Goal: Task Accomplishment & Management: Manage account settings

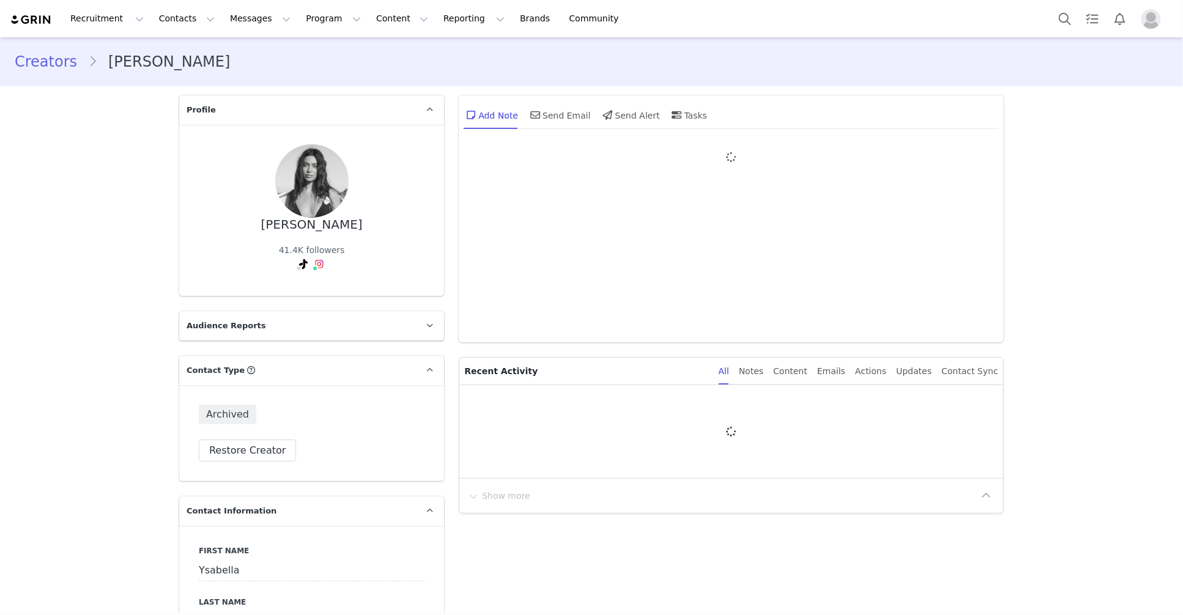
type input "+1 ([GEOGRAPHIC_DATA])"
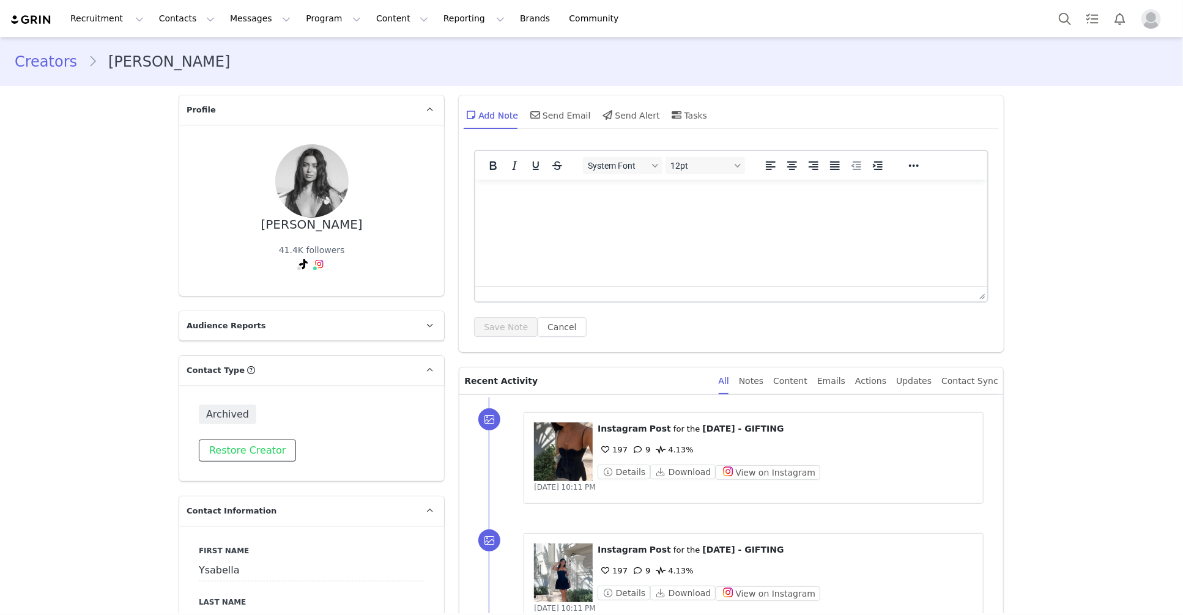
click at [242, 447] on button "Restore Creator" at bounding box center [247, 451] width 97 height 22
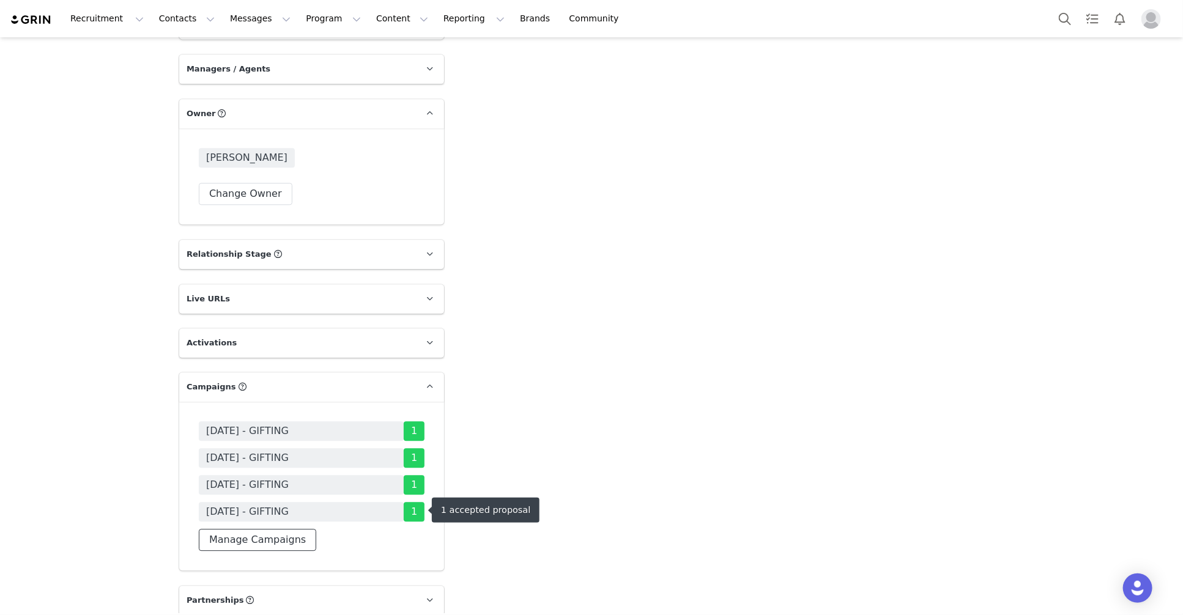
click at [227, 529] on button "Manage Campaigns" at bounding box center [257, 540] width 117 height 22
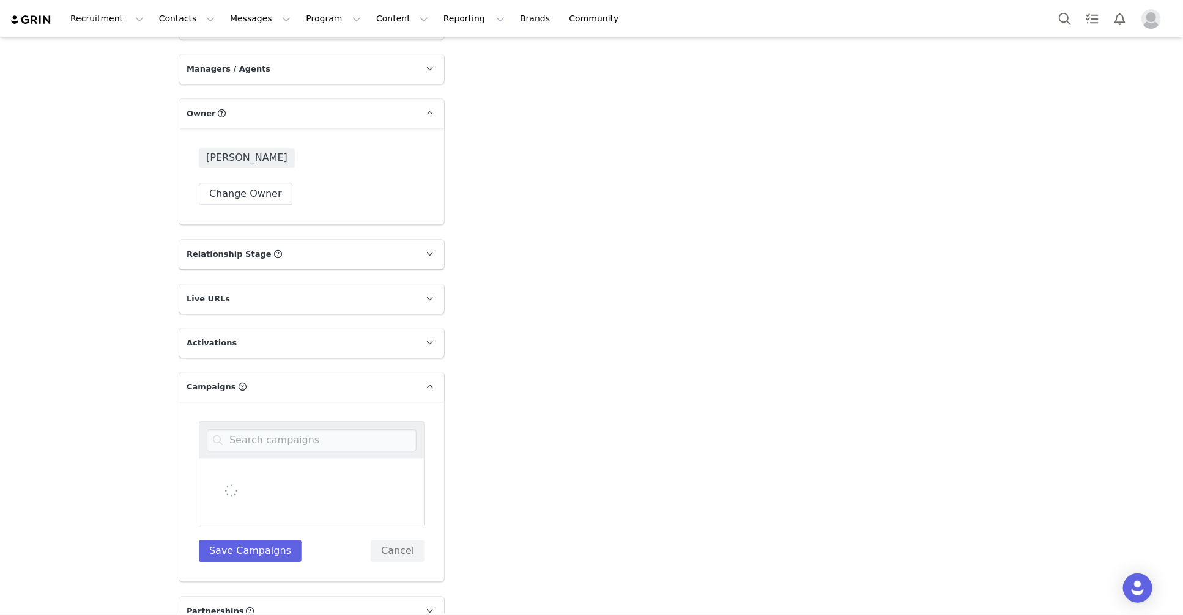
scroll to position [1652, 0]
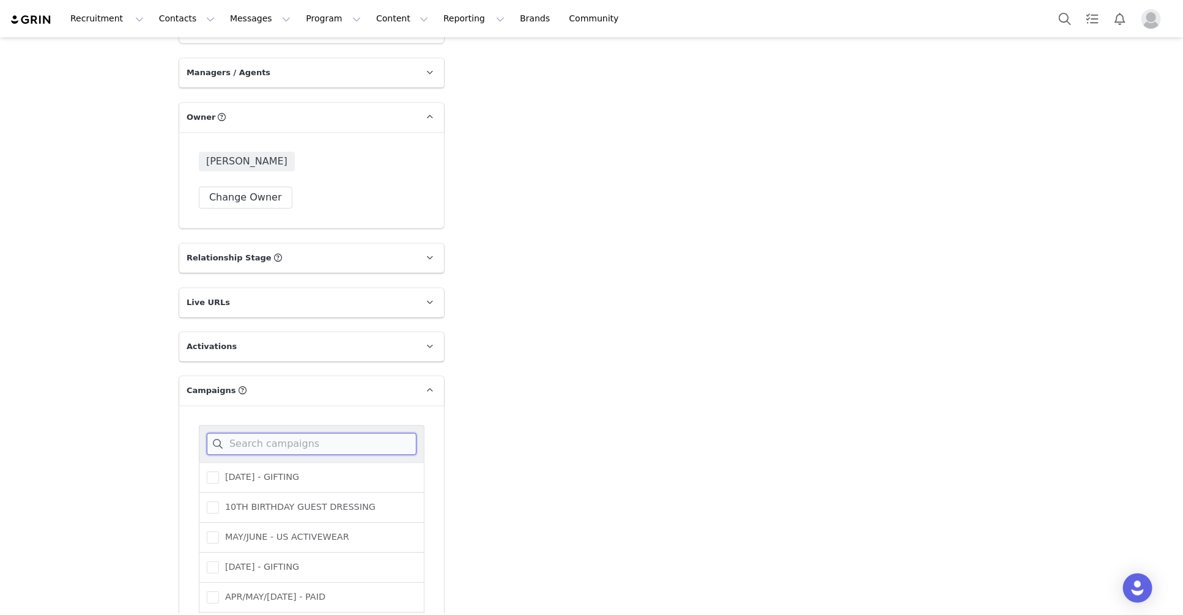
drag, startPoint x: 251, startPoint y: 440, endPoint x: 256, endPoint y: 436, distance: 6.5
click at [253, 437] on input at bounding box center [312, 444] width 210 height 22
click at [255, 472] on span "[DATE] - GIFTING" at bounding box center [259, 478] width 80 height 12
click at [219, 472] on input "[DATE] - GIFTING" at bounding box center [219, 472] width 0 height 0
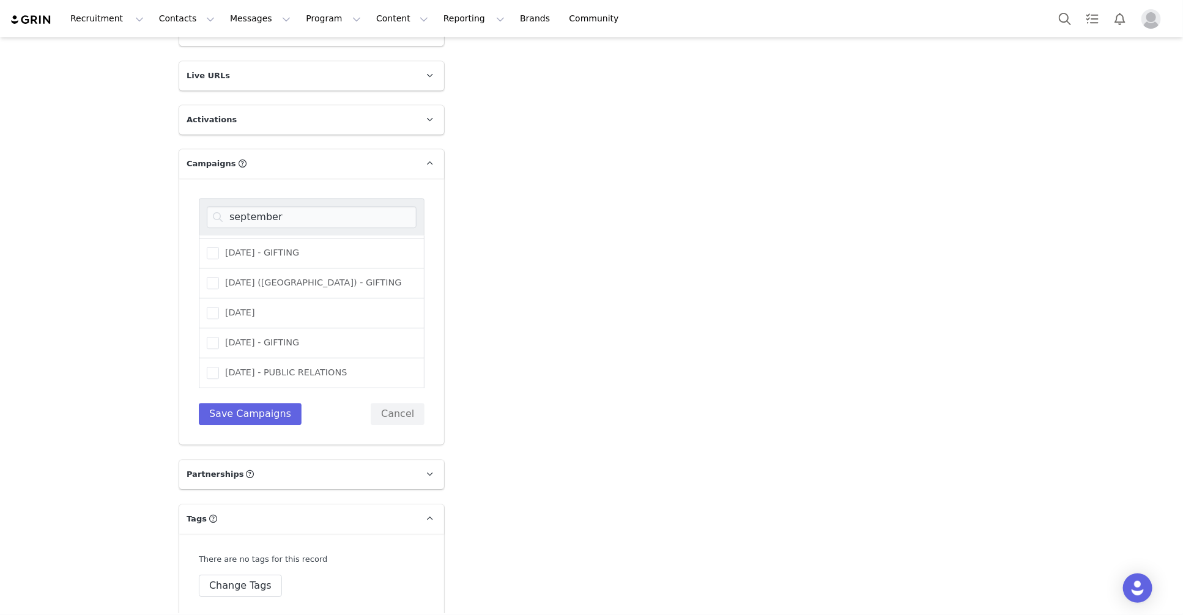
scroll to position [1879, 0]
drag, startPoint x: 276, startPoint y: 217, endPoint x: 2, endPoint y: 191, distance: 275.2
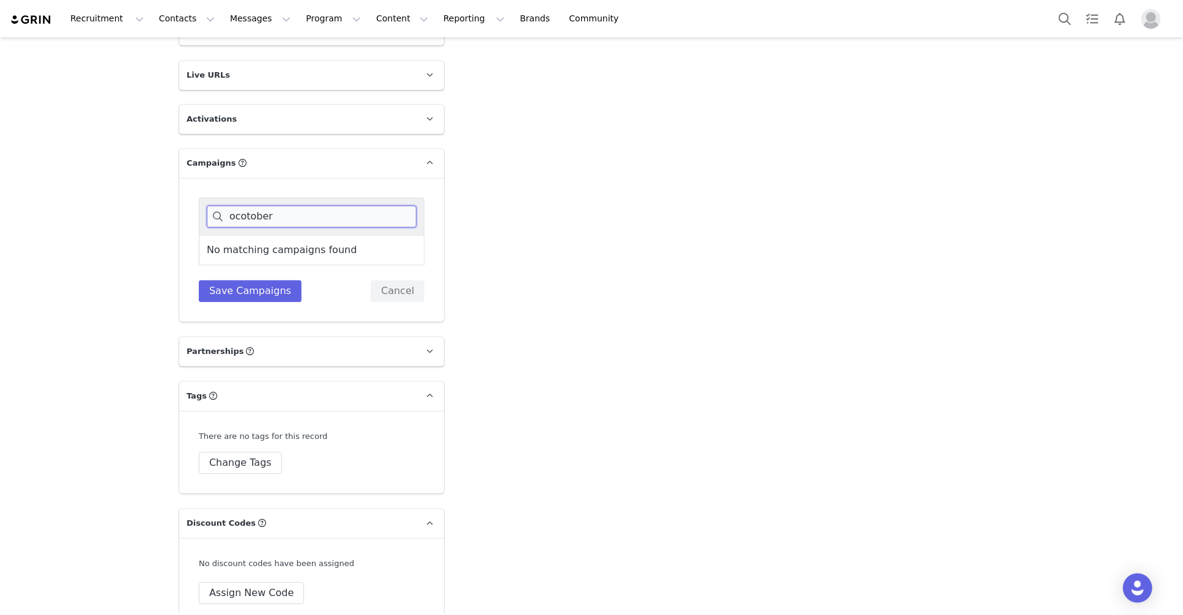
drag, startPoint x: 281, startPoint y: 219, endPoint x: 123, endPoint y: 204, distance: 159.2
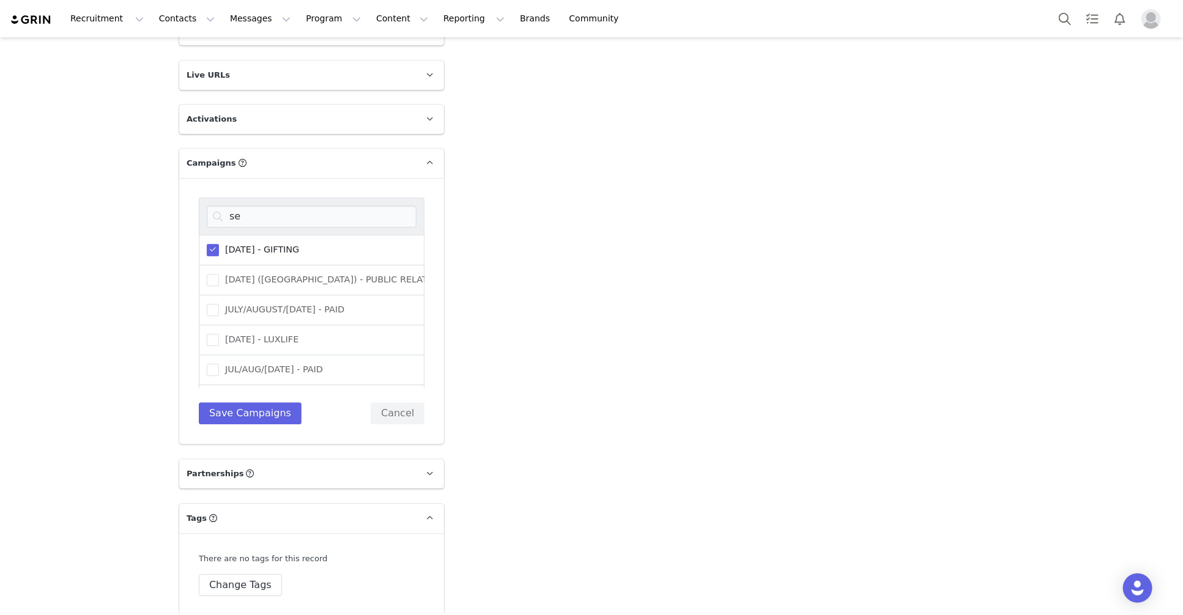
click at [213, 251] on span at bounding box center [213, 250] width 12 height 12
click at [219, 244] on input "[DATE] - GIFTING" at bounding box center [219, 244] width 0 height 0
click at [246, 212] on input "se" at bounding box center [312, 217] width 210 height 22
click at [191, 211] on div "se SEPTEMBER 25 - GIFTING SEPTEMBER 25 (USA) - PUBLIC RELATIONS JULY/AUGUST/SEP…" at bounding box center [311, 311] width 265 height 266
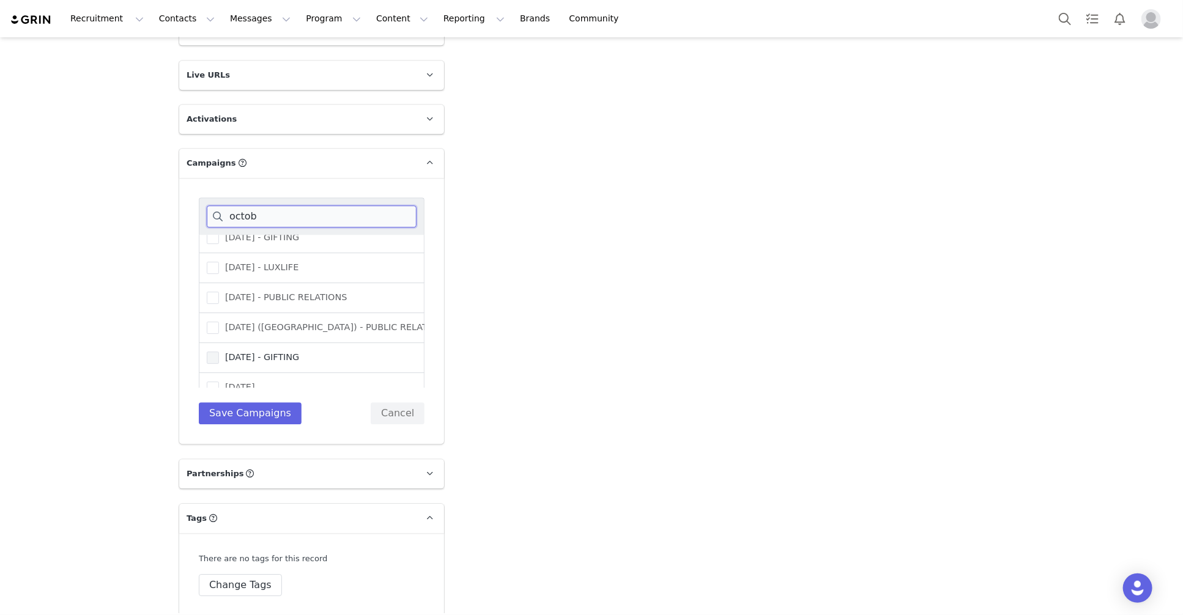
type input "octob"
drag, startPoint x: 273, startPoint y: 357, endPoint x: 270, endPoint y: 414, distance: 56.4
click at [273, 358] on span "OCTOBER 25 - GIFTING" at bounding box center [259, 358] width 80 height 12
click at [219, 352] on input "OCTOBER 25 - GIFTING" at bounding box center [219, 352] width 0 height 0
click at [269, 419] on button "Save Campaigns" at bounding box center [250, 414] width 103 height 22
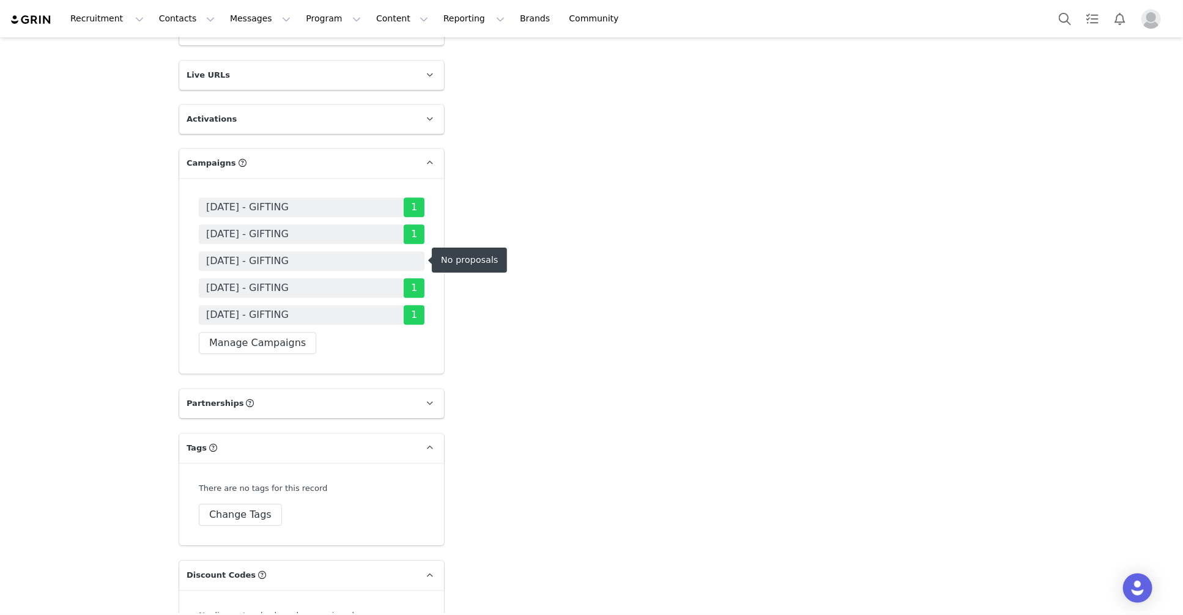
click at [420, 261] on span "OCTOBER 25 - GIFTING" at bounding box center [312, 261] width 226 height 20
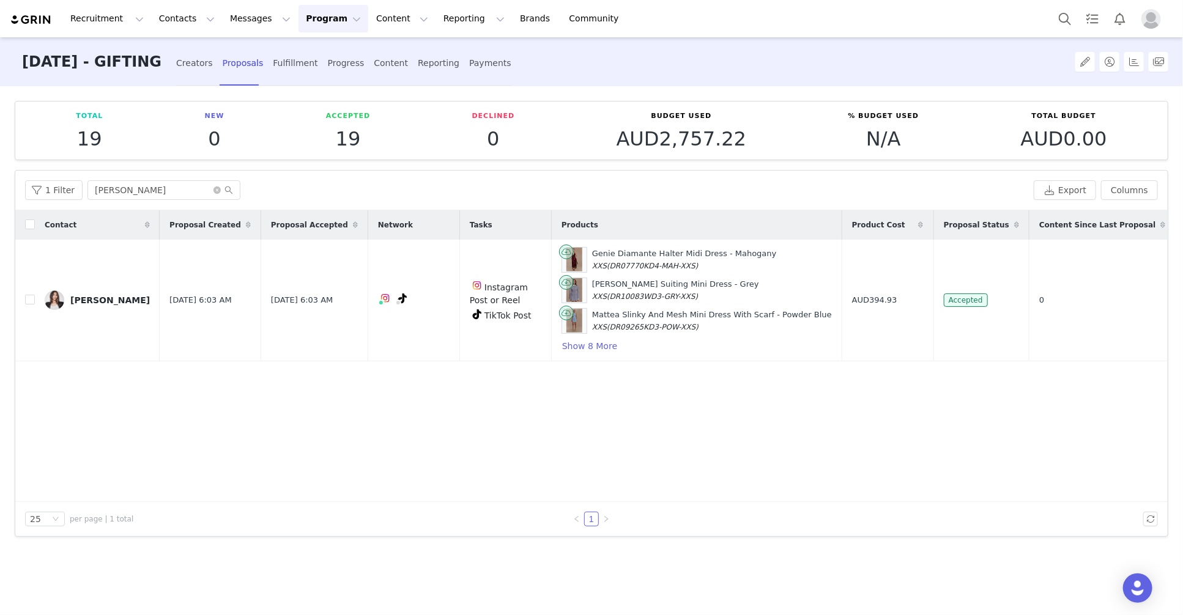
drag, startPoint x: 207, startPoint y: 54, endPoint x: 208, endPoint y: 91, distance: 36.1
click at [207, 54] on div "Creators" at bounding box center [194, 63] width 37 height 32
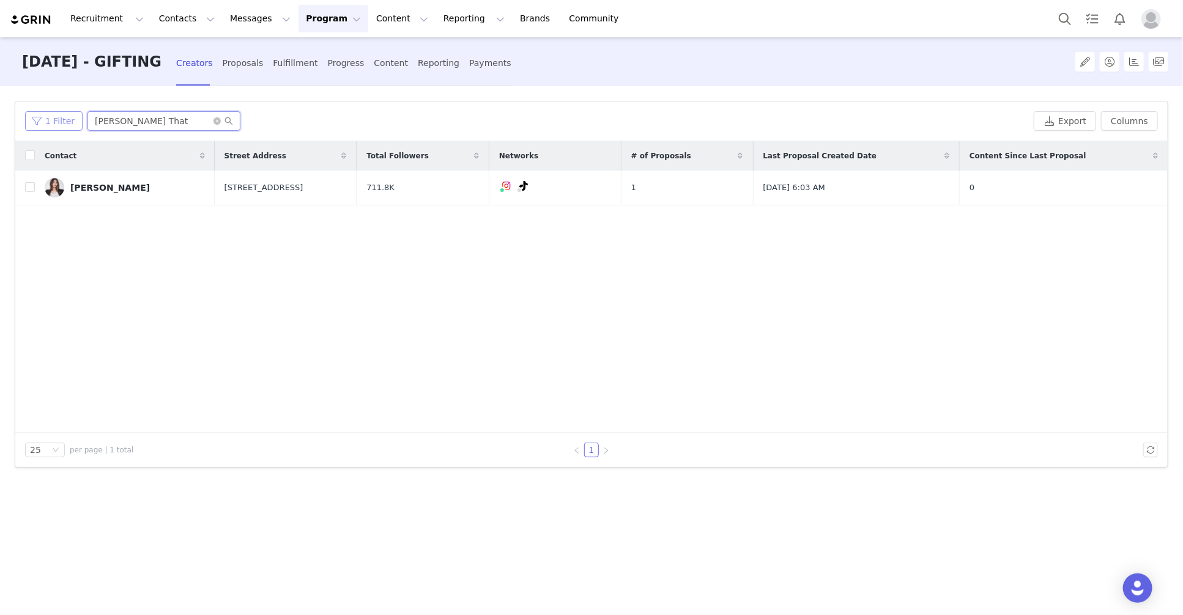
drag, startPoint x: 149, startPoint y: 118, endPoint x: 46, endPoint y: 113, distance: 102.9
click at [46, 113] on div "1 Filter Maria That" at bounding box center [527, 121] width 1004 height 20
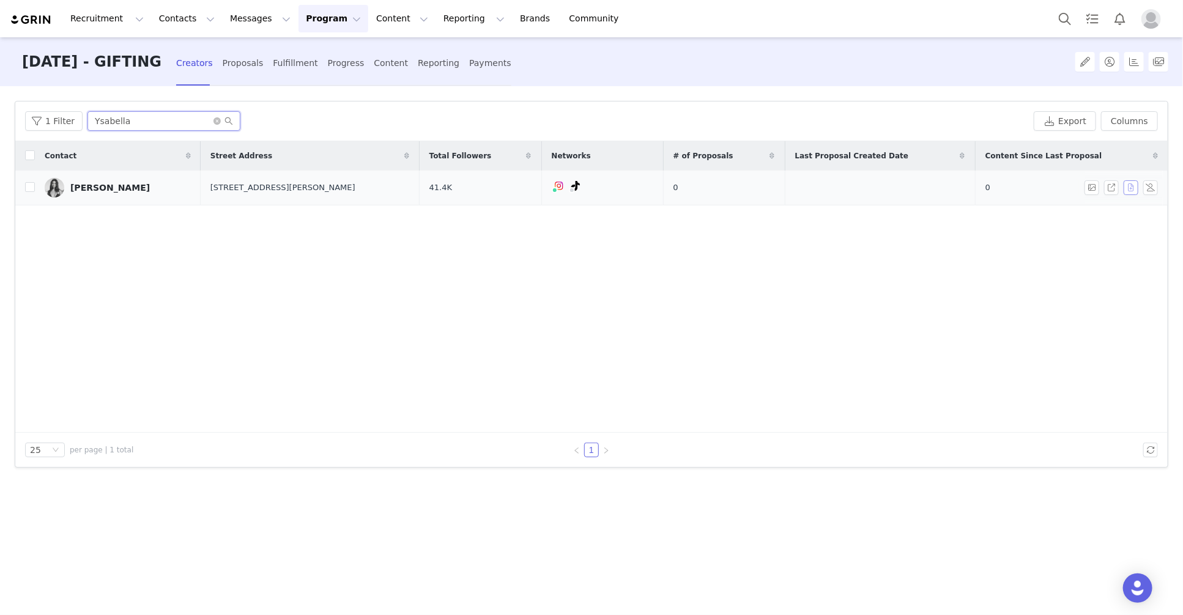
type input "Ysabella"
click at [1132, 187] on button "button" at bounding box center [1131, 187] width 15 height 15
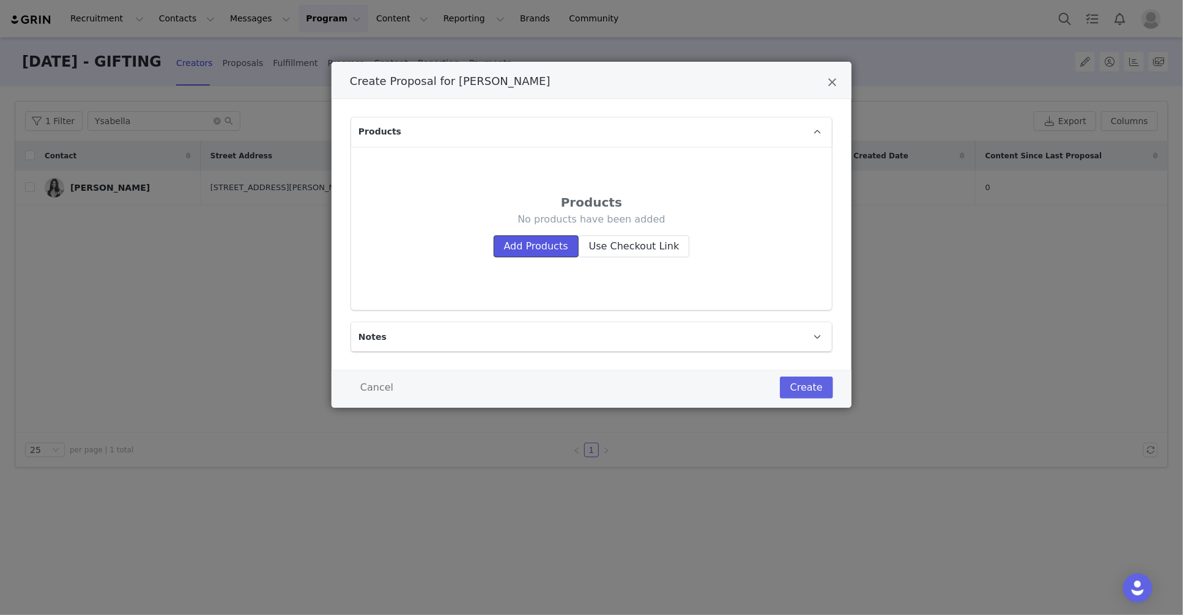
click at [533, 243] on button "Add Products" at bounding box center [536, 247] width 85 height 22
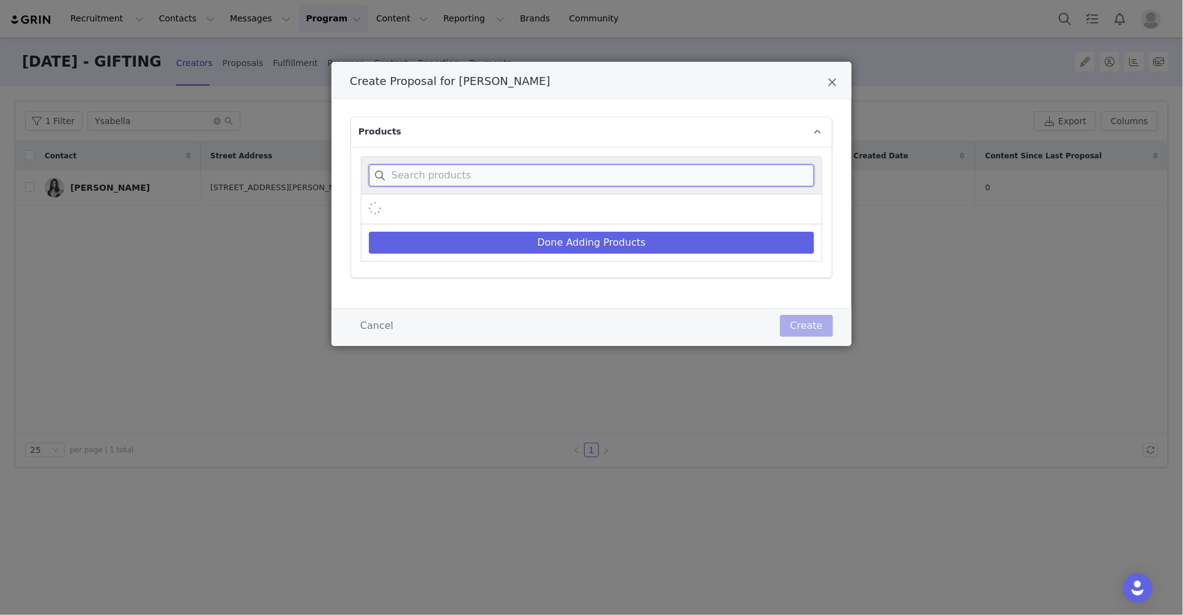
click at [452, 184] on input "Create Proposal for Ysabella Bottani" at bounding box center [591, 176] width 445 height 22
paste input "Megan"
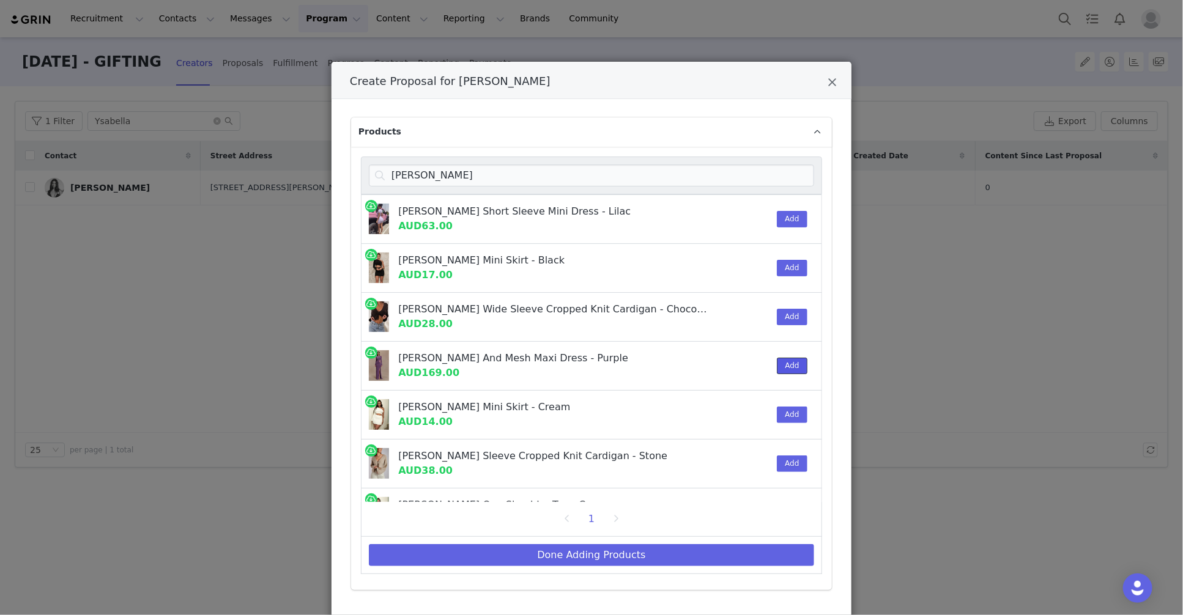
drag, startPoint x: 796, startPoint y: 367, endPoint x: 779, endPoint y: 371, distance: 16.9
click at [796, 367] on button "Add" at bounding box center [792, 366] width 30 height 17
click at [415, 175] on input "Megan" at bounding box center [591, 176] width 445 height 22
click at [415, 176] on input "Megan" at bounding box center [591, 176] width 445 height 22
paste input "hailee"
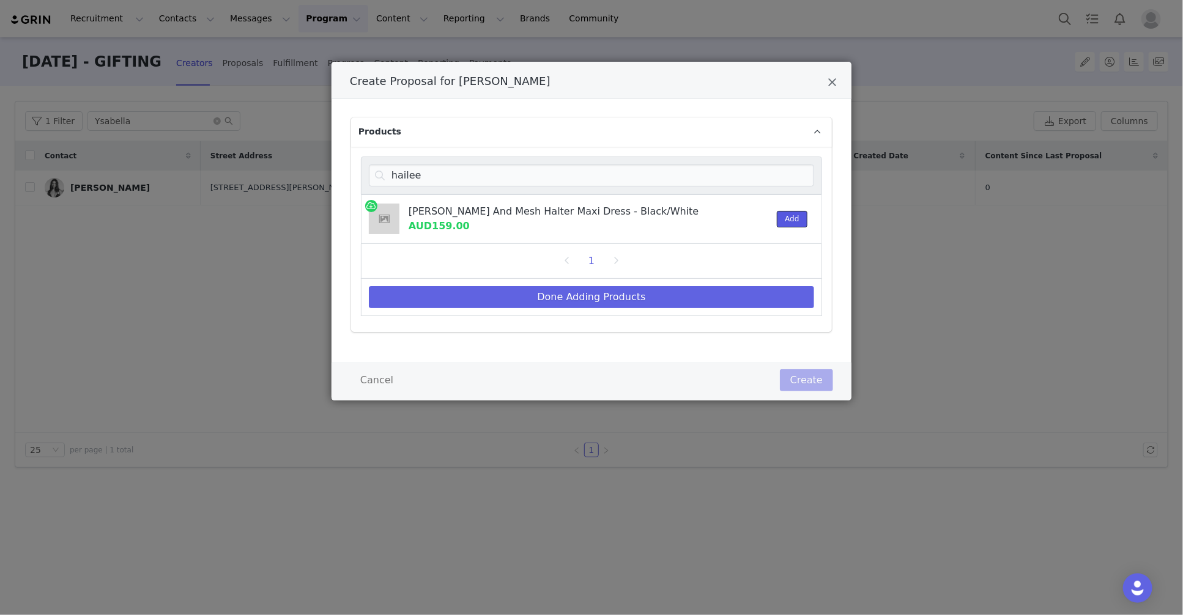
click at [786, 220] on button "Add" at bounding box center [792, 219] width 30 height 17
click at [406, 182] on input "hailee" at bounding box center [591, 176] width 445 height 22
paste input "Annette"
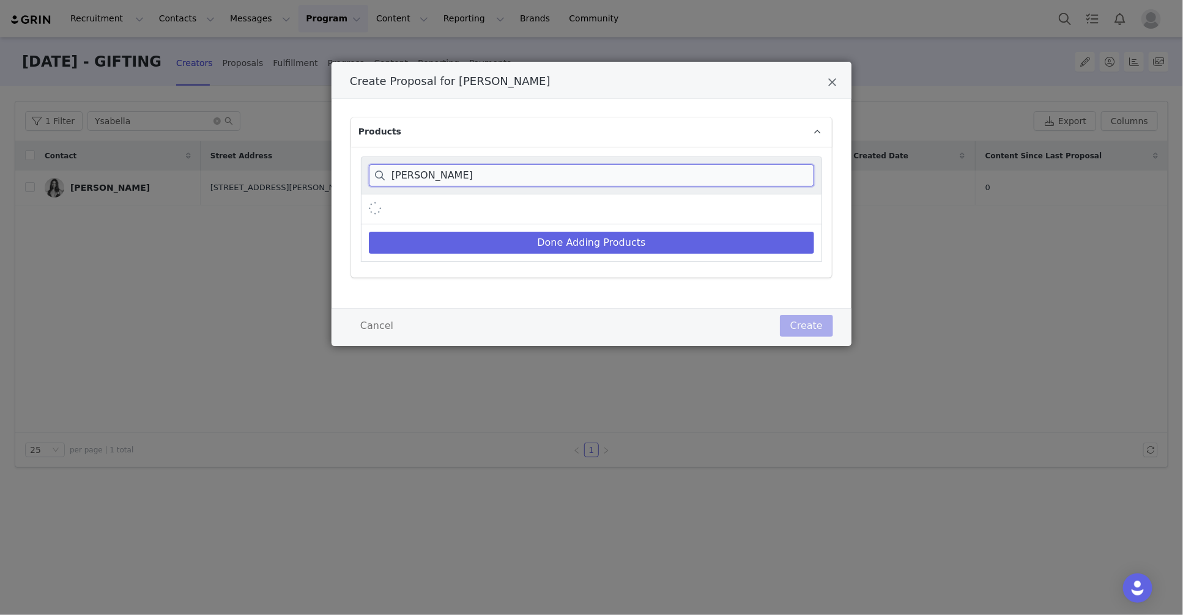
click at [499, 173] on input "hailee Annette" at bounding box center [591, 176] width 445 height 22
drag, startPoint x: 483, startPoint y: 176, endPoint x: 341, endPoint y: 167, distance: 142.8
click at [341, 167] on div "Products hailee Annette Done Adding Products" at bounding box center [592, 203] width 520 height 209
paste input "Create Proposal for Ysabella Bottani"
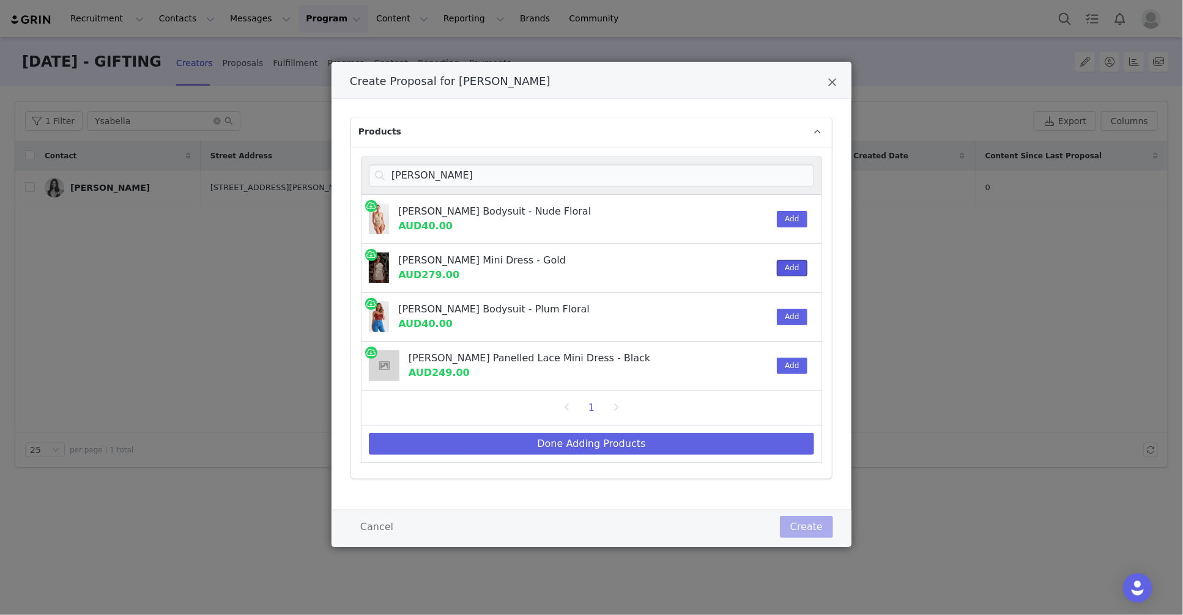
click at [790, 266] on button "Add" at bounding box center [792, 268] width 30 height 17
drag, startPoint x: 436, startPoint y: 175, endPoint x: 370, endPoint y: 172, distance: 66.8
click at [370, 172] on input "Annette" at bounding box center [591, 176] width 445 height 22
paste input "brock"
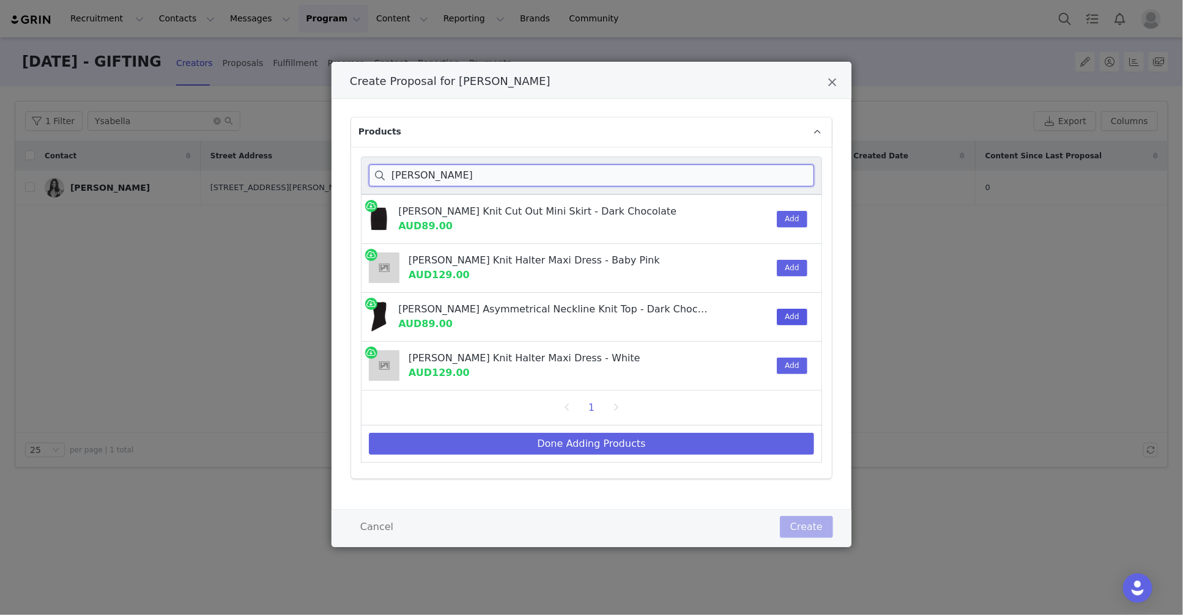
type input "brock"
click at [798, 322] on button "Add" at bounding box center [792, 317] width 30 height 17
click at [791, 216] on button "Add" at bounding box center [792, 219] width 30 height 17
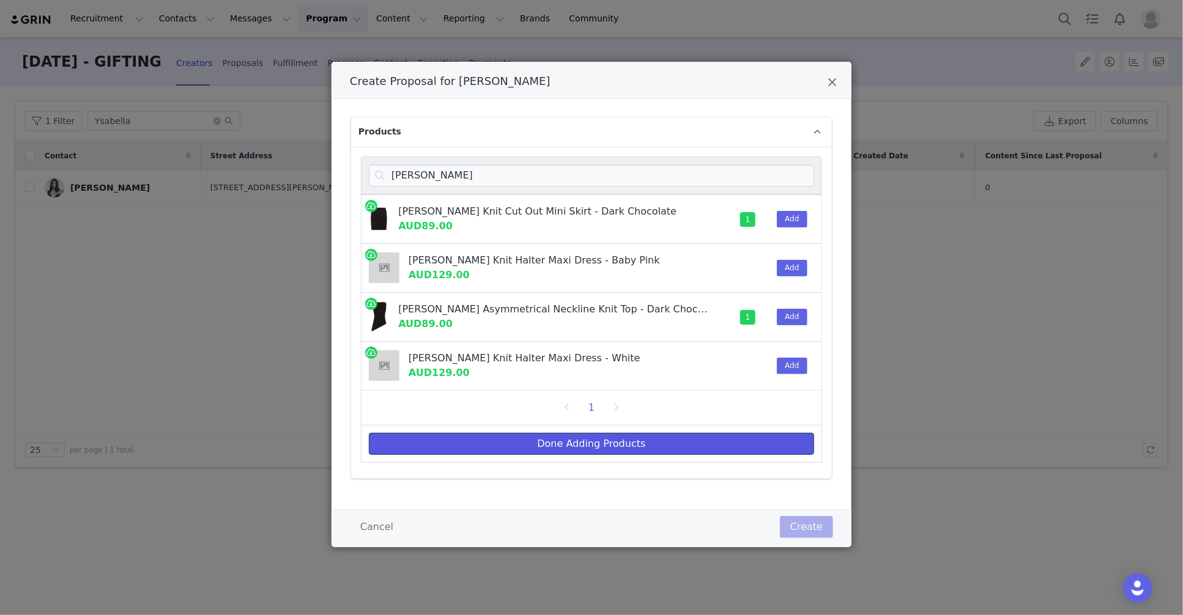
click at [635, 442] on button "Done Adding Products" at bounding box center [591, 444] width 445 height 22
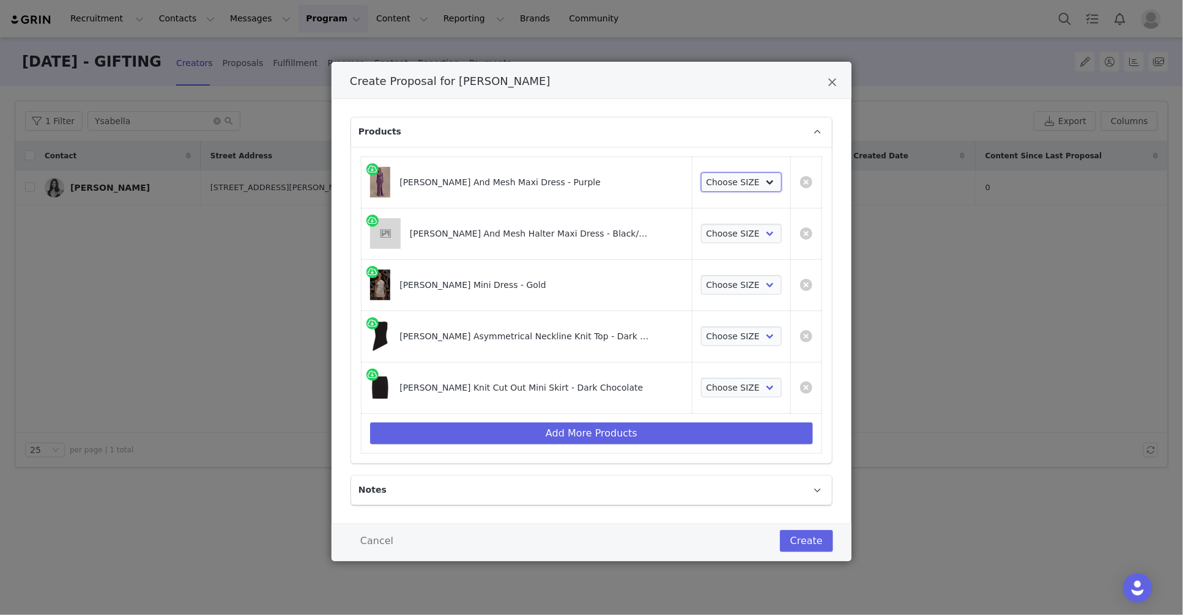
click at [730, 183] on select "Choose SIZE XXS XS S M L XL XXL 3XL" at bounding box center [741, 183] width 81 height 20
select select "27694733"
click at [701, 173] on select "Choose SIZE XXS XS S M L XL XXL 3XL" at bounding box center [741, 183] width 81 height 20
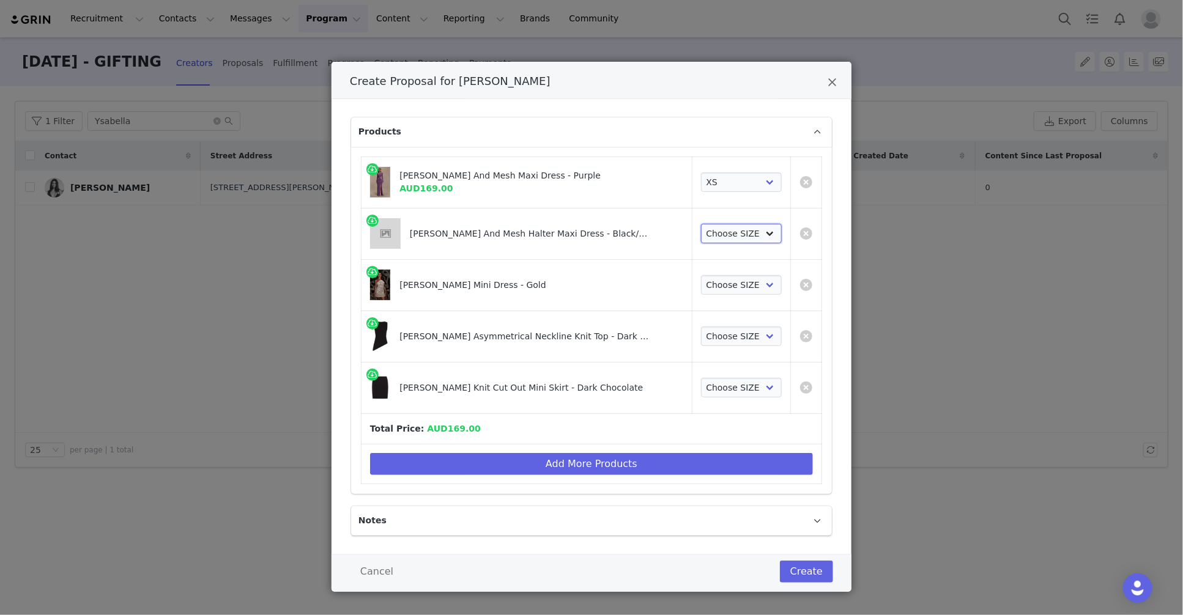
click at [713, 234] on select "Choose SIZE XXS XS S M L XL XXL 3XL" at bounding box center [741, 234] width 81 height 20
select select "27693921"
click at [701, 224] on select "Choose SIZE XXS XS S M L XL XXL 3XL" at bounding box center [741, 234] width 81 height 20
click at [710, 285] on select "Choose SIZE XXS XS S M L XL XXL 3XL" at bounding box center [741, 285] width 81 height 20
select select "27694094"
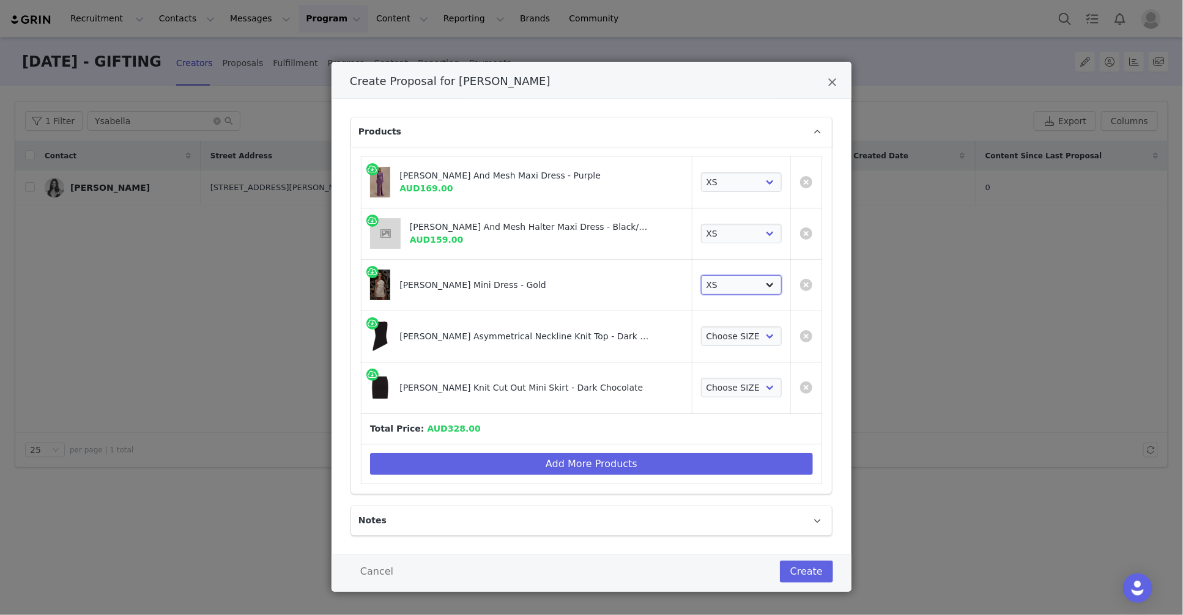
click at [701, 275] on select "Choose SIZE XXS XS S M L XL XXL 3XL" at bounding box center [741, 285] width 81 height 20
click at [716, 331] on select "Choose SIZE XXS XS S M L XL XXL 3XL" at bounding box center [741, 337] width 81 height 20
select select "27694166"
click at [701, 327] on select "Choose SIZE XXS XS S M L XL XXL 3XL" at bounding box center [741, 337] width 81 height 20
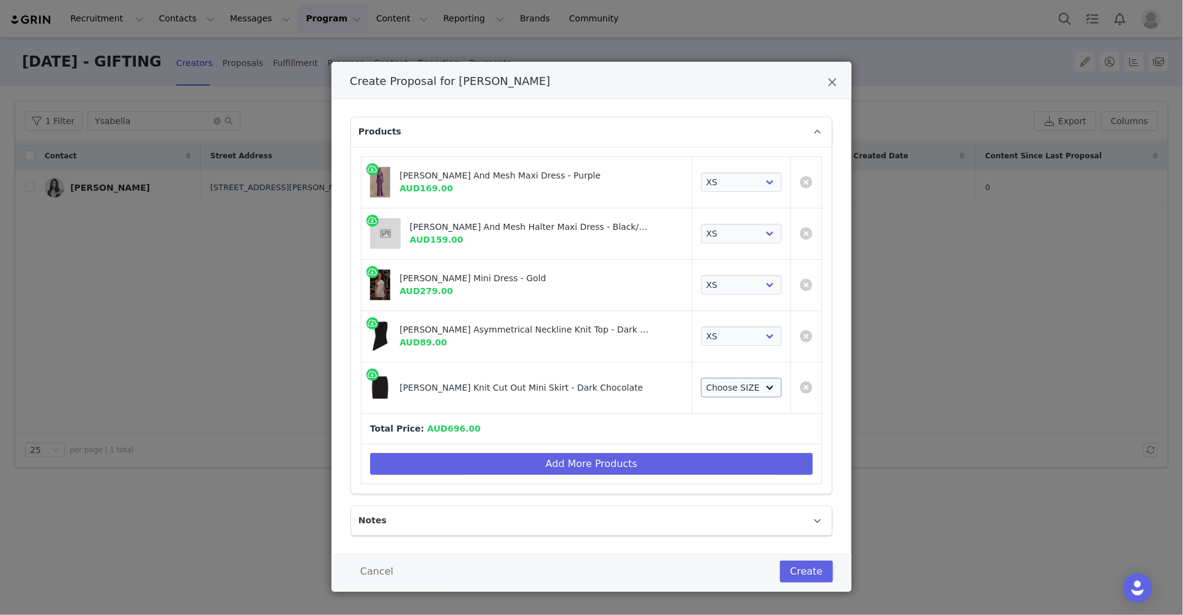
drag, startPoint x: 679, startPoint y: 371, endPoint x: 725, endPoint y: 385, distance: 48.0
click at [692, 371] on td "Choose SIZE XXS XS S M L XL XXL 3XL" at bounding box center [741, 387] width 99 height 51
click at [729, 387] on select "Choose SIZE XXS XS S M L XL XXL 3XL" at bounding box center [741, 388] width 81 height 20
select select "27695720"
click at [701, 378] on select "Choose SIZE XXS XS S M L XL XXL 3XL" at bounding box center [741, 388] width 81 height 20
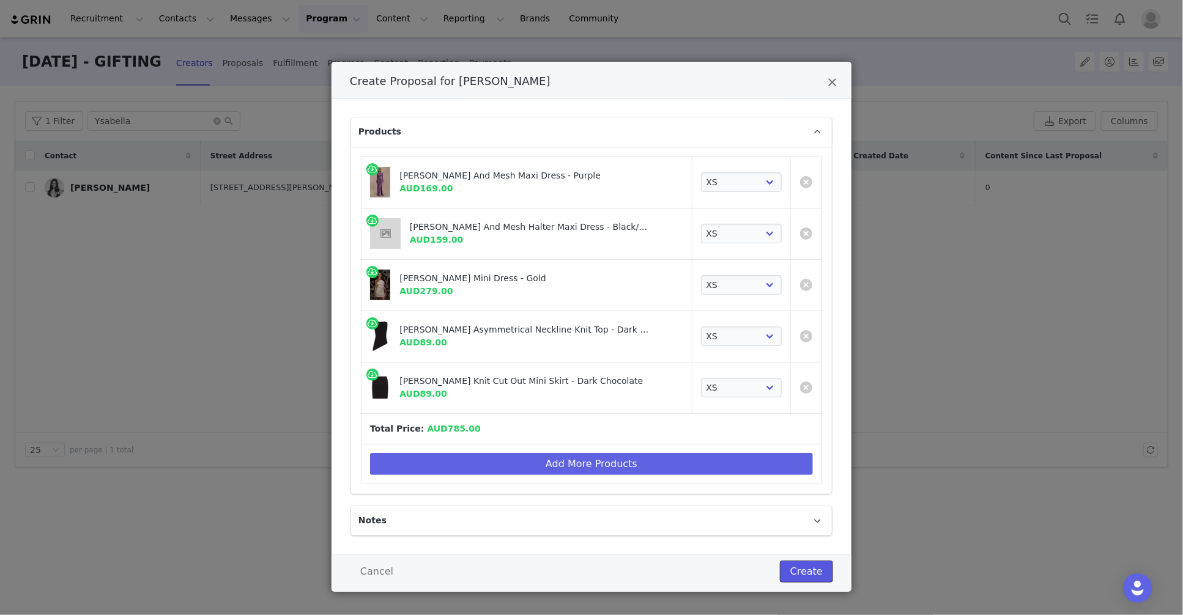
click at [816, 572] on button "Create" at bounding box center [806, 572] width 53 height 22
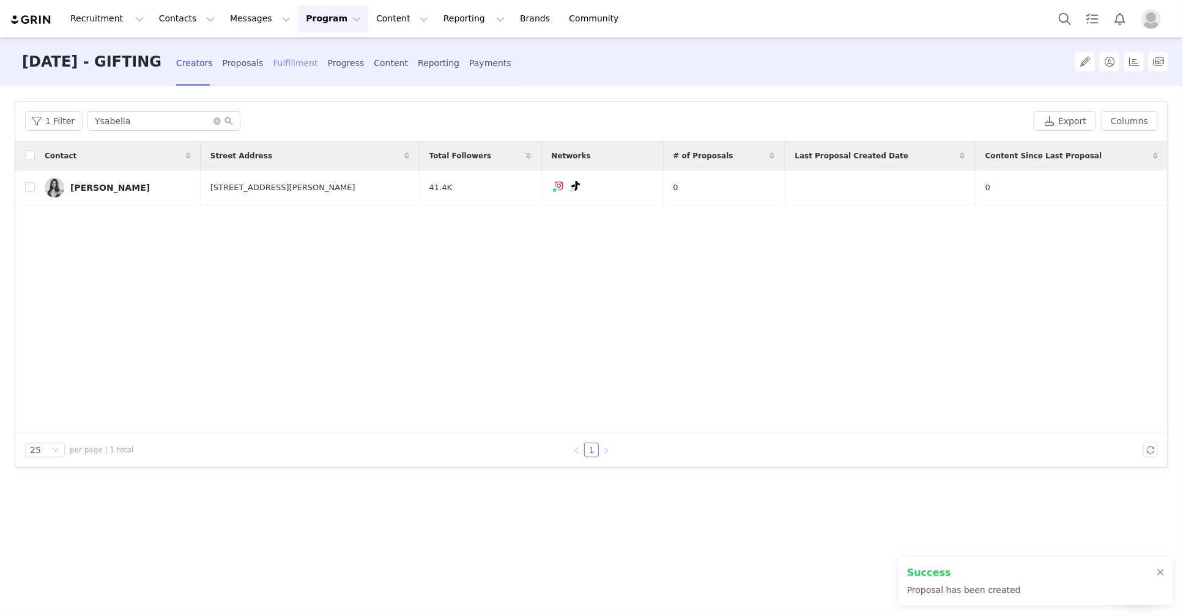
click at [316, 62] on div "Fulfillment" at bounding box center [295, 63] width 45 height 32
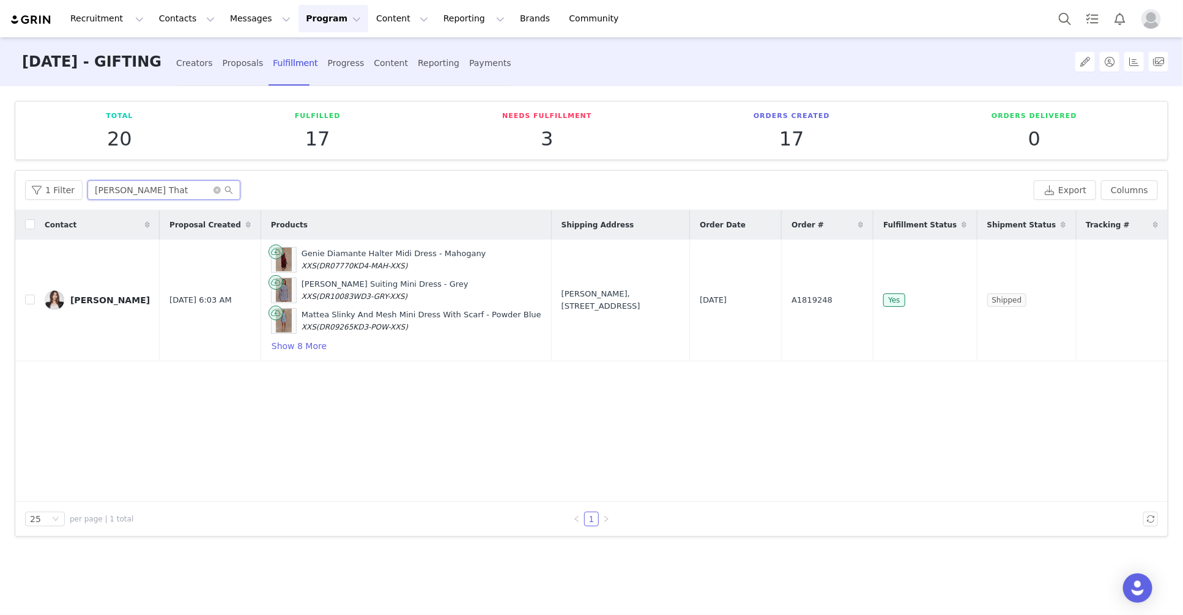
drag, startPoint x: 155, startPoint y: 190, endPoint x: 11, endPoint y: 165, distance: 145.9
click at [11, 165] on div "Total 20 Fulfilled 17 Needs Fulfillment 3 Orders Created 17 Orders Delivered 0 …" at bounding box center [591, 349] width 1183 height 527
type input "h"
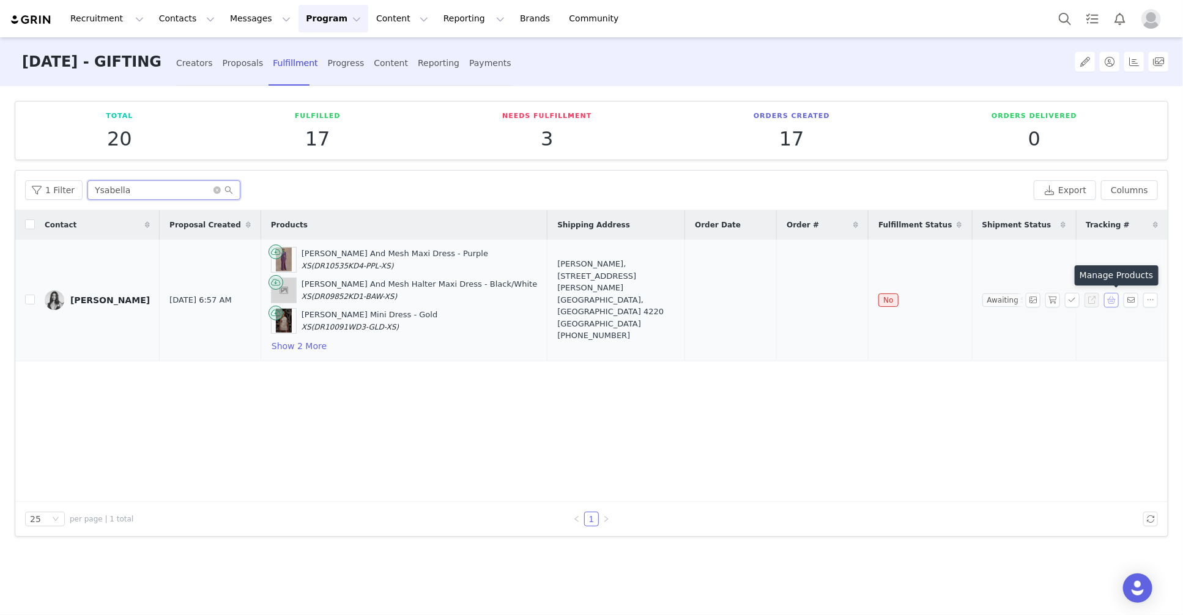
type input "Ysabella"
click at [1117, 300] on button "button" at bounding box center [1111, 300] width 15 height 15
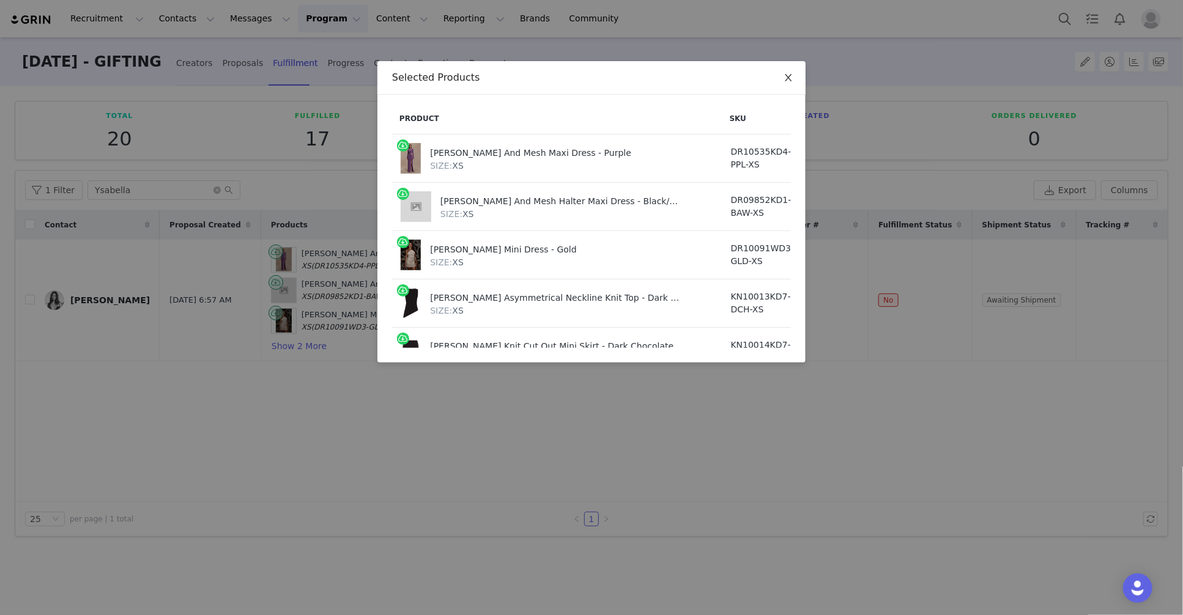
click at [789, 83] on span "Close" at bounding box center [788, 78] width 34 height 34
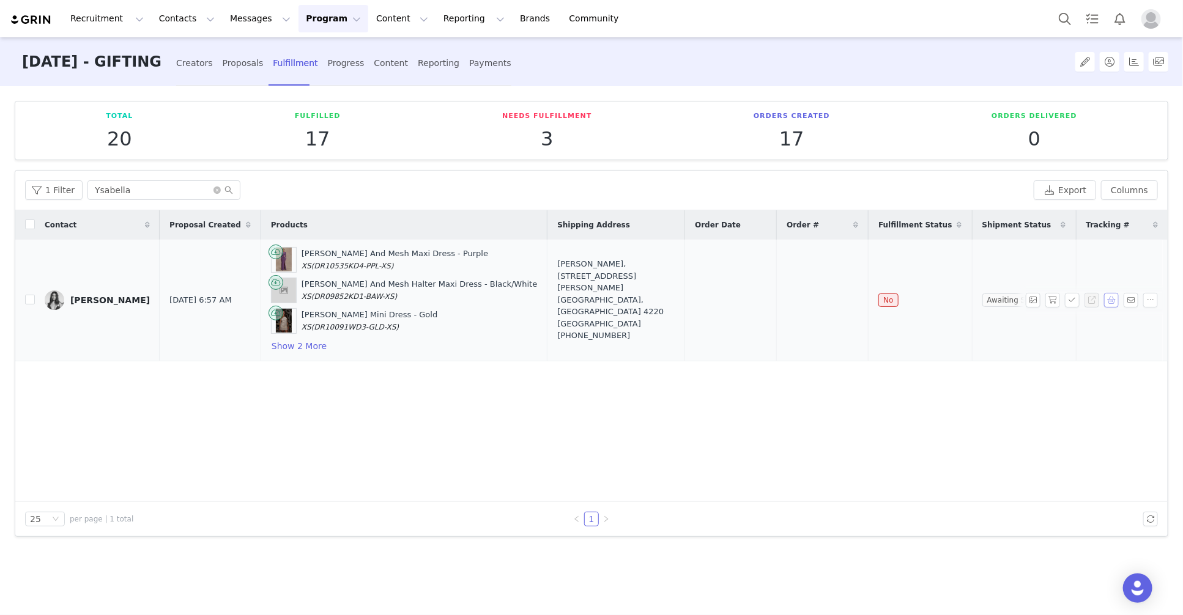
click at [1116, 301] on button "button" at bounding box center [1111, 300] width 15 height 15
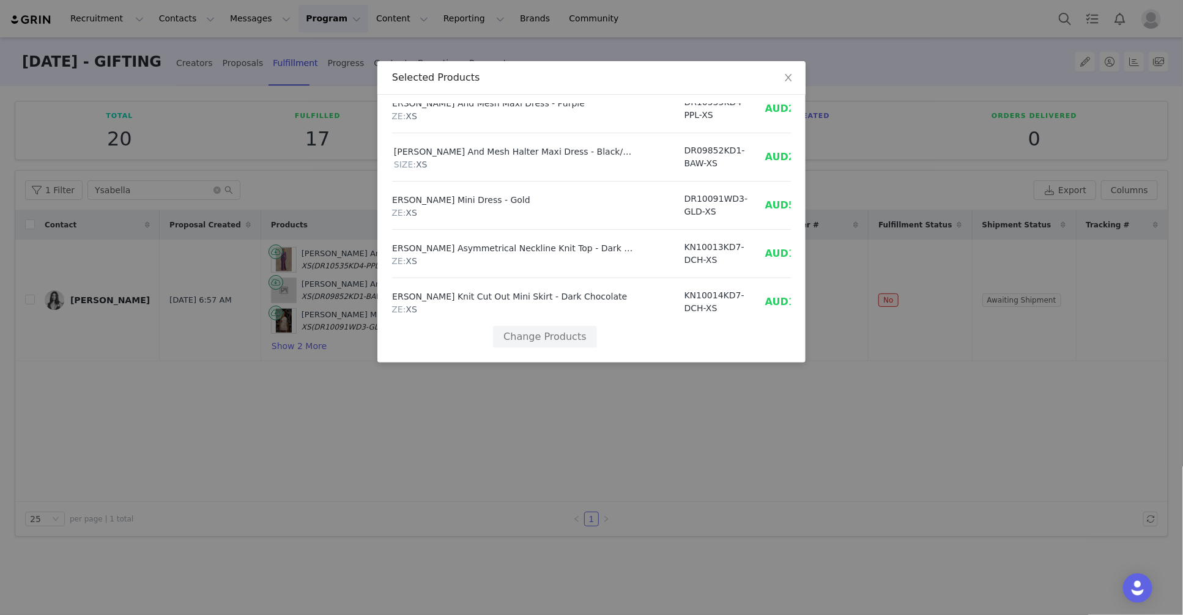
scroll to position [50, 97]
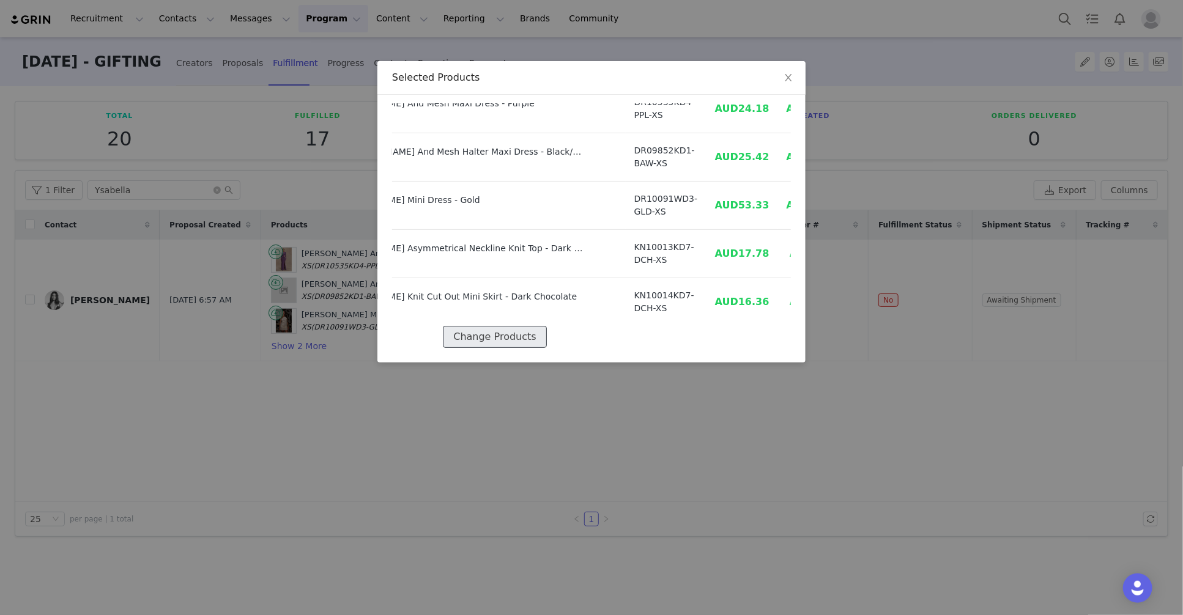
click at [518, 332] on button "Change Products" at bounding box center [494, 337] width 103 height 22
select select "27694733"
select select "27693921"
select select "27694094"
select select "27694166"
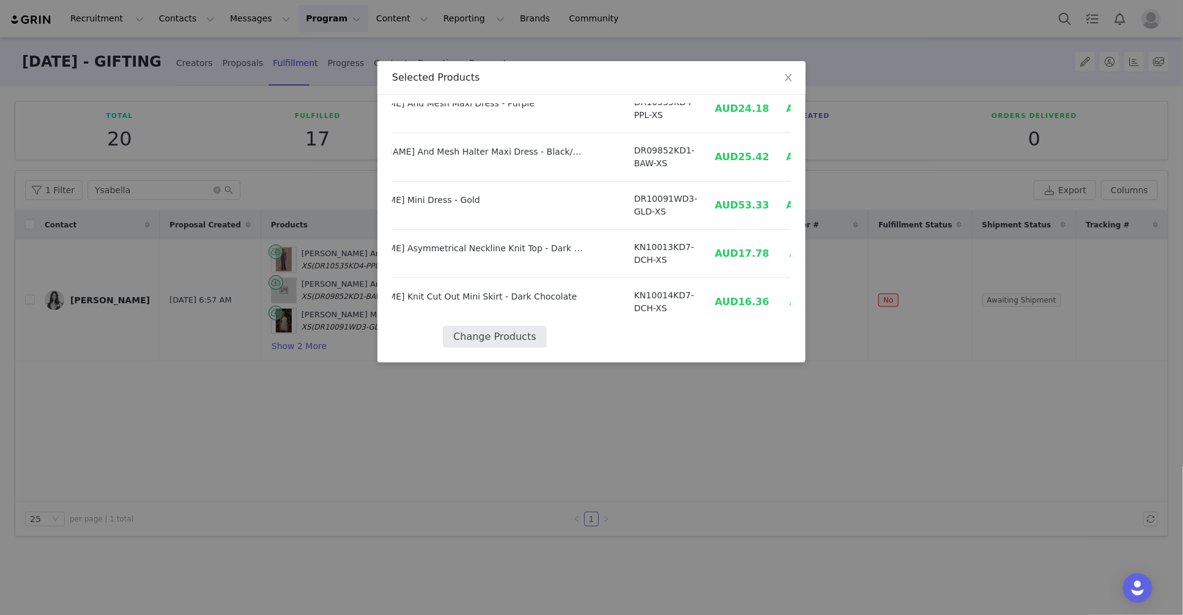
select select "27695720"
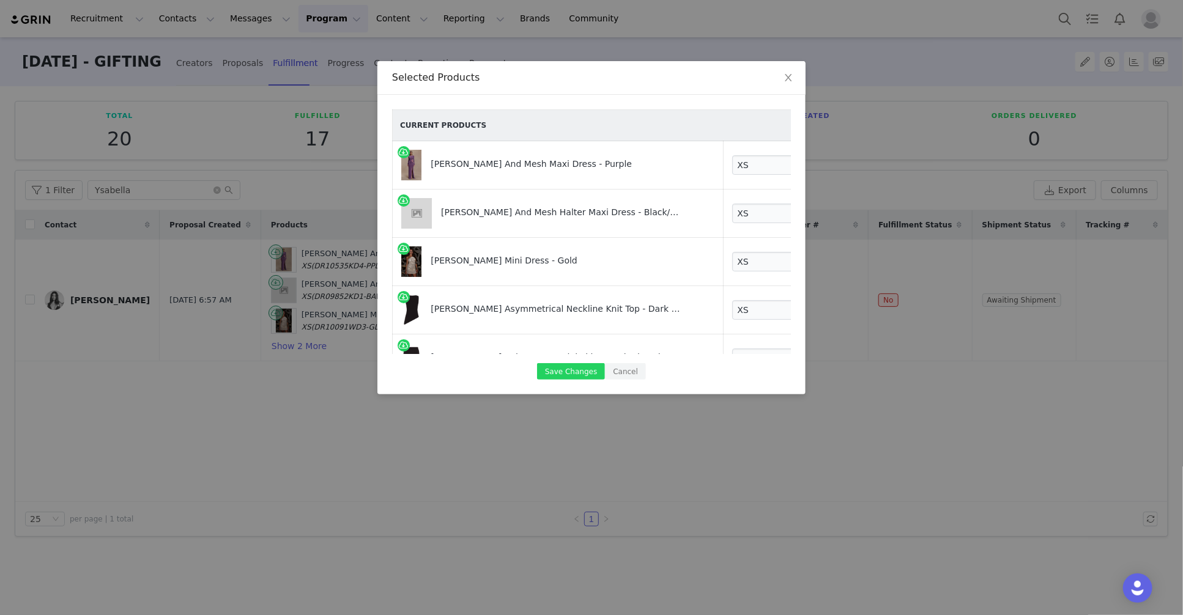
click at [831, 167] on link at bounding box center [837, 167] width 12 height 12
select select "27693921"
select select "27694094"
select select "27694166"
select select "27695720"
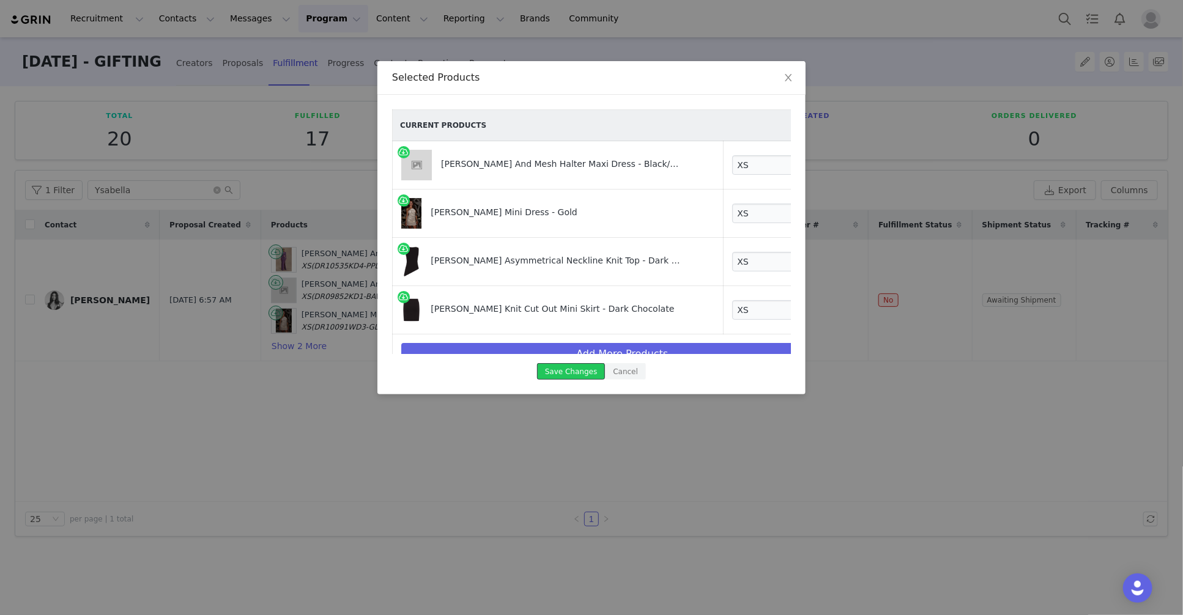
click at [573, 373] on button "Save Changes" at bounding box center [571, 371] width 68 height 17
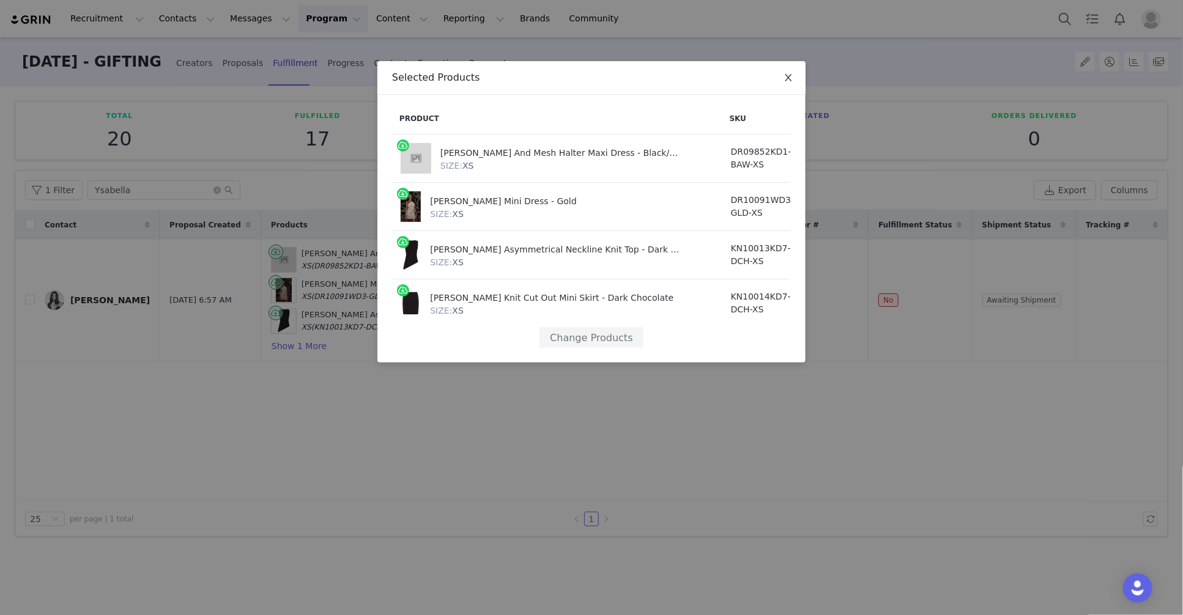
click at [795, 80] on span "Close" at bounding box center [788, 78] width 34 height 34
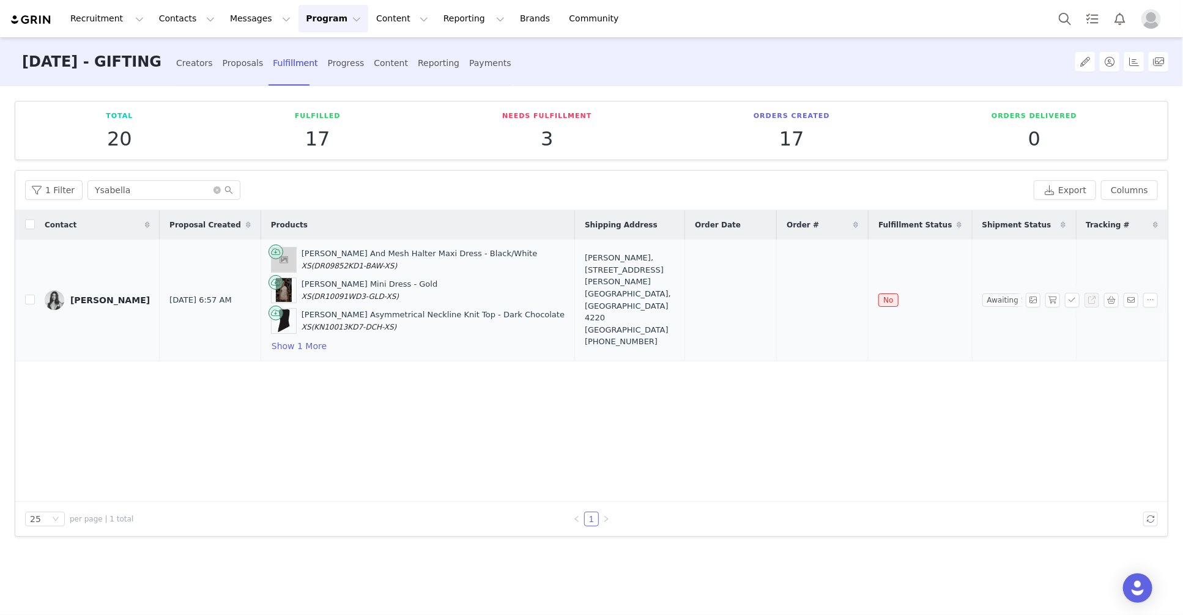
click at [595, 294] on div "Ysabella Bottani, 2 Logan Ave. Miami, Queensland 4220 Australia +610492842940" at bounding box center [630, 299] width 90 height 95
type input "Ysabella"
type input "Bottani"
type input "ysabellabottani@icloud.com"
type input "AU"
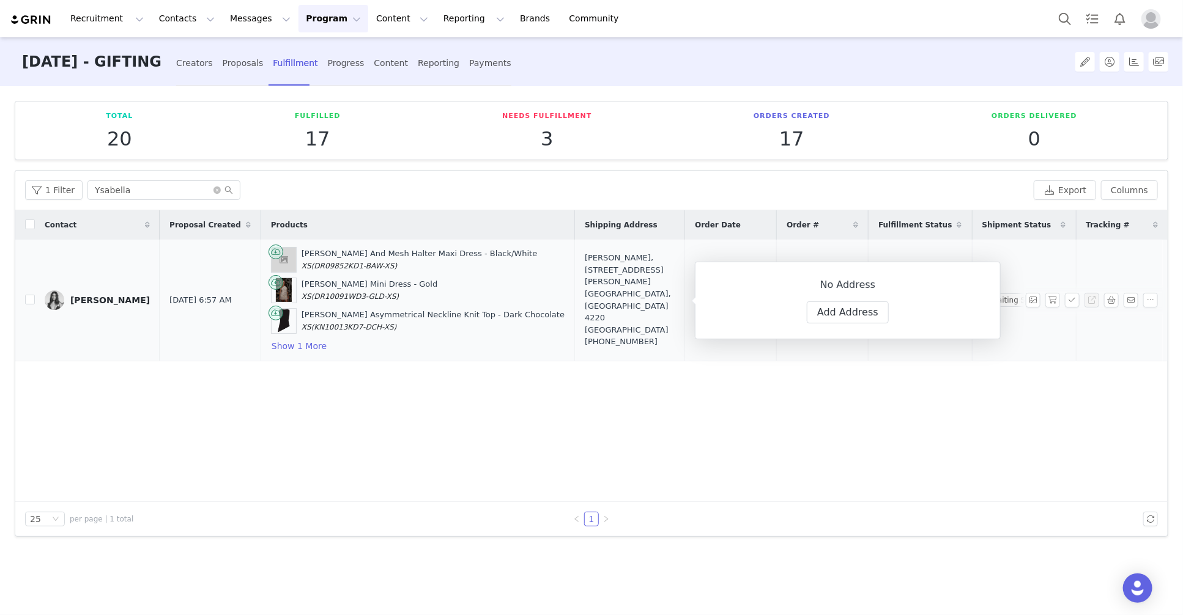
type input "0492 842 940"
select select
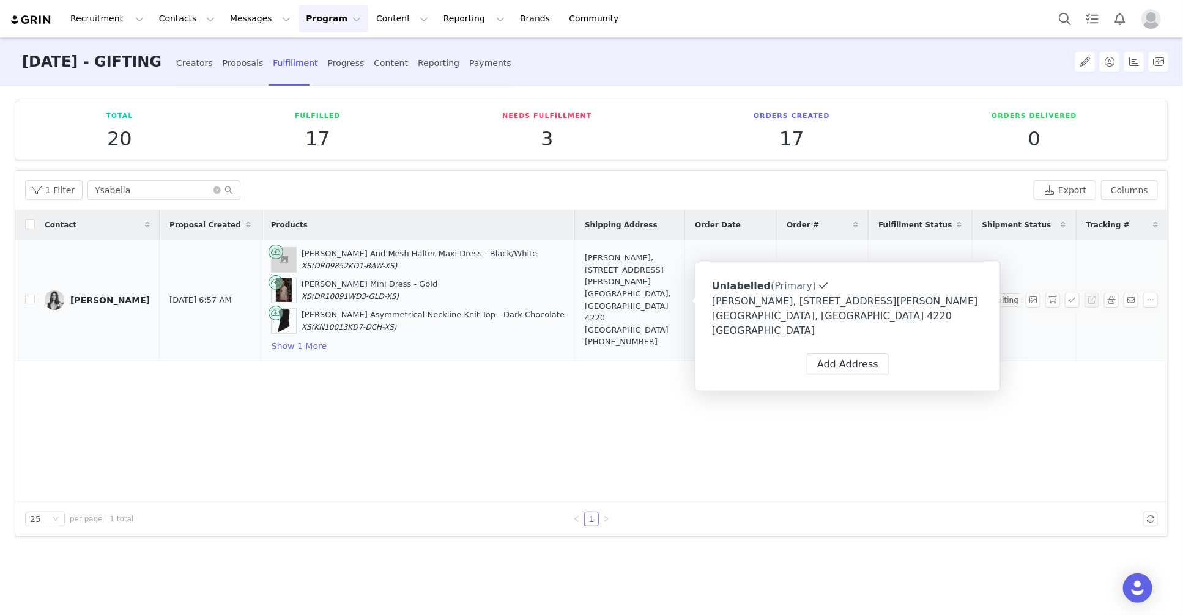
type input "+61 ([GEOGRAPHIC_DATA])"
click at [825, 354] on button "Add Address" at bounding box center [848, 365] width 82 height 22
select select
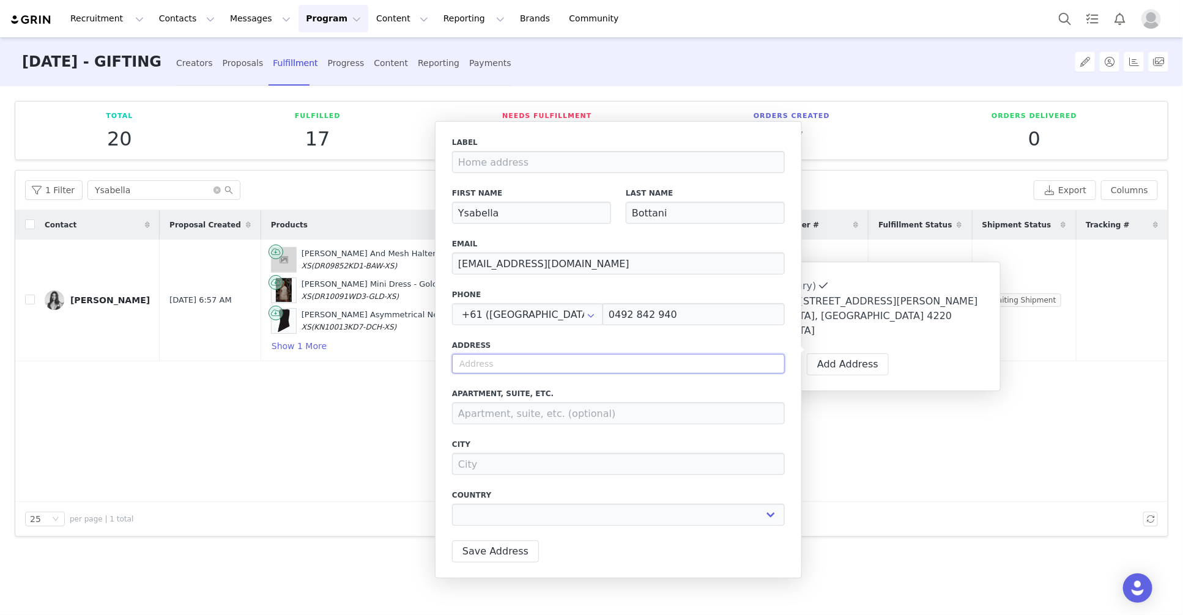
click at [499, 363] on input "text" at bounding box center [618, 364] width 333 height 20
paste input "1/8 Logan Avenue"
type input "1/8 Logan Avenue"
select select
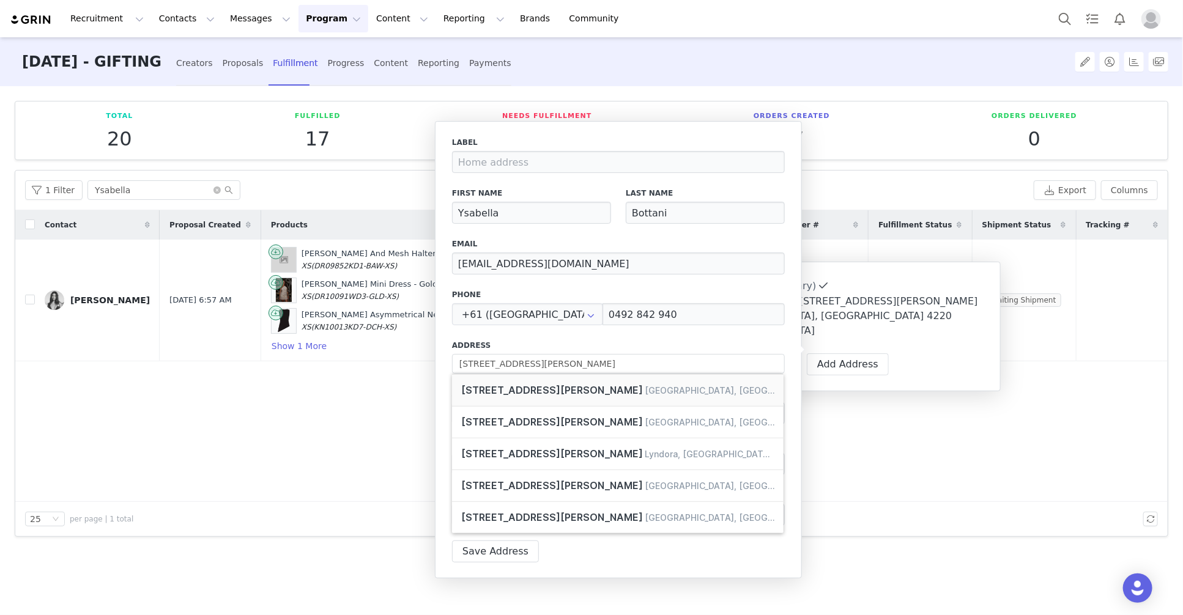
type input "1 Logan Ave"
type input "Toronto"
select select "[object Object]"
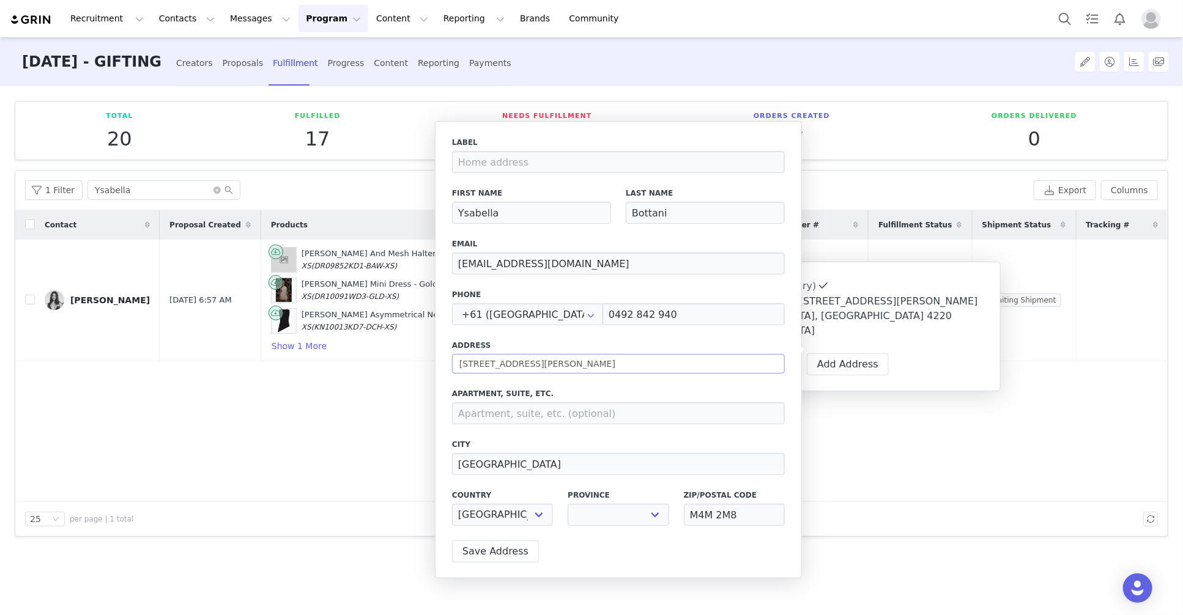
select select "[object Object]"
drag, startPoint x: 488, startPoint y: 367, endPoint x: 496, endPoint y: 366, distance: 8.0
click at [492, 366] on input "1 Logan Ave" at bounding box center [618, 364] width 333 height 20
click at [422, 359] on body "Recruitment Recruitment Creator Search Curated Lists Landing Pages Web Extensio…" at bounding box center [591, 307] width 1183 height 615
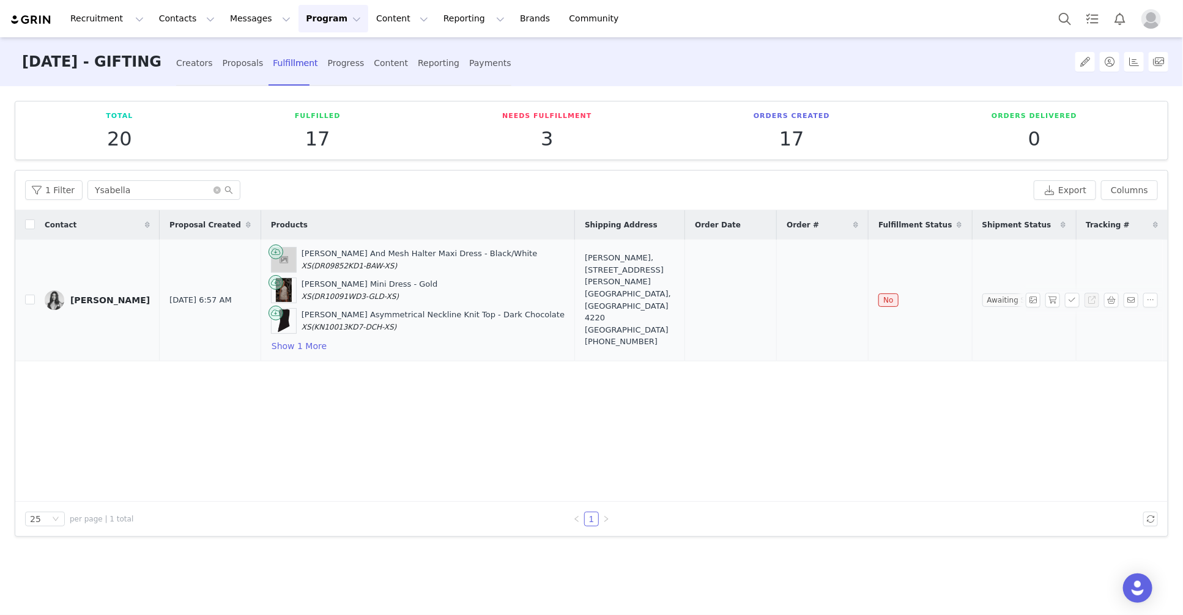
click at [586, 336] on div "+610492842940" at bounding box center [630, 342] width 90 height 12
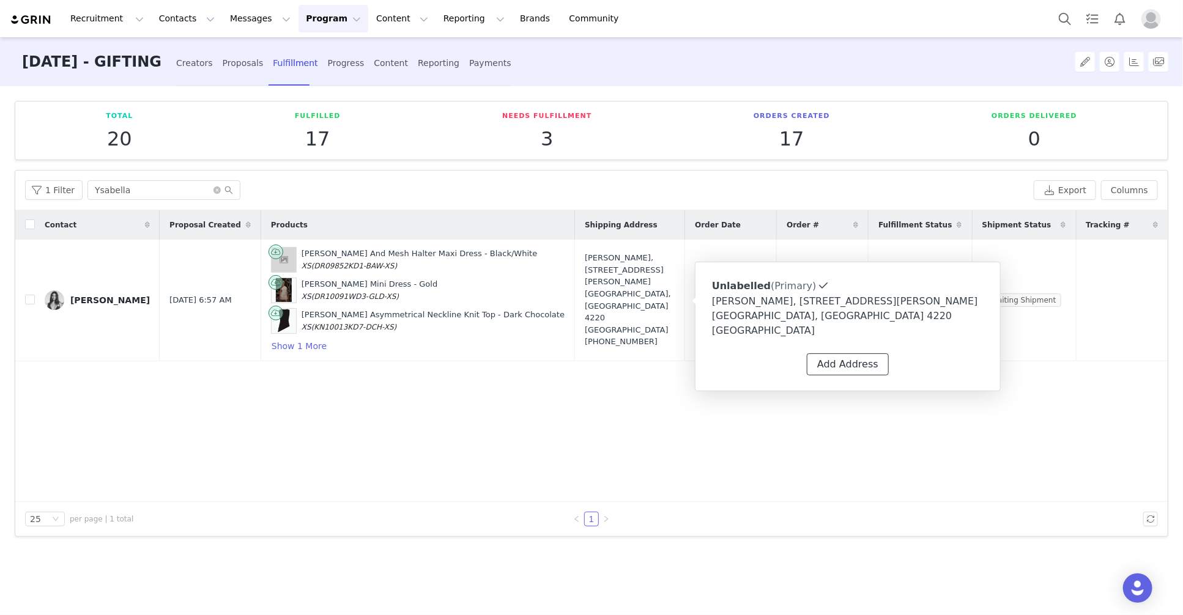
click at [853, 354] on button "Add Address" at bounding box center [848, 365] width 82 height 22
select select
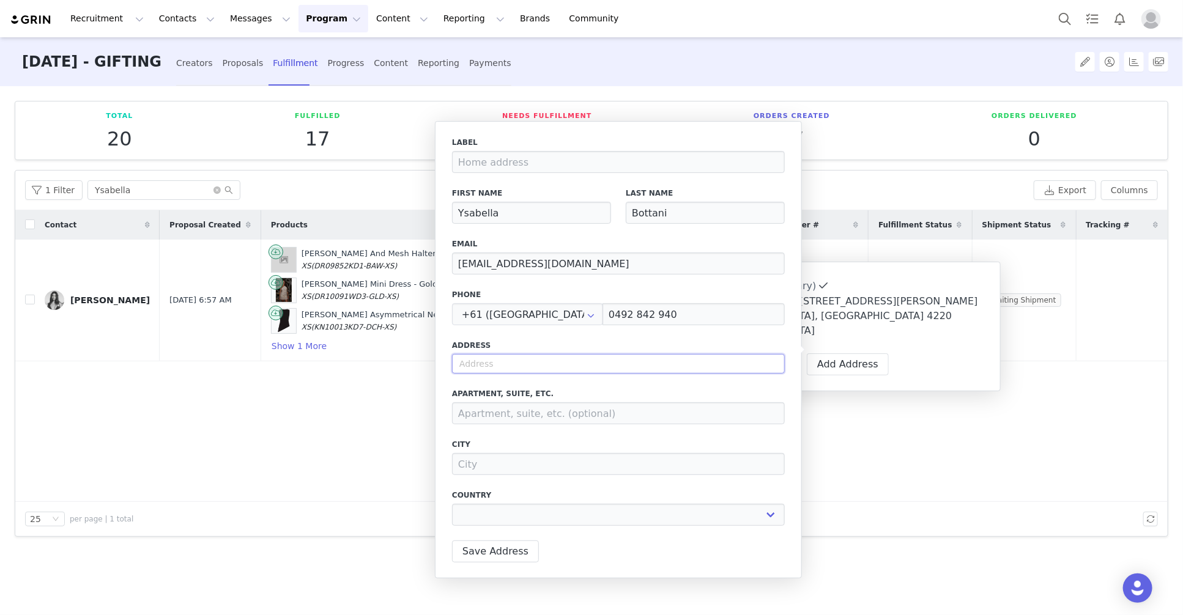
click at [492, 357] on input "text" at bounding box center [618, 364] width 333 height 20
paste input "1/8 Logan Avenue"
type input "1/8 Logan Avenue"
select select
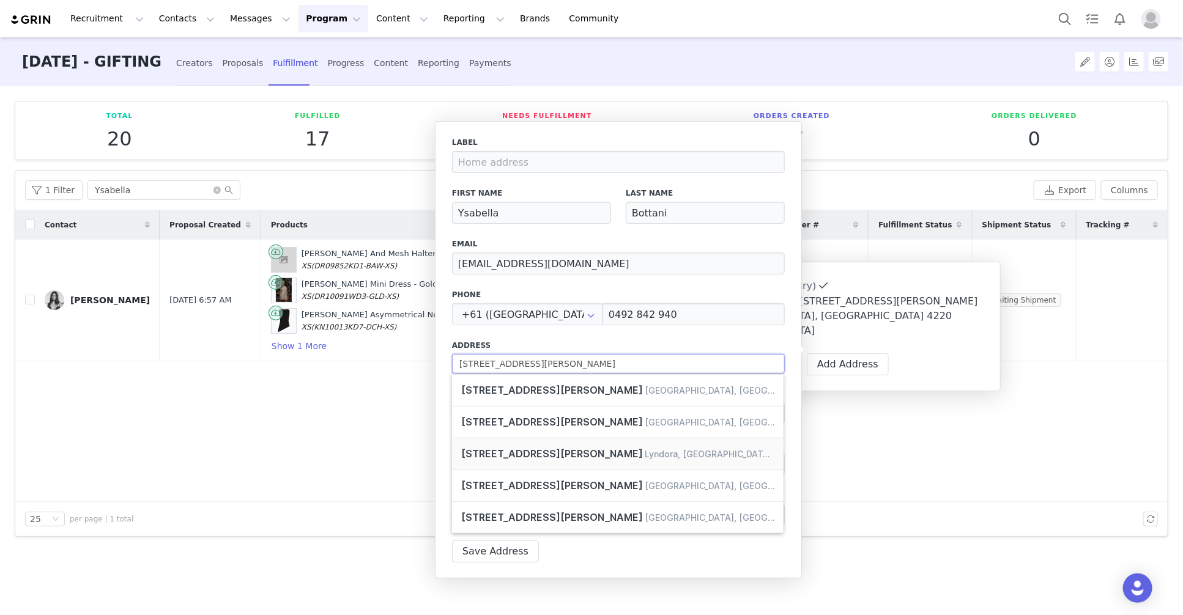
type input "1/8 Logan Avenue m"
select select
type input "1/8 Logan Avenue mi"
select select
type input "1/8 Logan Avenue mia"
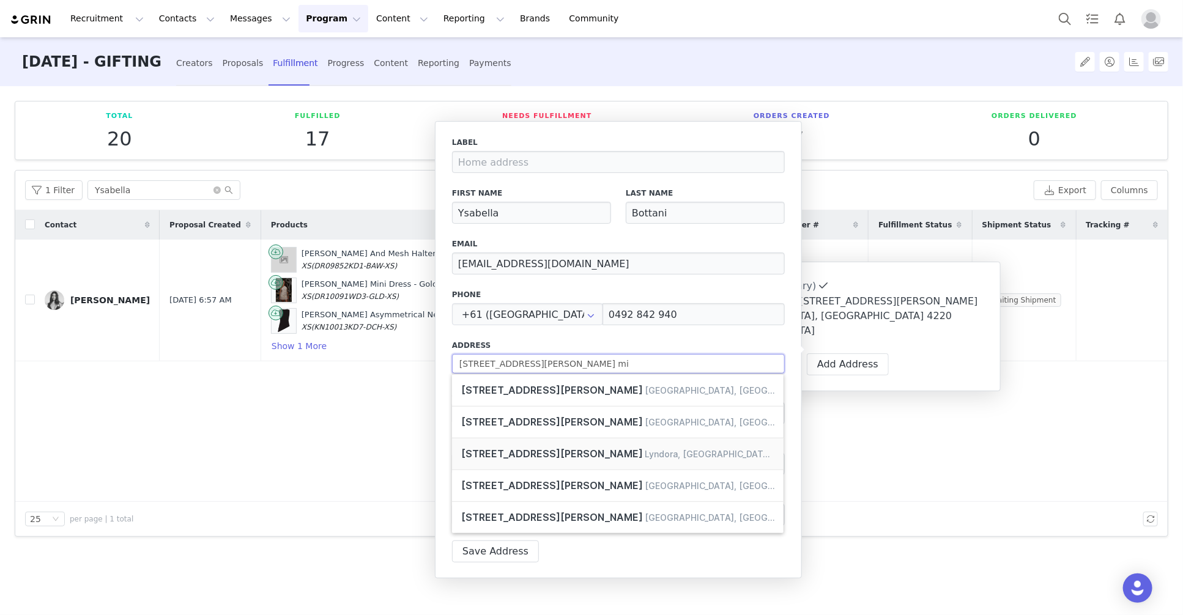
select select
type input "1/8 Logan Avenue miam"
select select
type input "1/8 Logan Avenue miami"
select select
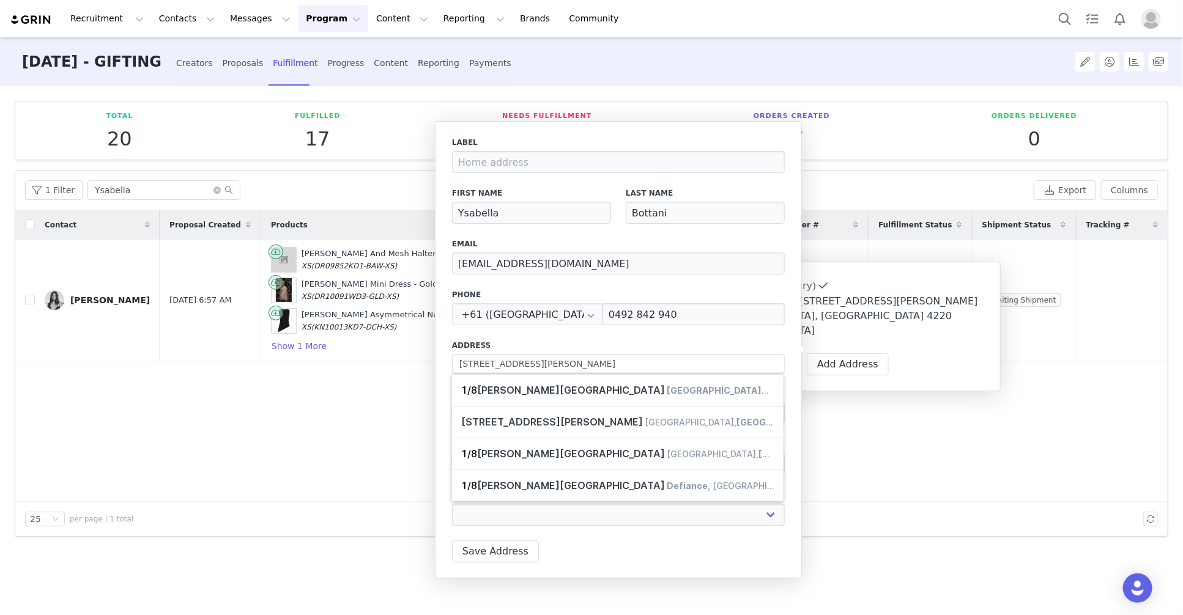
type input "8 Logan Ave"
type input "Miami"
select select "[object Object]"
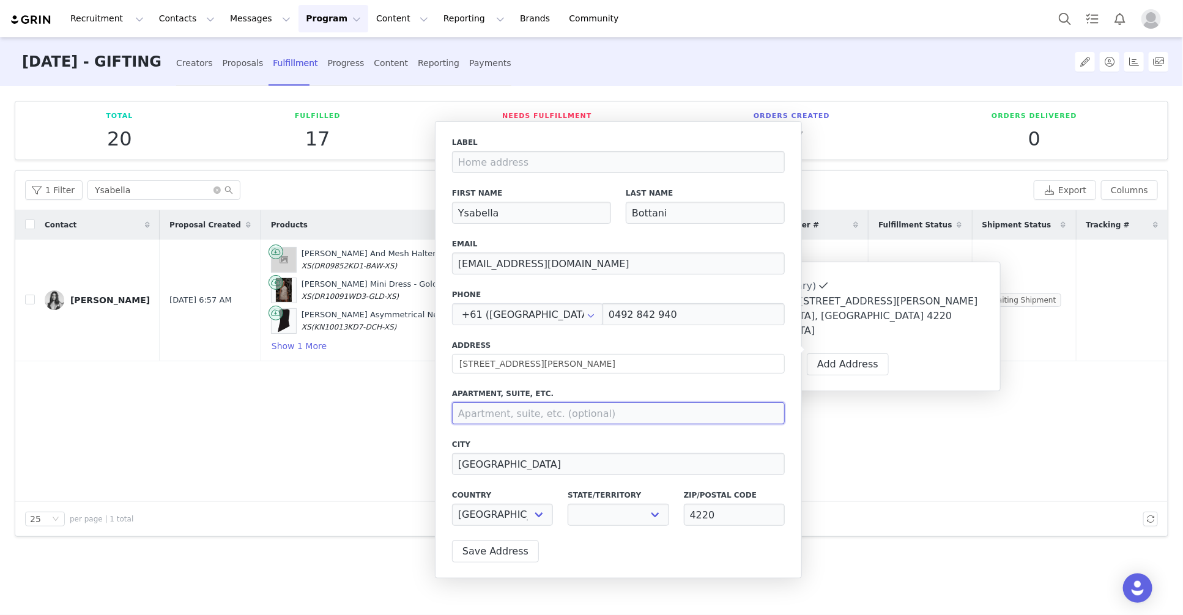
click at [507, 405] on input at bounding box center [618, 414] width 333 height 22
select select "[object Object]"
type input "Unit 1"
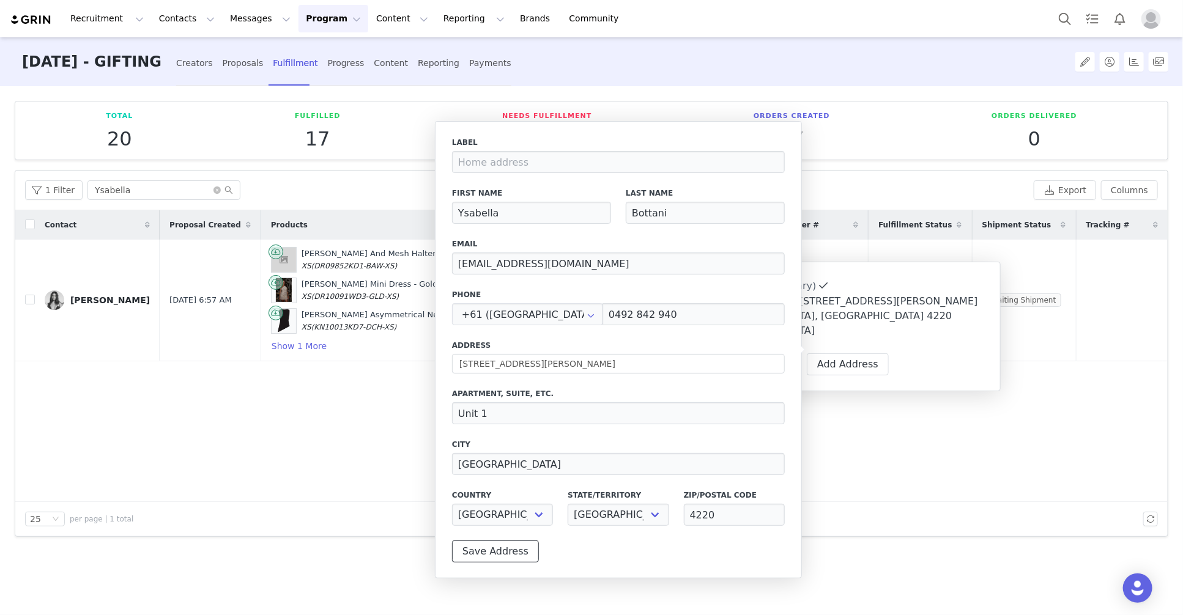
click at [478, 554] on button "Save Address" at bounding box center [495, 552] width 87 height 22
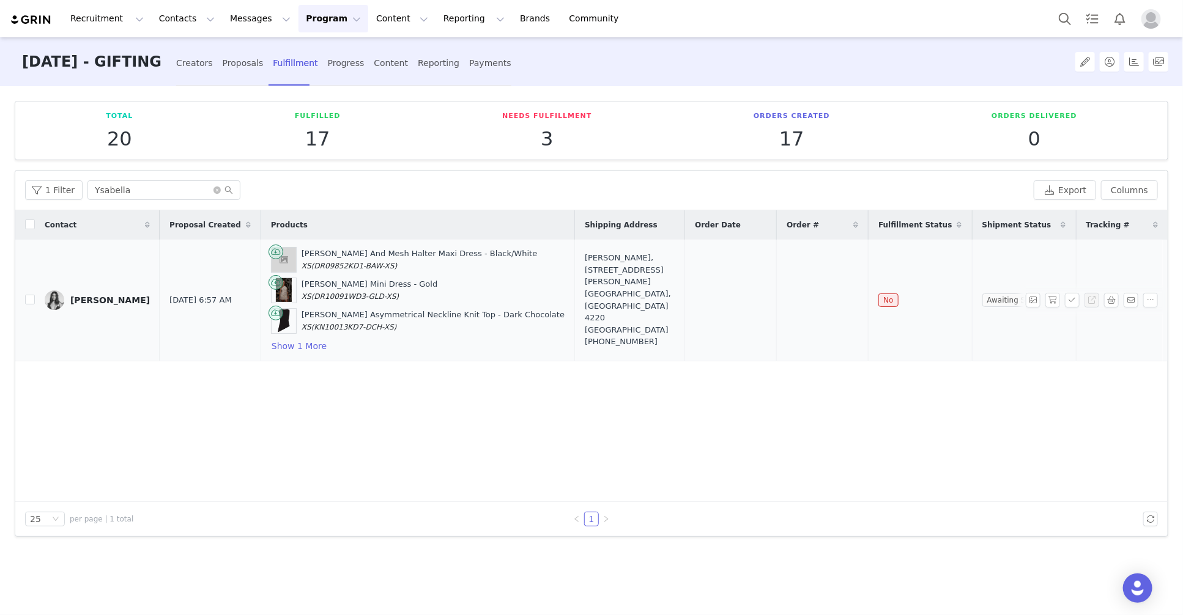
click at [575, 271] on td "Ysabella Bottani, 2 Logan Ave. Miami, Queensland 4220 Australia +610492842940" at bounding box center [630, 301] width 110 height 122
click at [585, 284] on div "Ysabella Bottani, 2 Logan Ave. Miami, Queensland 4220 Australia +610492842940" at bounding box center [630, 299] width 90 height 95
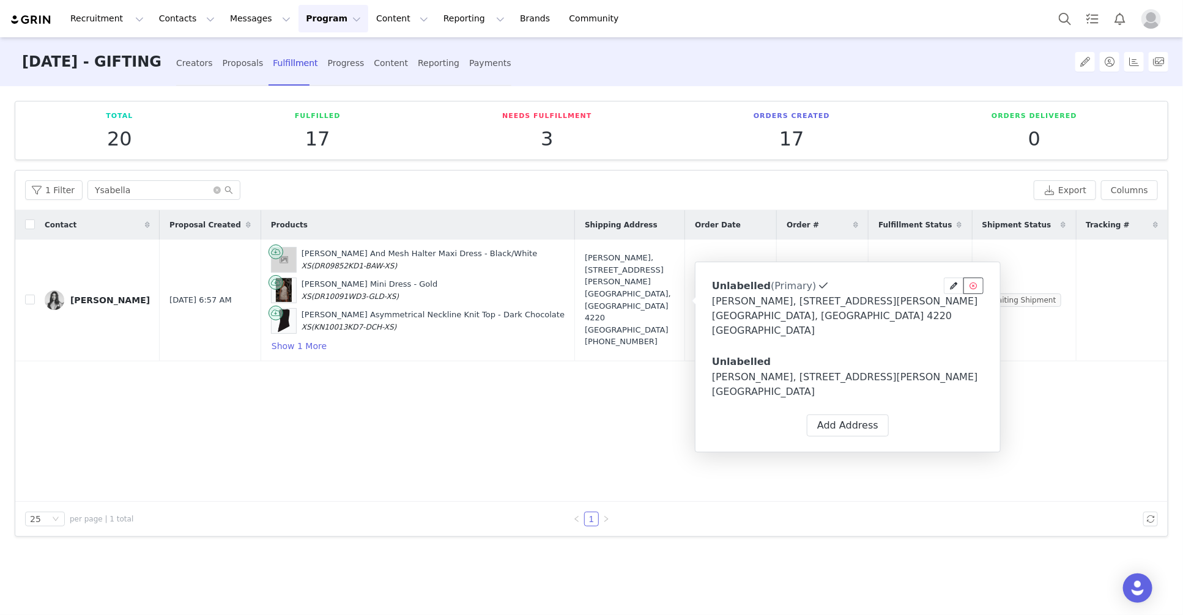
click at [973, 286] on icon at bounding box center [973, 286] width 7 height 7
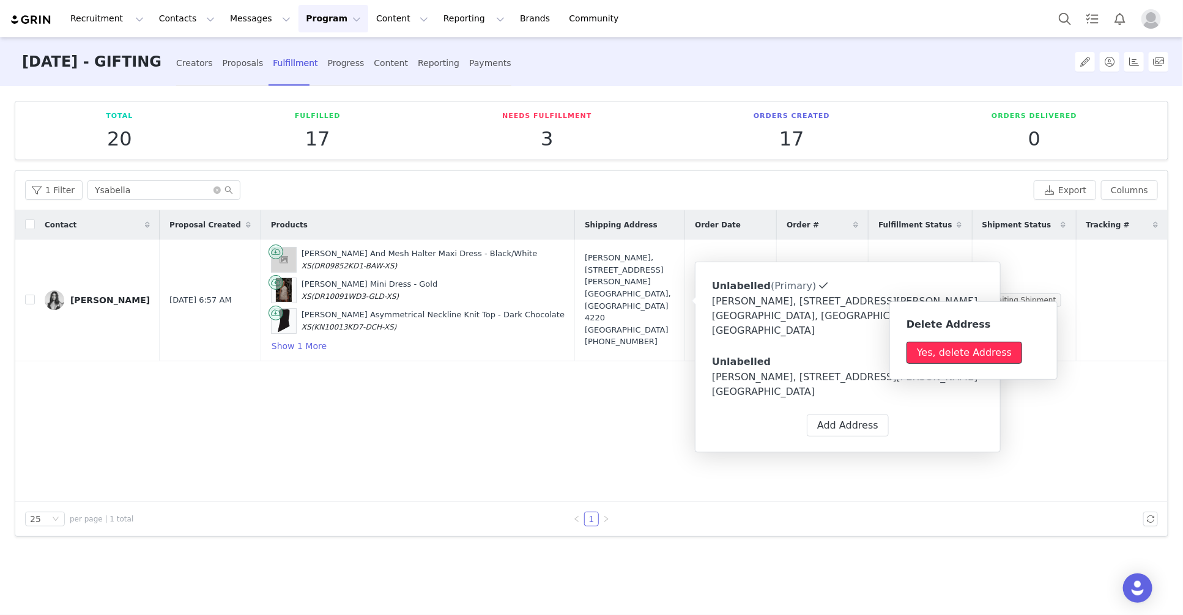
click at [968, 356] on button "Yes, delete Address" at bounding box center [965, 353] width 116 height 22
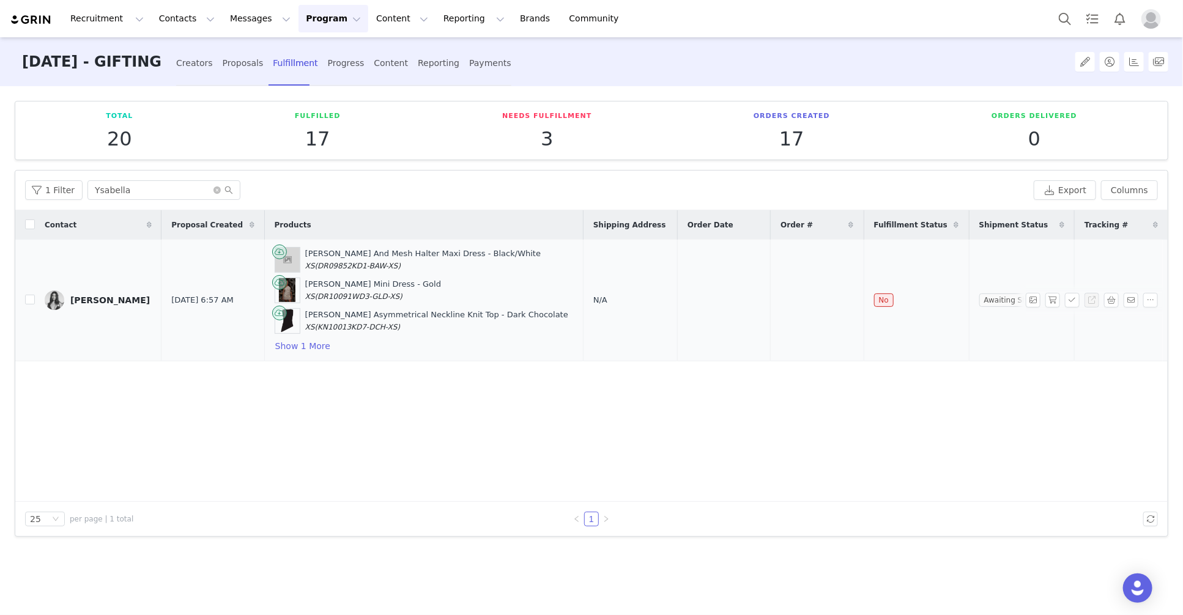
click at [593, 302] on span "N/A" at bounding box center [600, 299] width 14 height 9
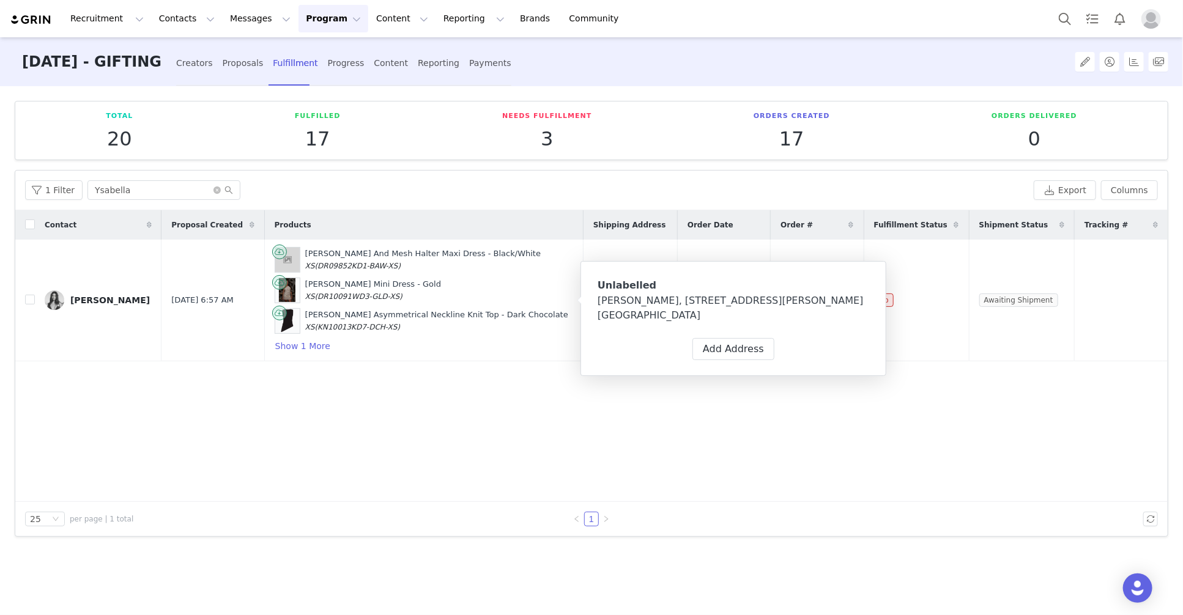
click at [747, 309] on div "Ysabella Bottani, 8 Logan Ave. Unit 1 Miami, Queensland 4220 Australia" at bounding box center [734, 308] width 272 height 29
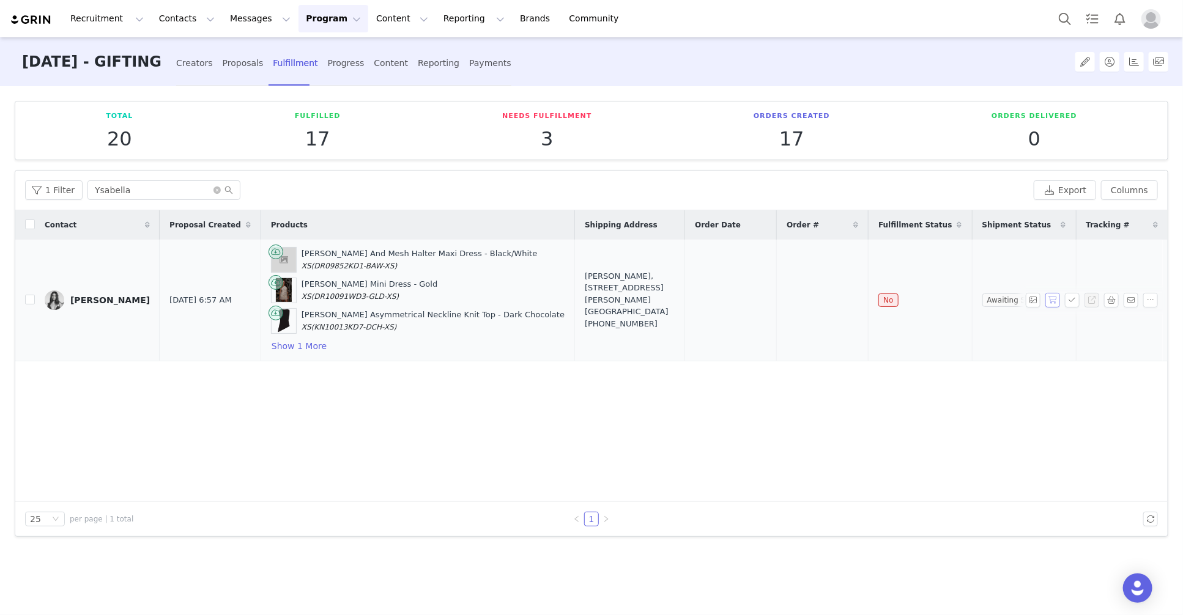
click at [1058, 303] on button "button" at bounding box center [1053, 300] width 15 height 15
drag, startPoint x: 854, startPoint y: 299, endPoint x: 1123, endPoint y: 283, distance: 269.7
click at [789, 299] on tr "Ysabella Bottani Oct 1, 2025 6:57 AM Hailee Slinky And Mesh Halter Maxi Dress -…" at bounding box center [591, 301] width 1153 height 122
copy tr "A1819296"
click at [1072, 299] on button "button" at bounding box center [1072, 300] width 15 height 15
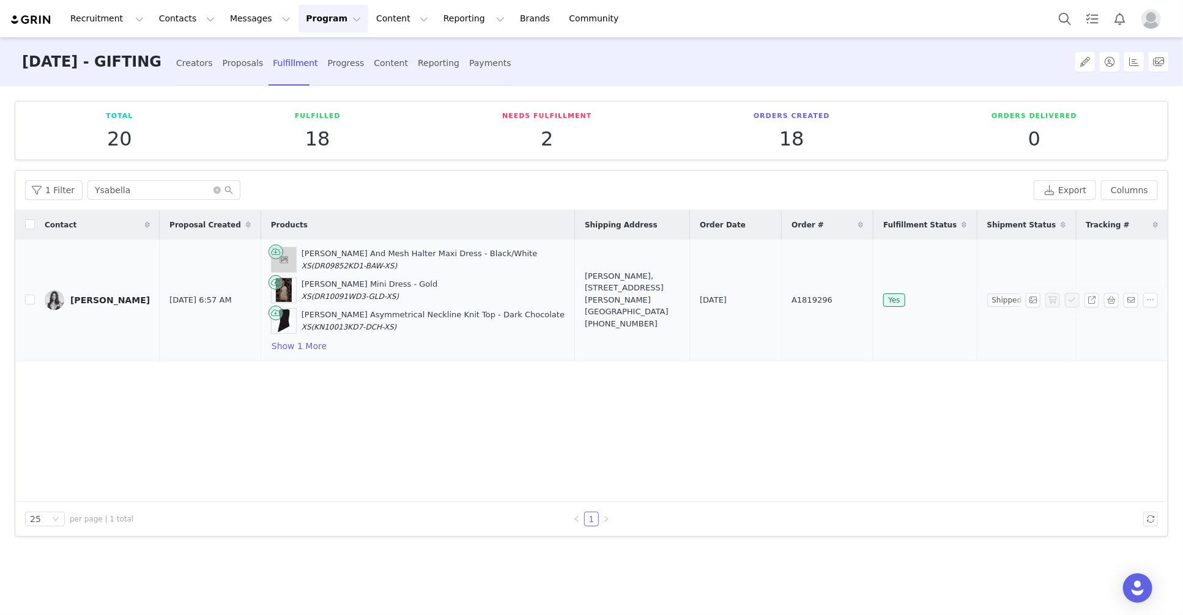
drag, startPoint x: 617, startPoint y: 299, endPoint x: 574, endPoint y: 288, distance: 44.8
click at [585, 288] on div "Ysabella Bottani, 8 Logan Ave. Unit 1 Miami, Queensland 4220 Australia +6104928…" at bounding box center [632, 300] width 95 height 60
copy div "8 Logan Ave. Unit 1 Miami, Queensland 4220 Australia"
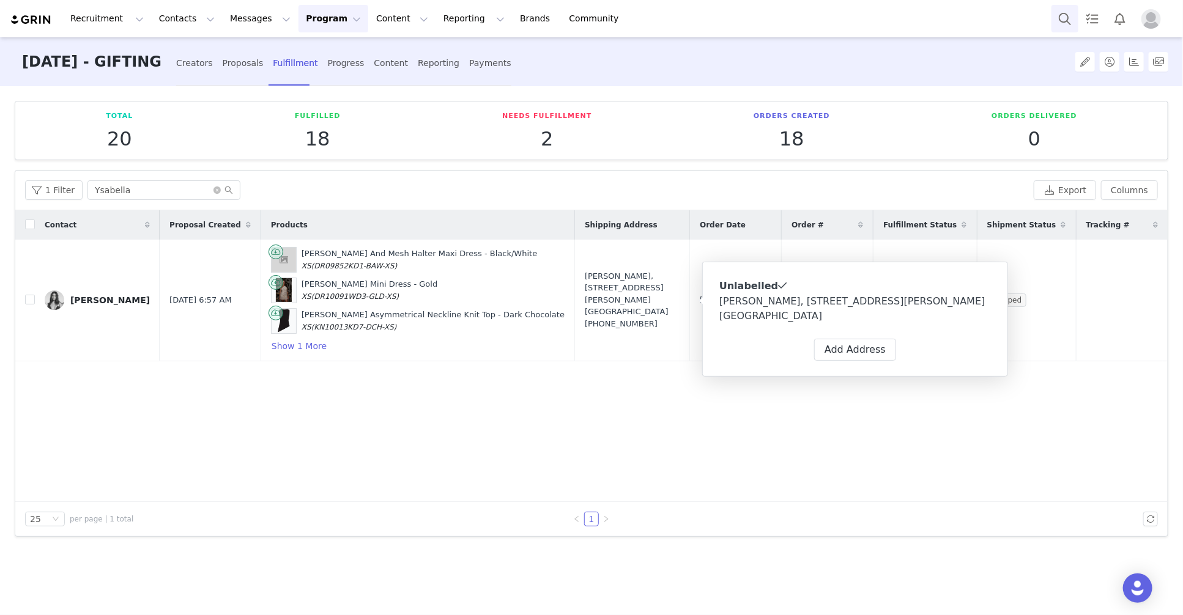
click at [1060, 22] on button "Search" at bounding box center [1065, 19] width 27 height 28
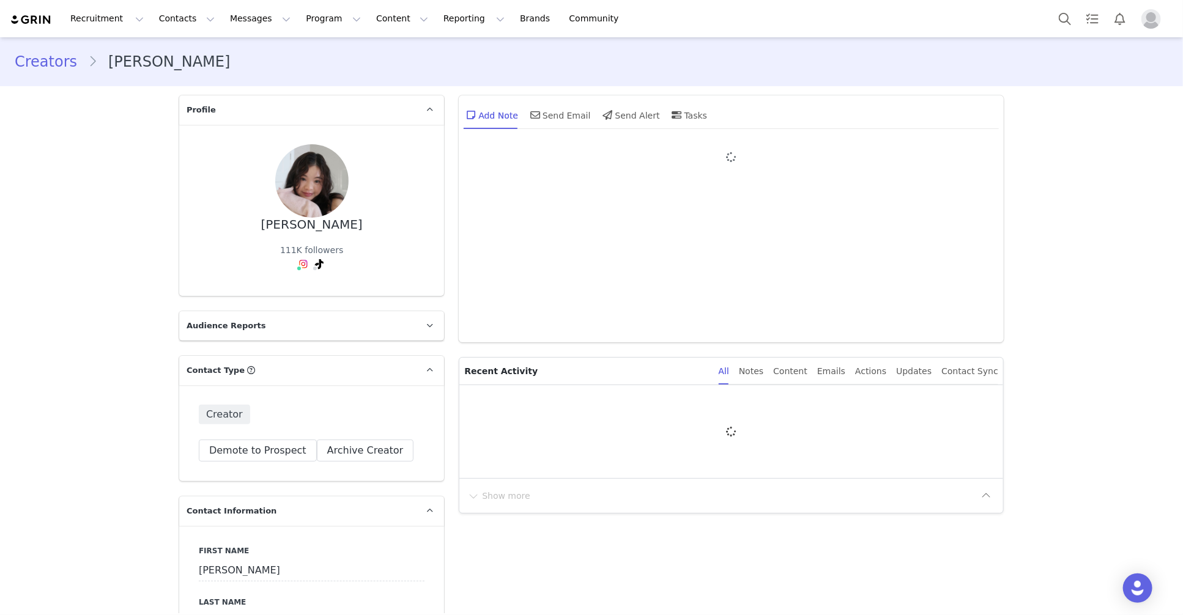
type input "+61 (Australia)"
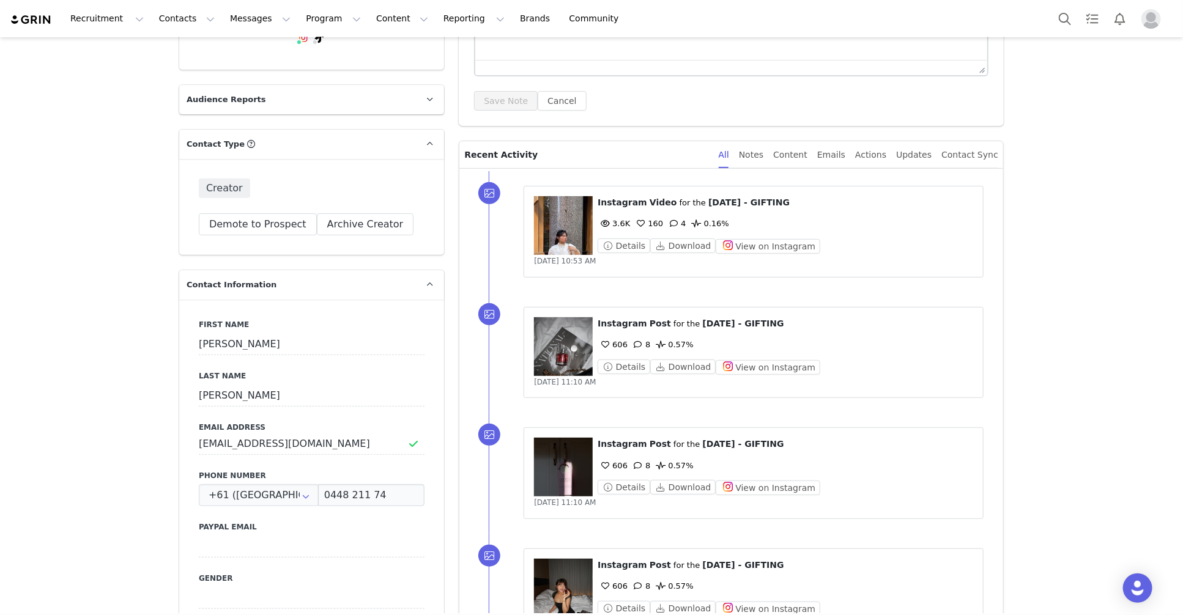
scroll to position [229, 0]
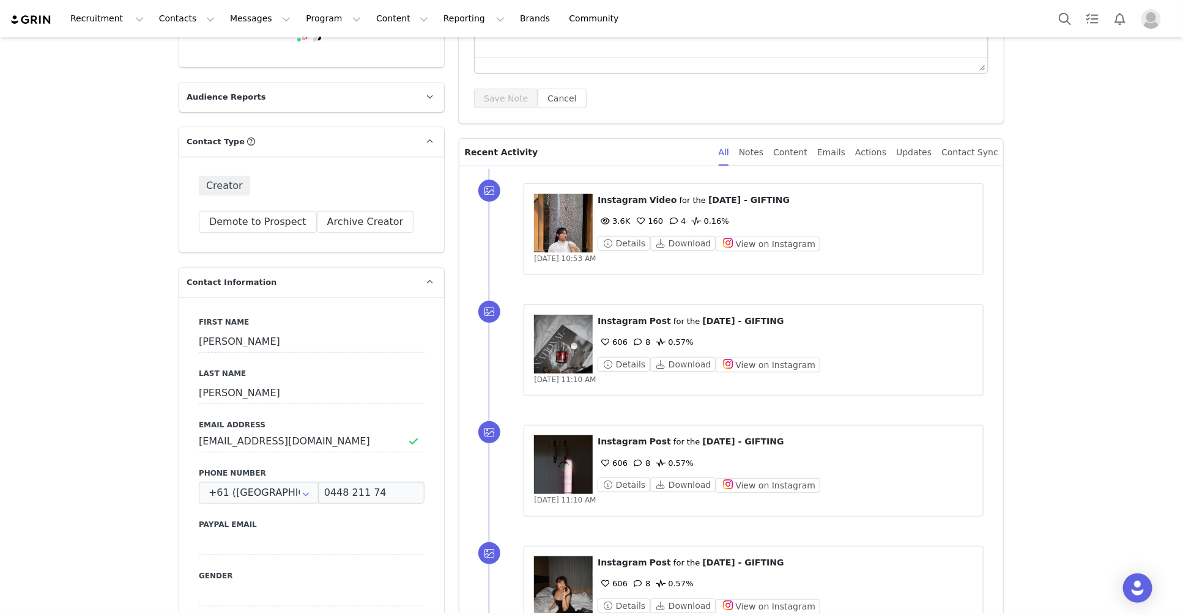
click at [565, 218] on figure at bounding box center [563, 223] width 59 height 59
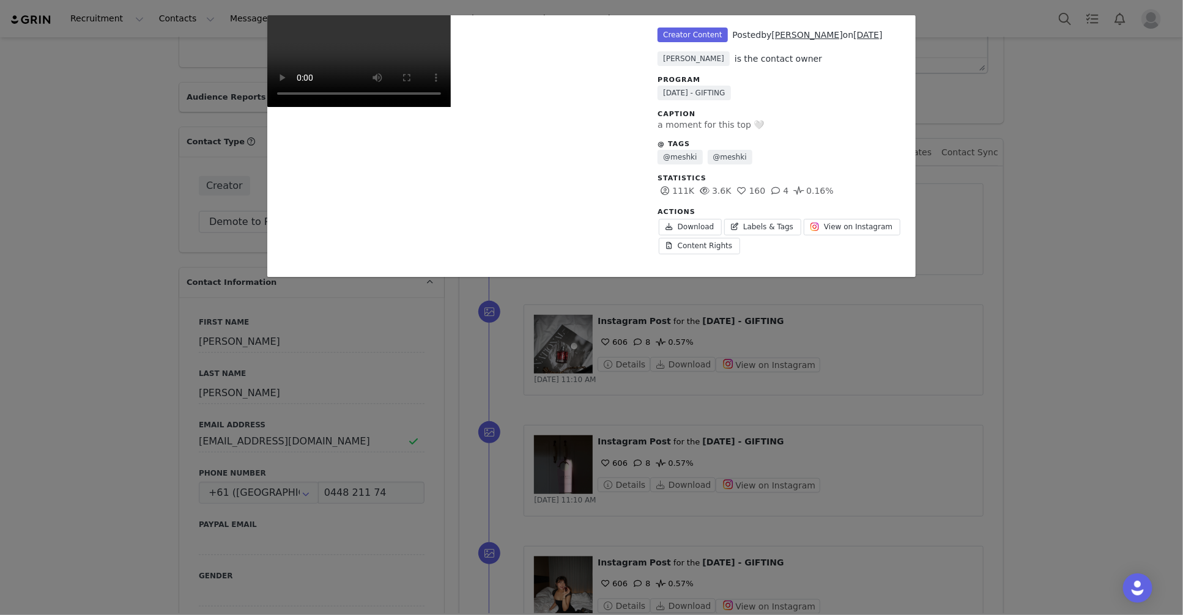
click at [340, 107] on video "Unlabeled" at bounding box center [359, 61] width 184 height 92
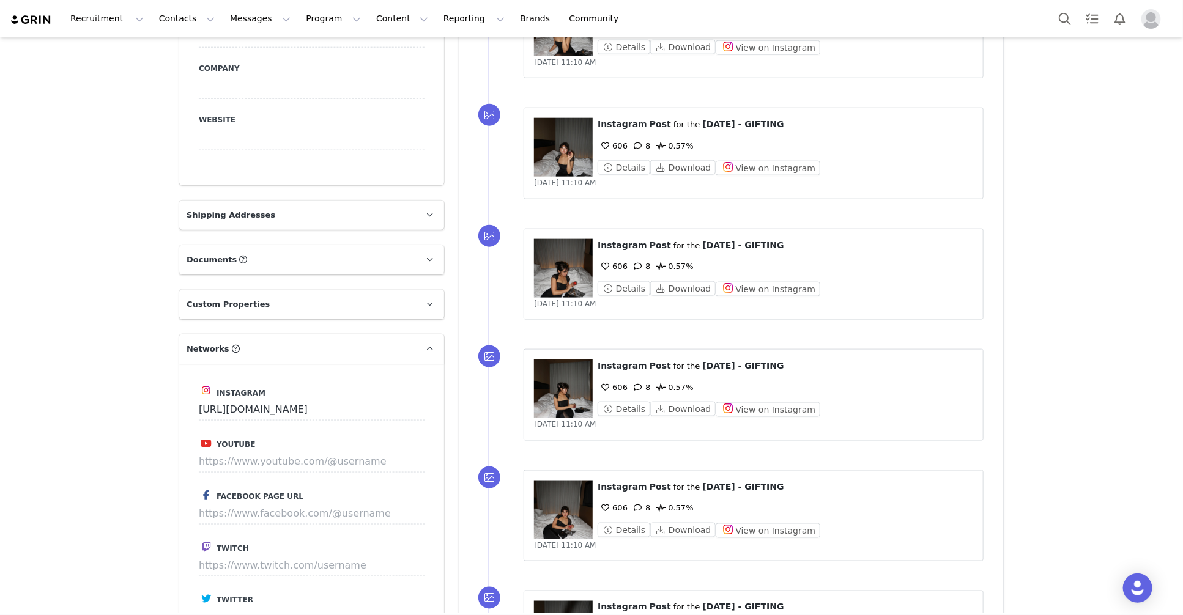
scroll to position [0, 0]
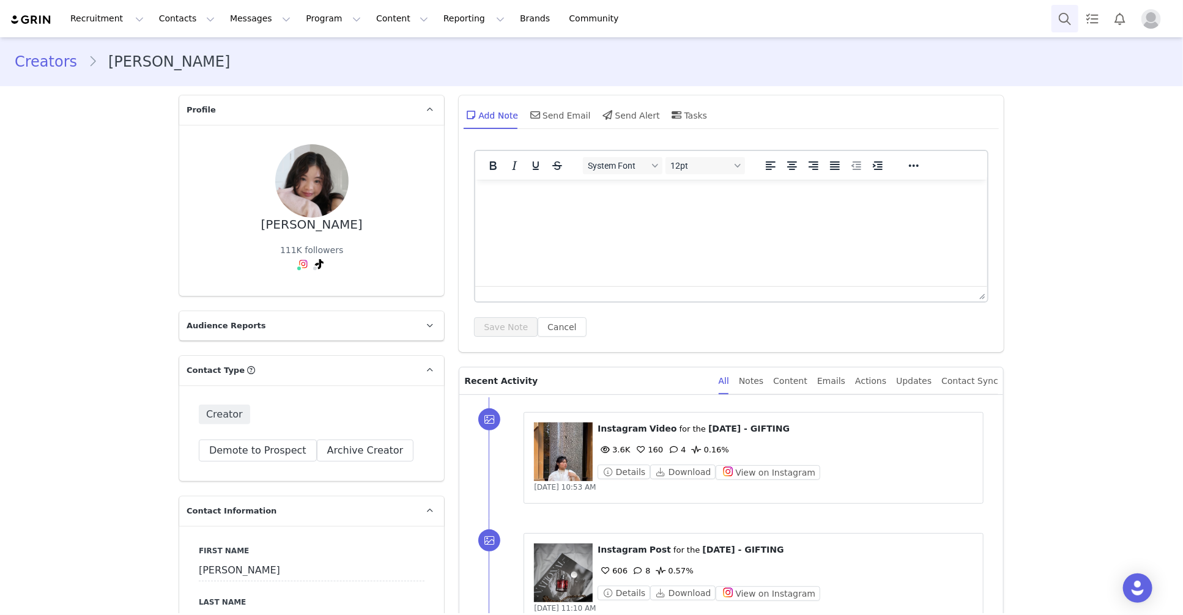
click at [1071, 21] on button "Search" at bounding box center [1065, 19] width 27 height 28
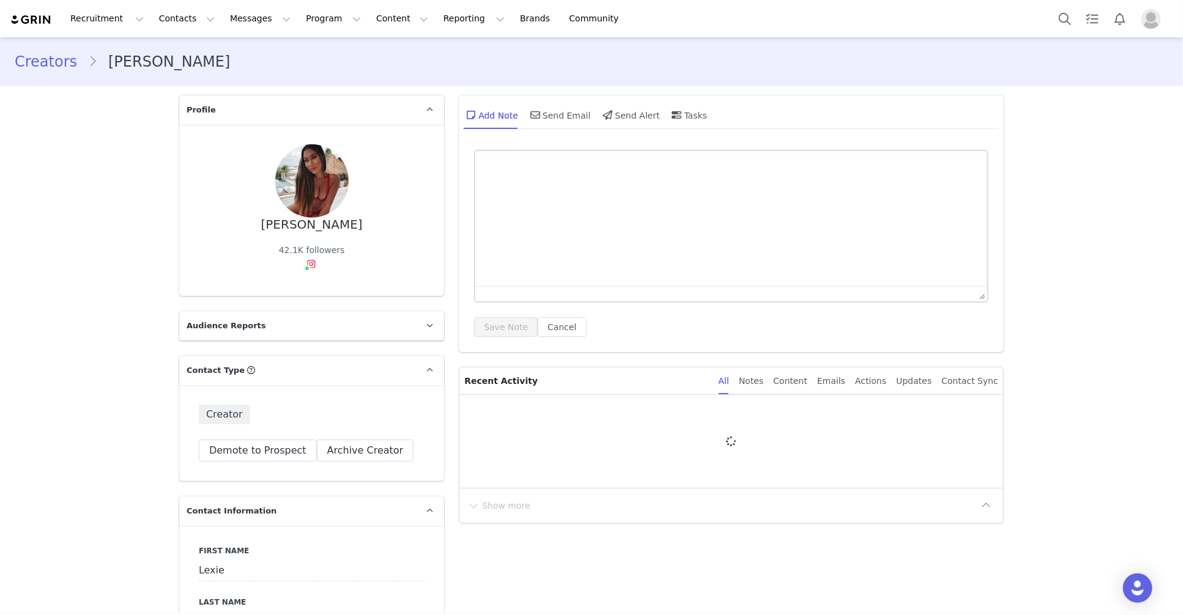
type input "+1 ([GEOGRAPHIC_DATA])"
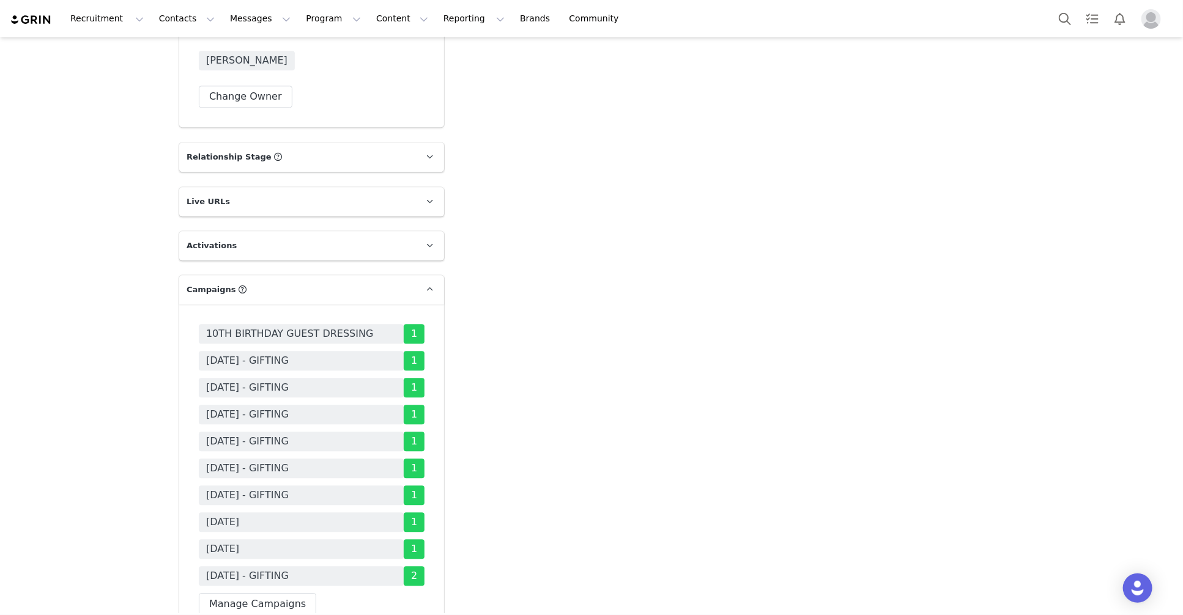
scroll to position [1828, 0]
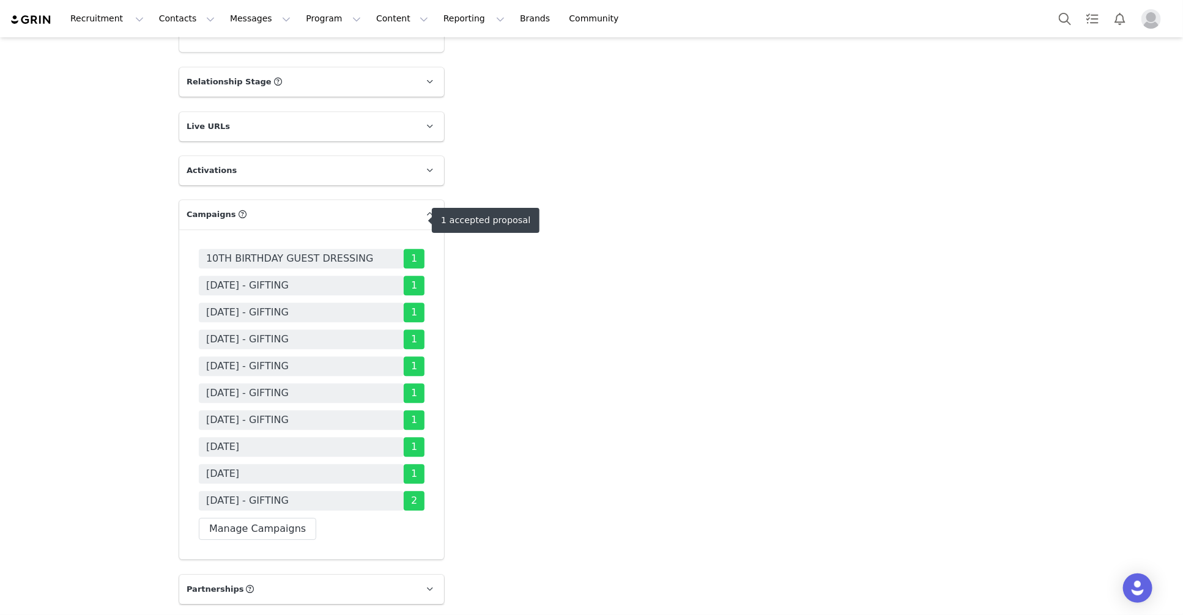
click at [413, 276] on span "1" at bounding box center [414, 286] width 21 height 20
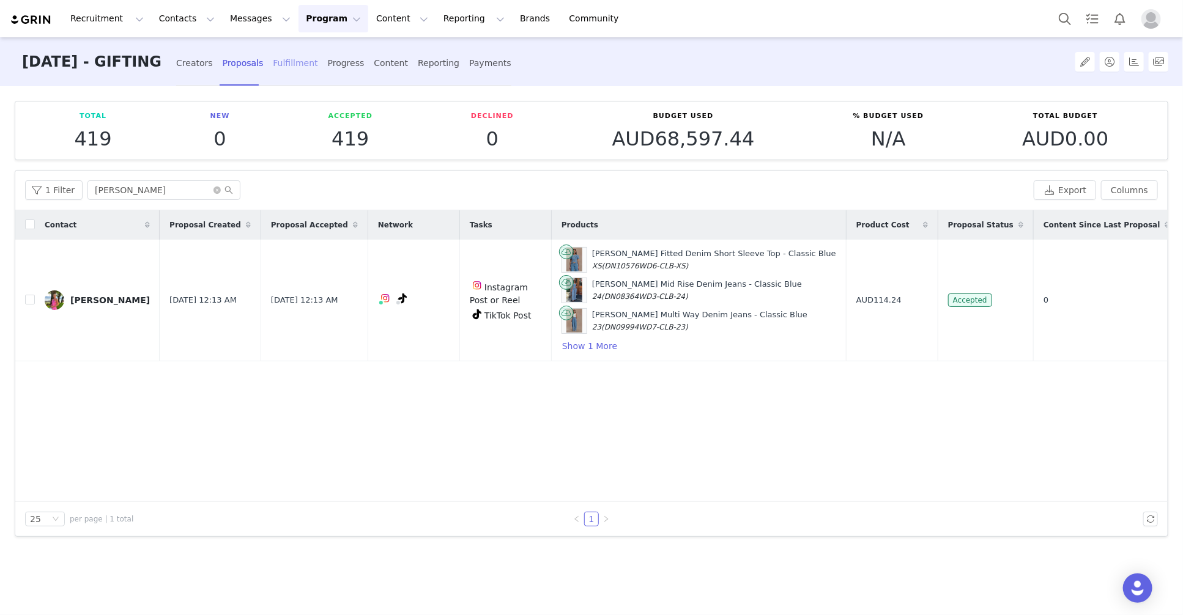
click at [318, 47] on div "Fulfillment" at bounding box center [295, 63] width 45 height 32
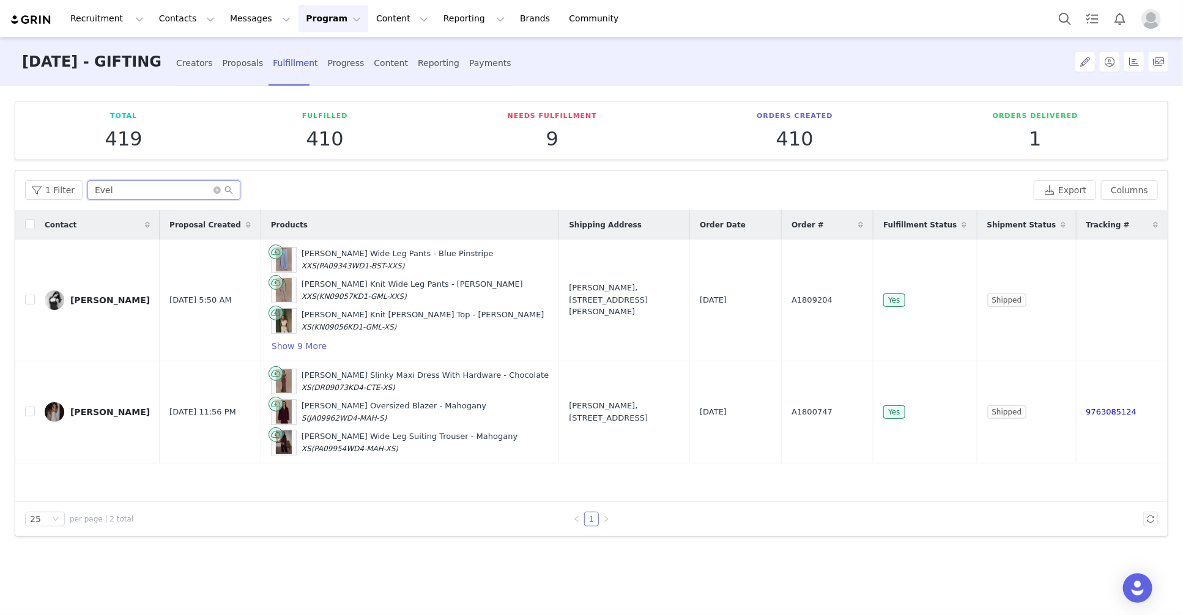
drag, startPoint x: 108, startPoint y: 191, endPoint x: 23, endPoint y: 177, distance: 86.3
click at [29, 182] on div "1 Filter Evel" at bounding box center [527, 190] width 1004 height 20
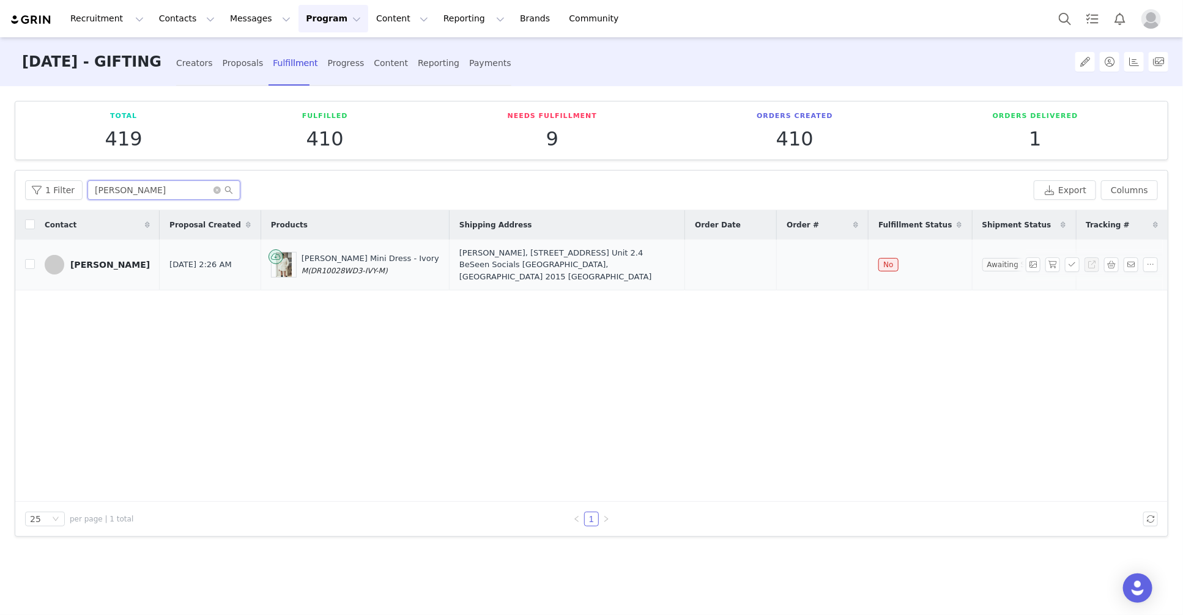
type input "Lexie Murray"
click at [515, 249] on div "Lexie Murray, 90-96 Bourke Rd. Unit 2.4 BeSeen Socials Alexandria, New South Wa…" at bounding box center [566, 265] width 215 height 36
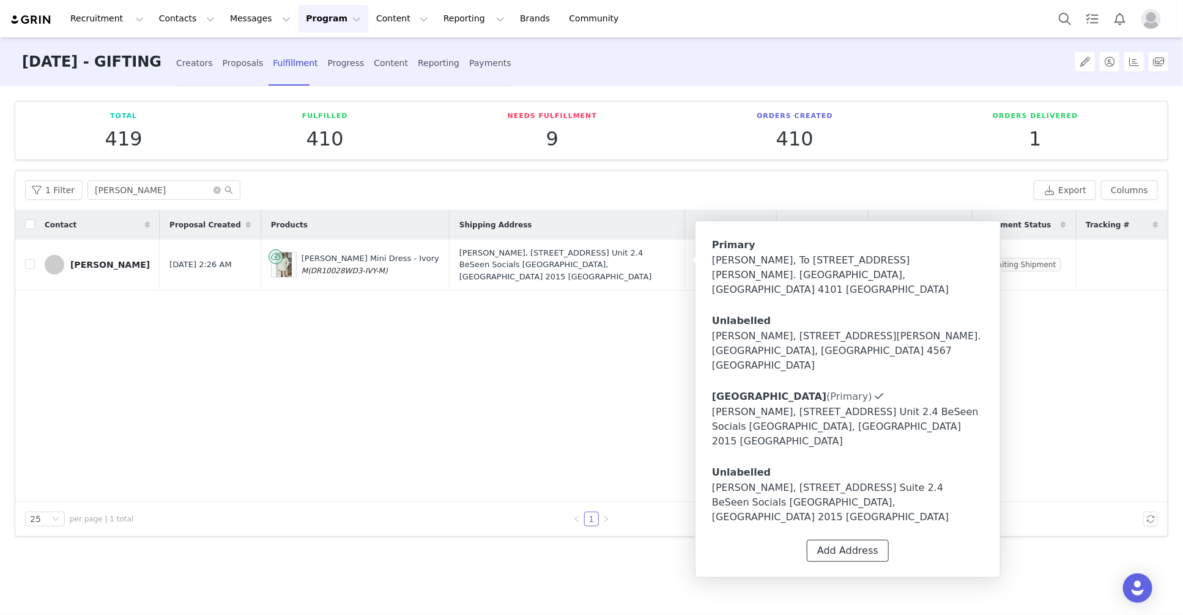
click at [849, 540] on button "Add Address" at bounding box center [848, 551] width 82 height 22
select select
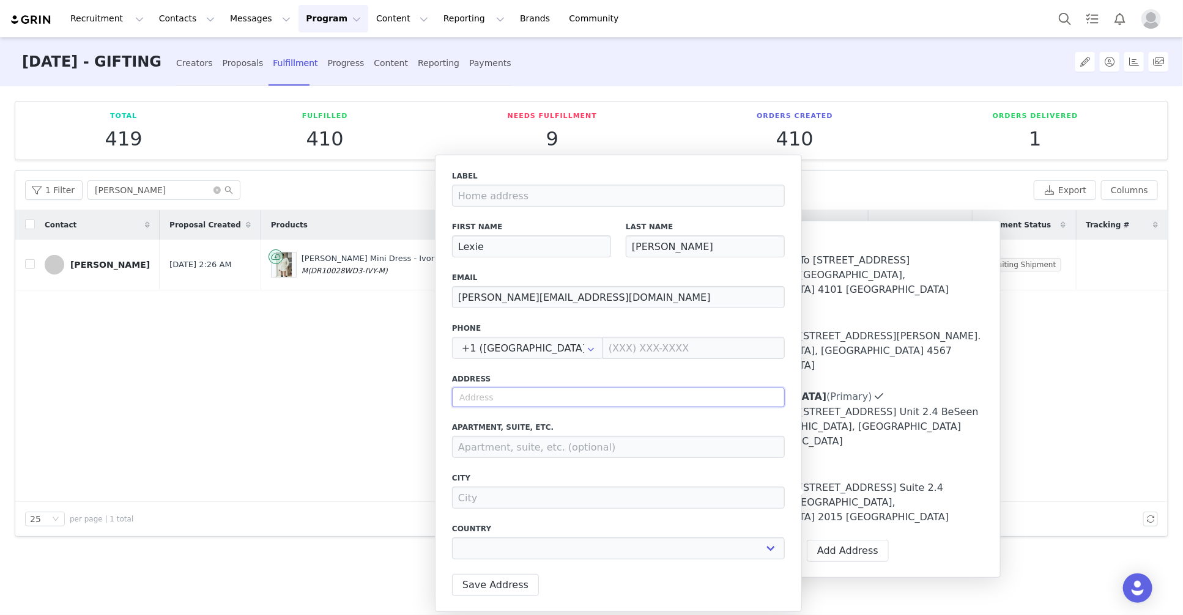
click at [491, 403] on input "text" at bounding box center [618, 398] width 333 height 20
type input "1"
select select
type input "15"
select select
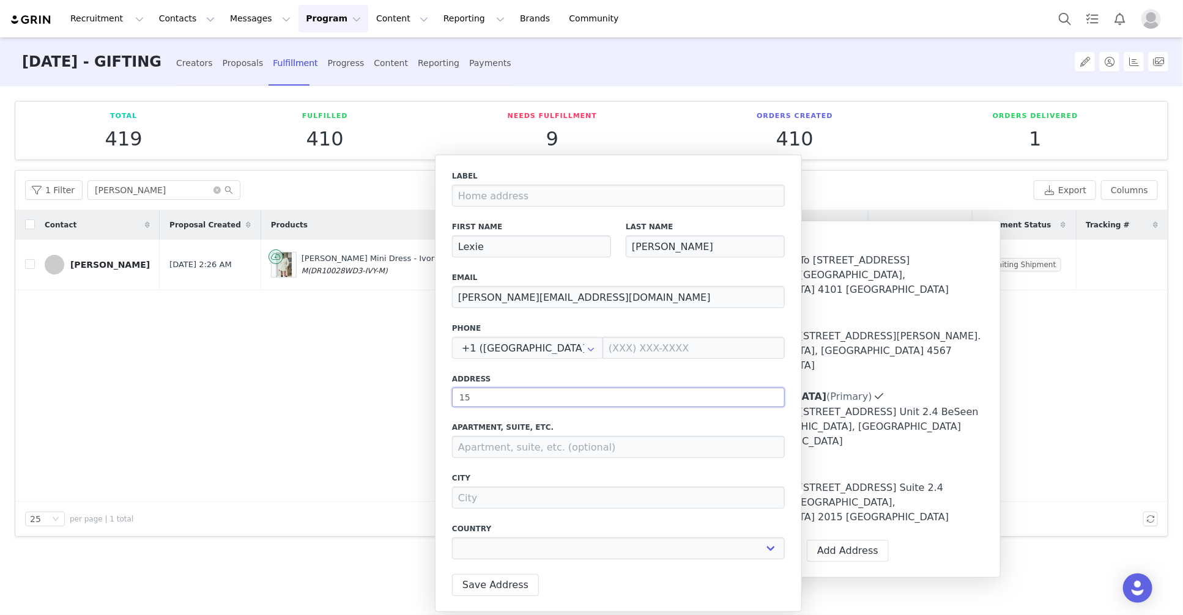
type input "15B"
select select
type input "15B"
select select
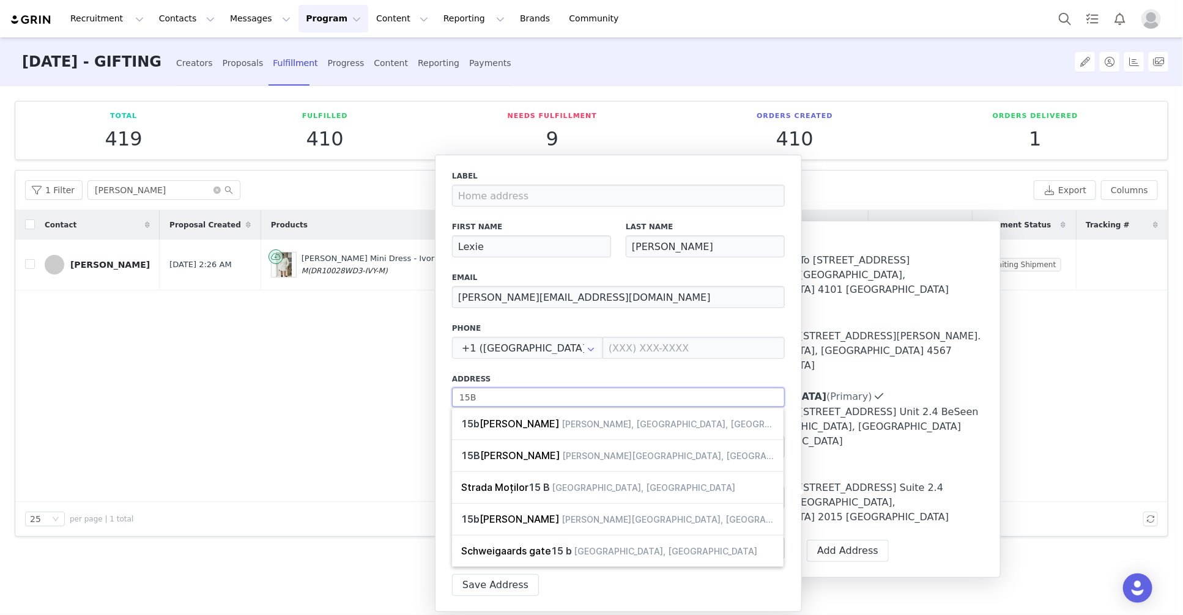
type input "15B"
select select
type input "15"
select select
type input "1"
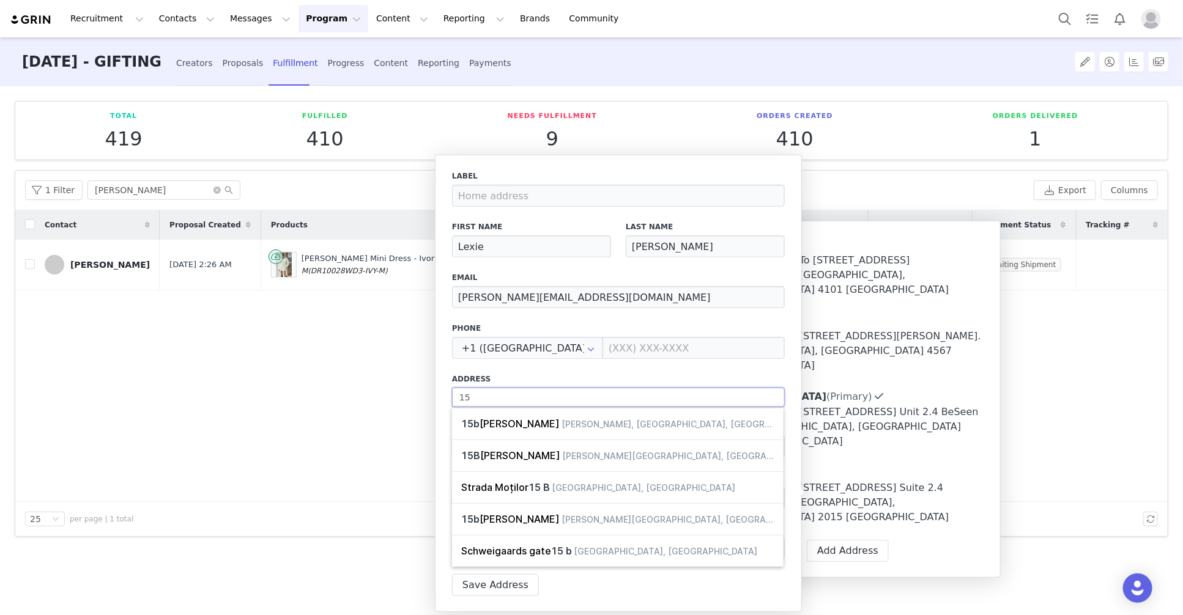
select select
type input "3"
select select
type input "32"
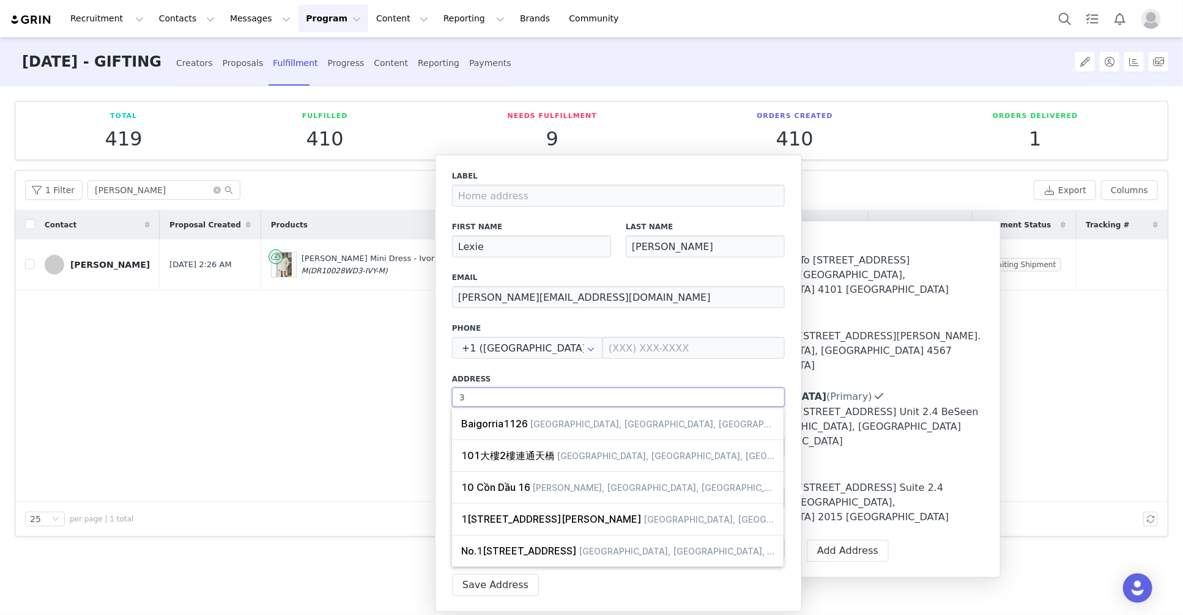
select select
type input "32"
select select
type input "32 R"
select select
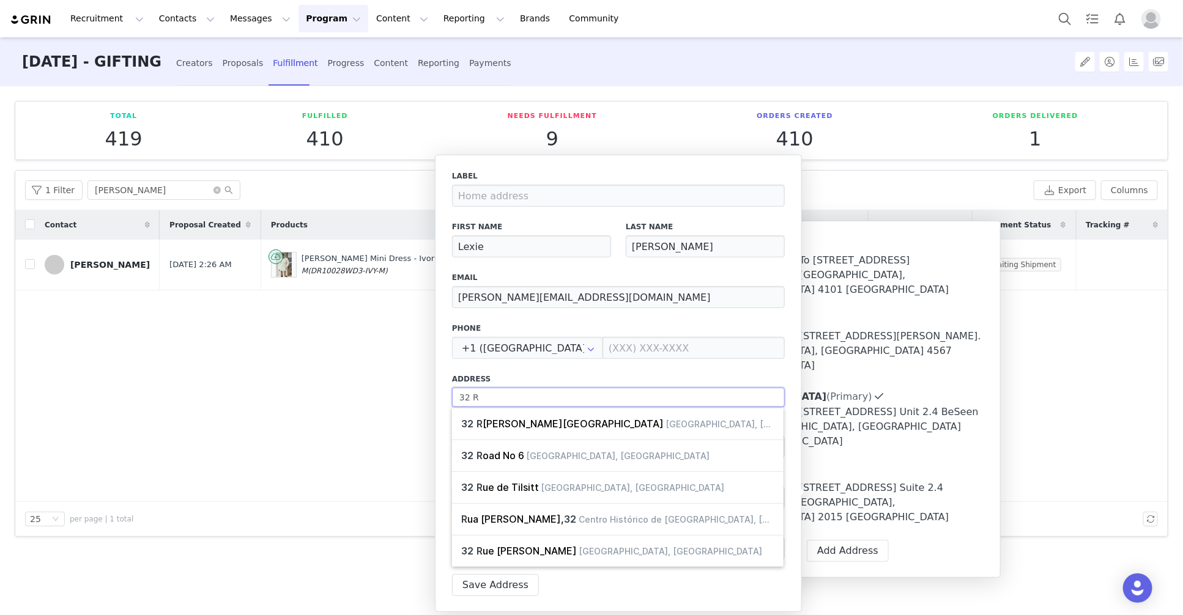
type input "32 RL"
select select
type input "32 RLP"
select select
type input "32 RLPH"
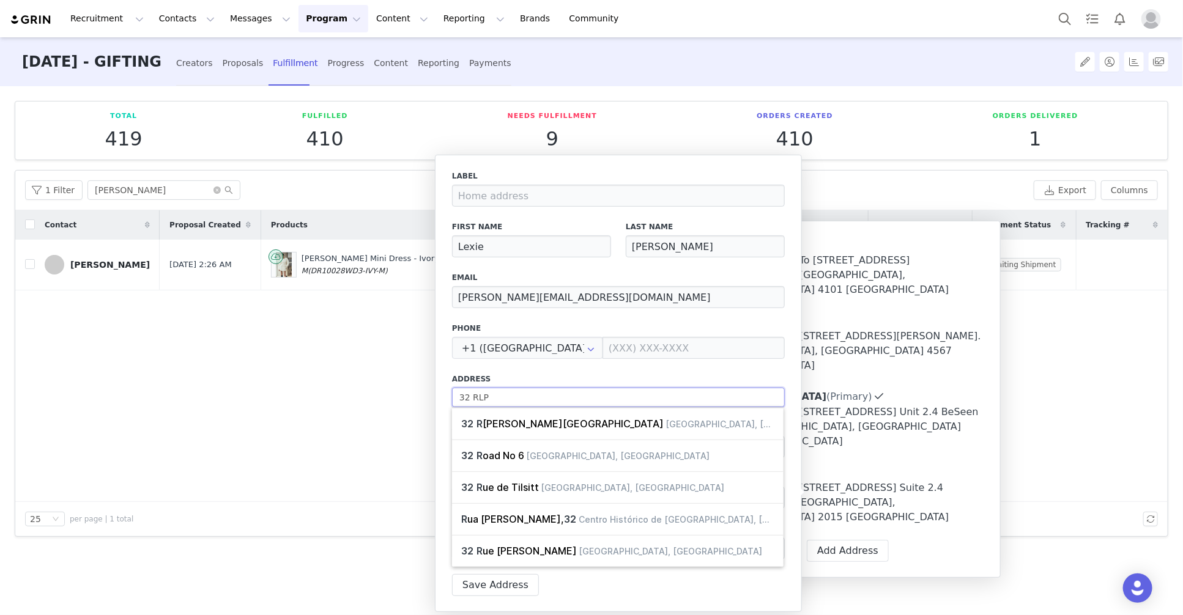
select select
type input "32 RLPH"
select select
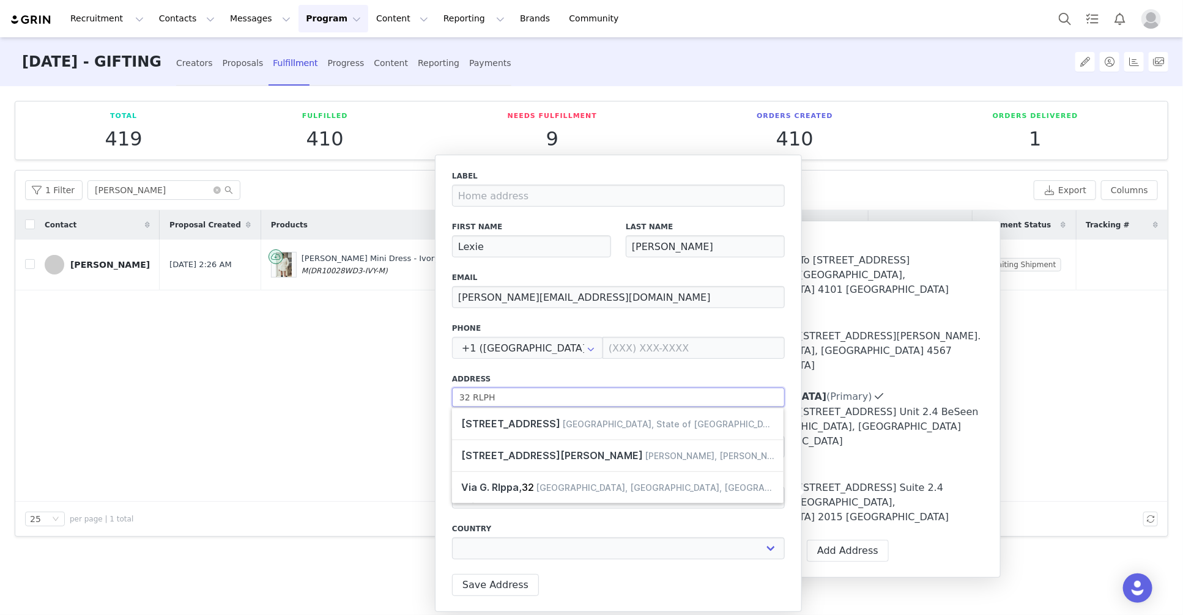
type input "32 RLPH S"
select select
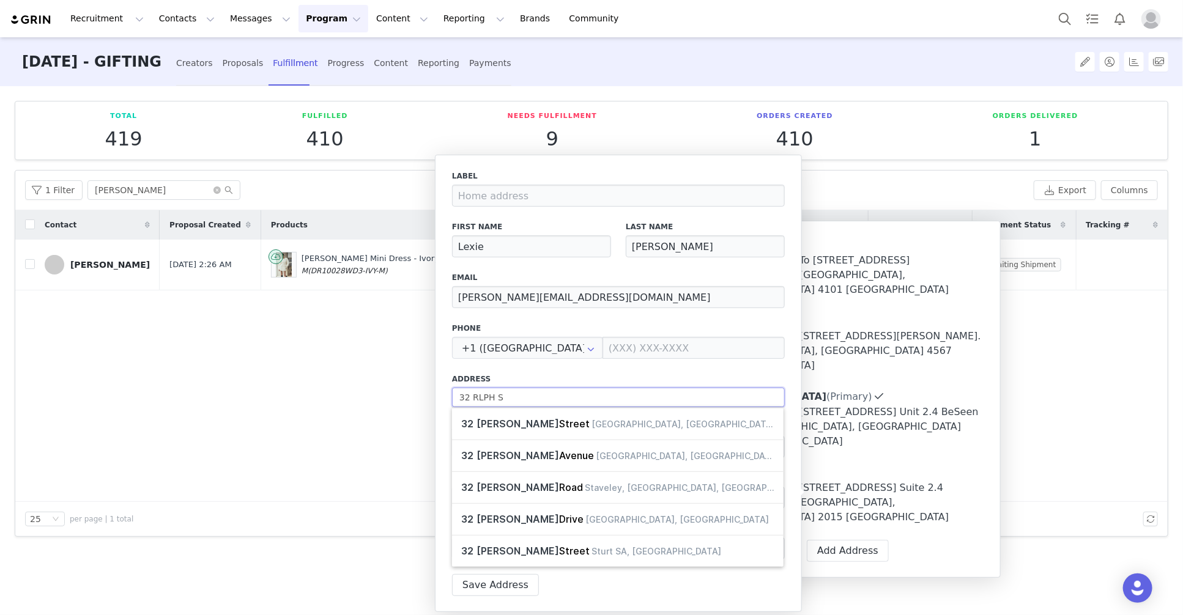
type input "32 RLPH ST"
select select
type input "32 RLPH STR"
select select
type input "32 RLPH STRE"
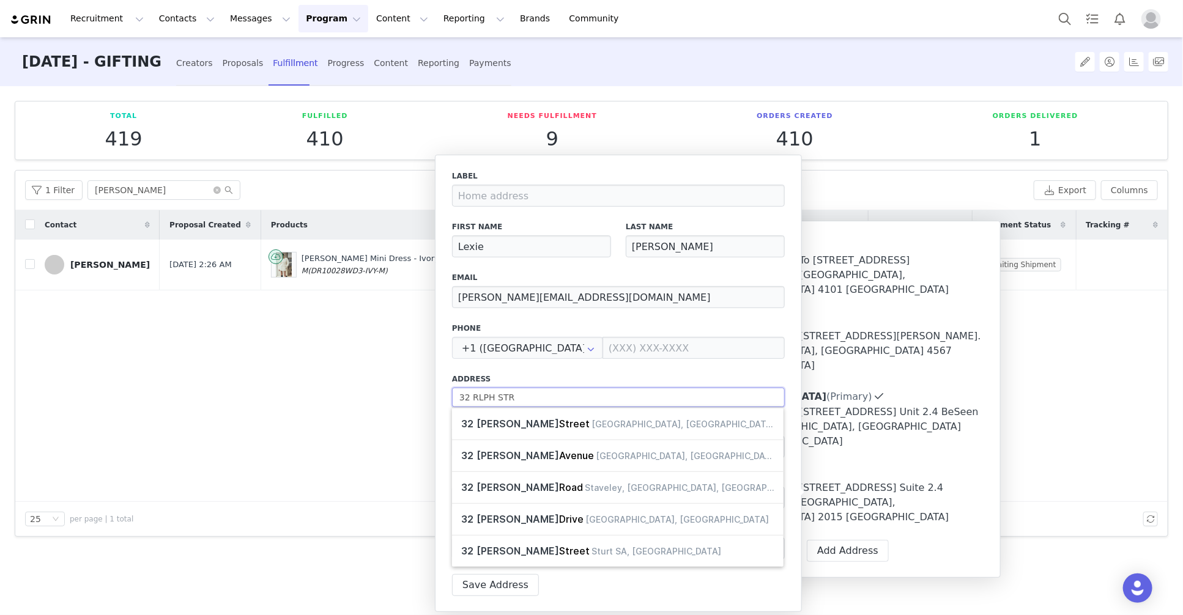
select select
type input "32 RLPH STREE"
select select
type input "32 RLPH STREET"
select select
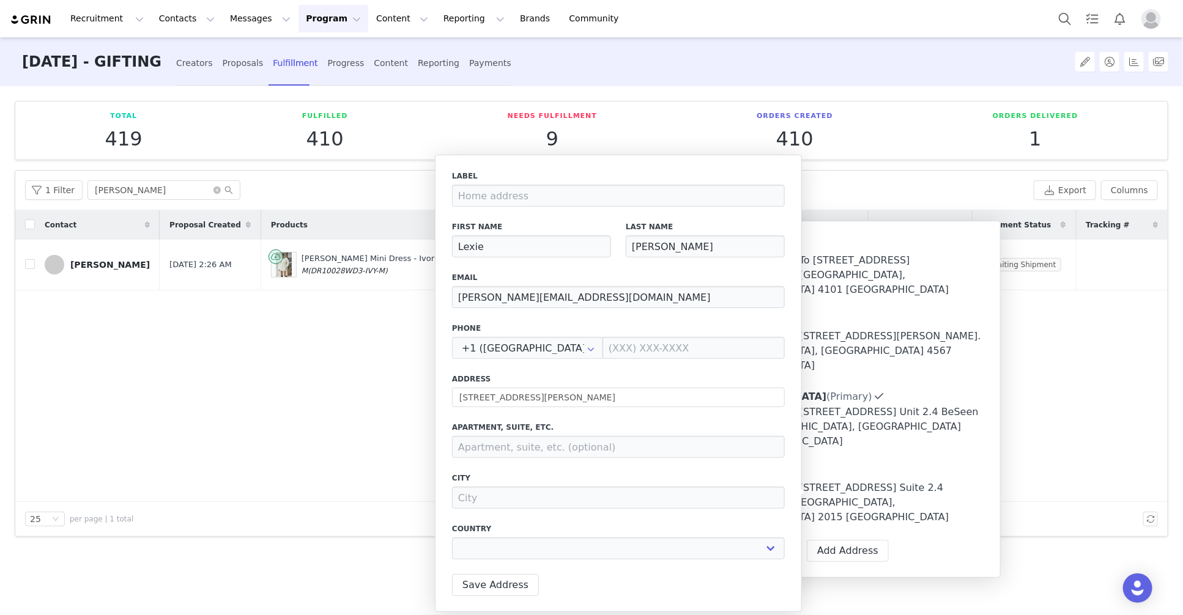
type input "32 Ralph St"
type input "Alexandria"
select select "[object Object]"
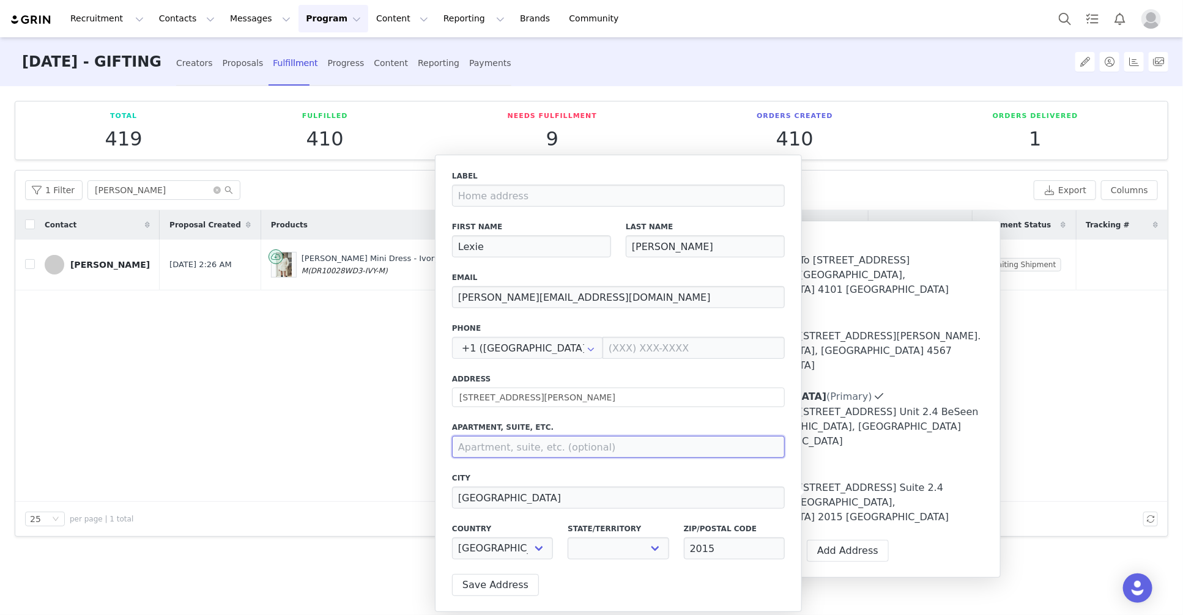
select select "[object Object]"
click at [521, 453] on input at bounding box center [618, 447] width 333 height 22
type input "15B"
click at [507, 581] on button "Save Address" at bounding box center [495, 585] width 87 height 22
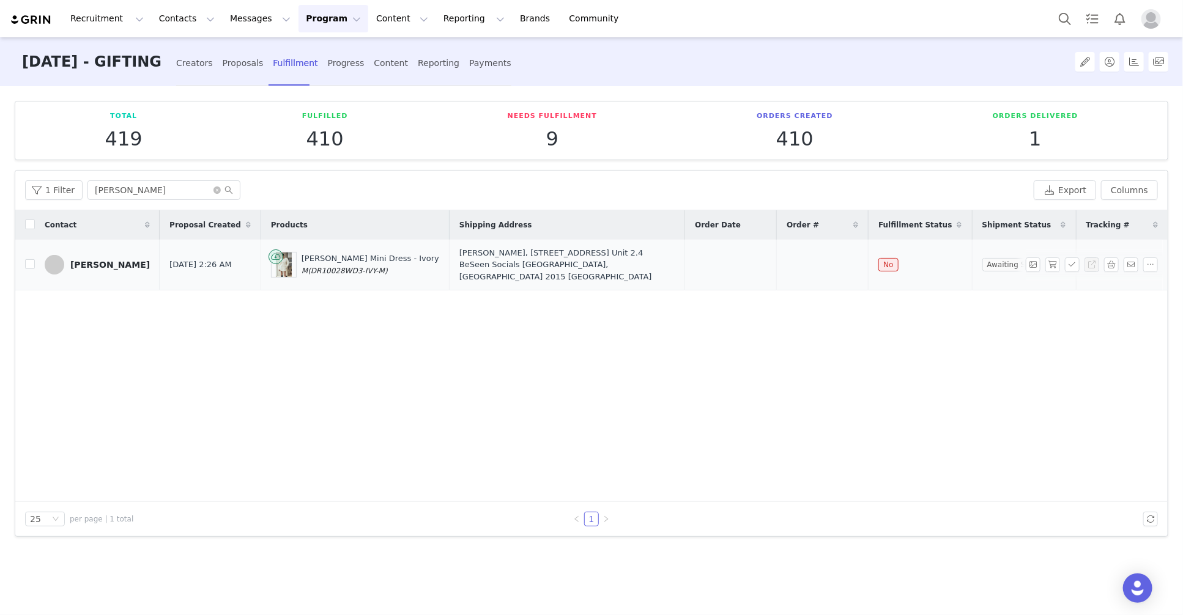
click at [477, 259] on div "Lexie Murray, 90-96 Bourke Rd. Unit 2.4 BeSeen Socials Alexandria, New South Wa…" at bounding box center [566, 265] width 215 height 36
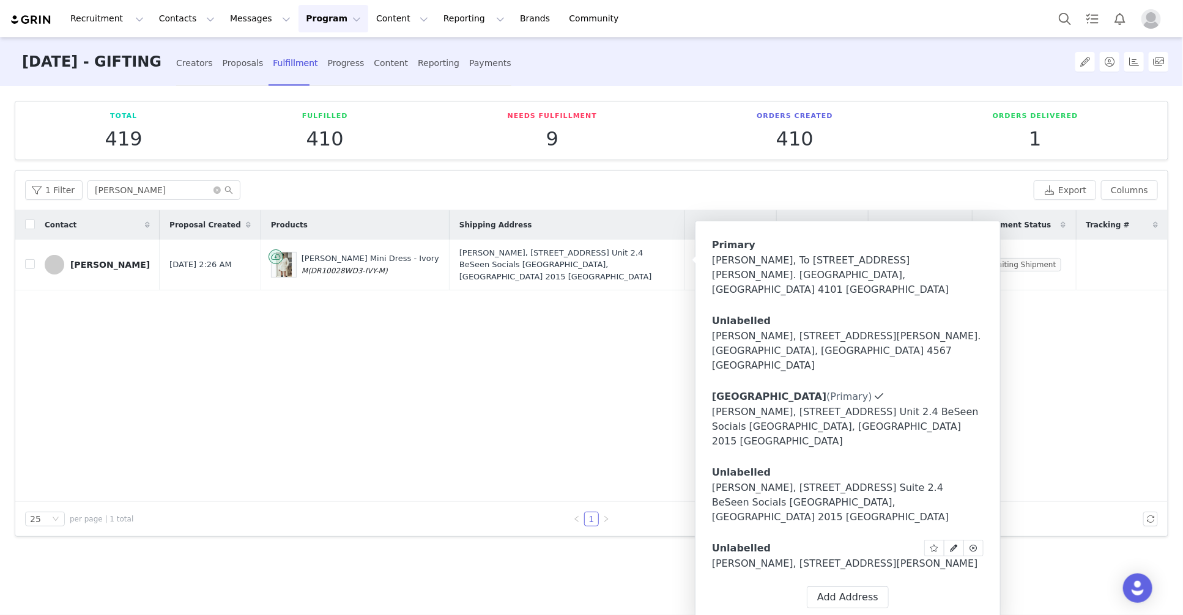
click at [775, 540] on div "Unlabelled Label First Name Lexie Last Name Murray Email alexandra@beseensocial…" at bounding box center [848, 548] width 272 height 17
click at [784, 557] on div "Lexie Murray, 32 Ralph St. 15B Alexandria, New South Wales 2015 Australia" at bounding box center [848, 564] width 272 height 15
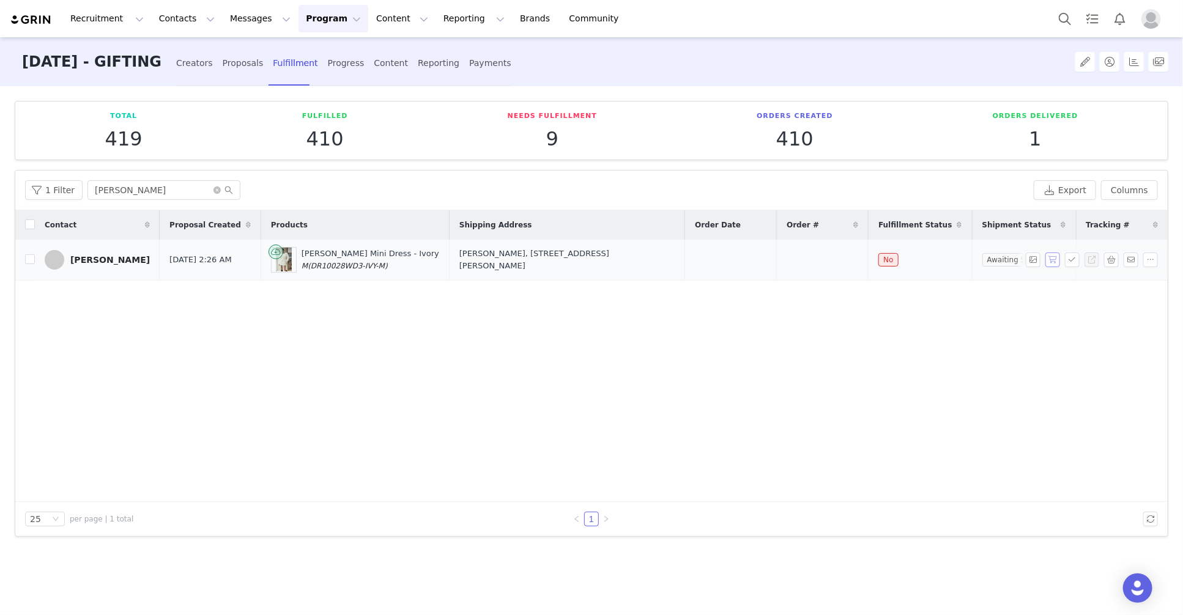
click at [1057, 261] on button "button" at bounding box center [1053, 260] width 15 height 15
drag, startPoint x: 847, startPoint y: 259, endPoint x: 961, endPoint y: 250, distance: 113.6
click at [790, 262] on td "A1819302" at bounding box center [823, 260] width 92 height 41
copy span "A1819302"
click at [1071, 261] on button "button" at bounding box center [1072, 260] width 15 height 15
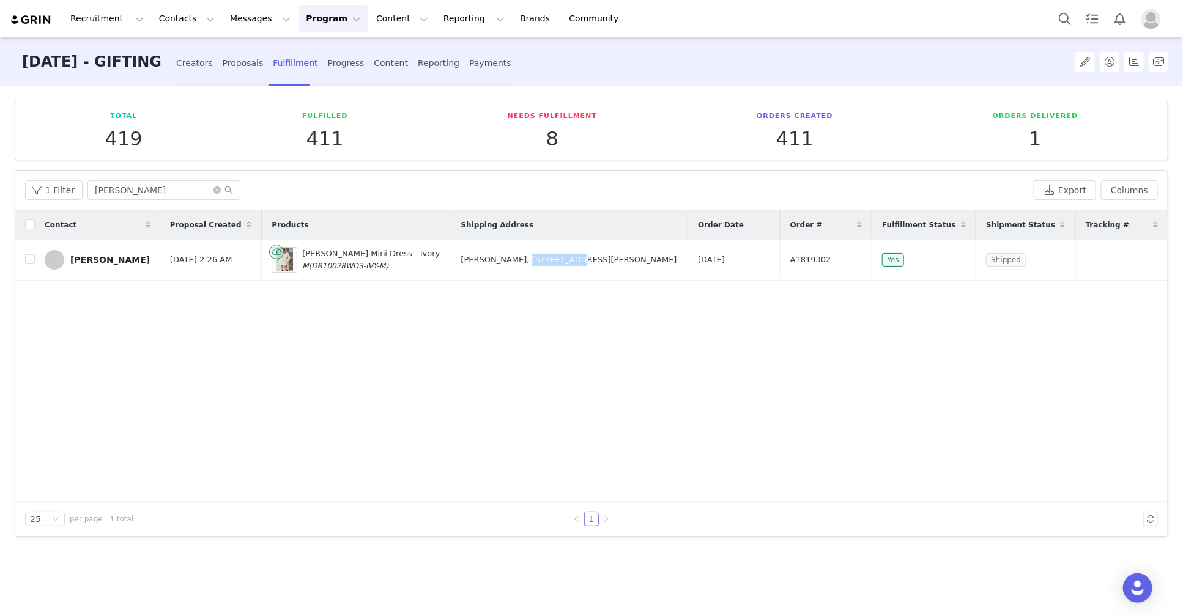
drag, startPoint x: 473, startPoint y: 255, endPoint x: 655, endPoint y: 210, distance: 187.3
click at [521, 255] on div "Lexie Murray, 32 Ralph St. 15B Alexandria, New South Wales 2015 Australia" at bounding box center [569, 260] width 217 height 12
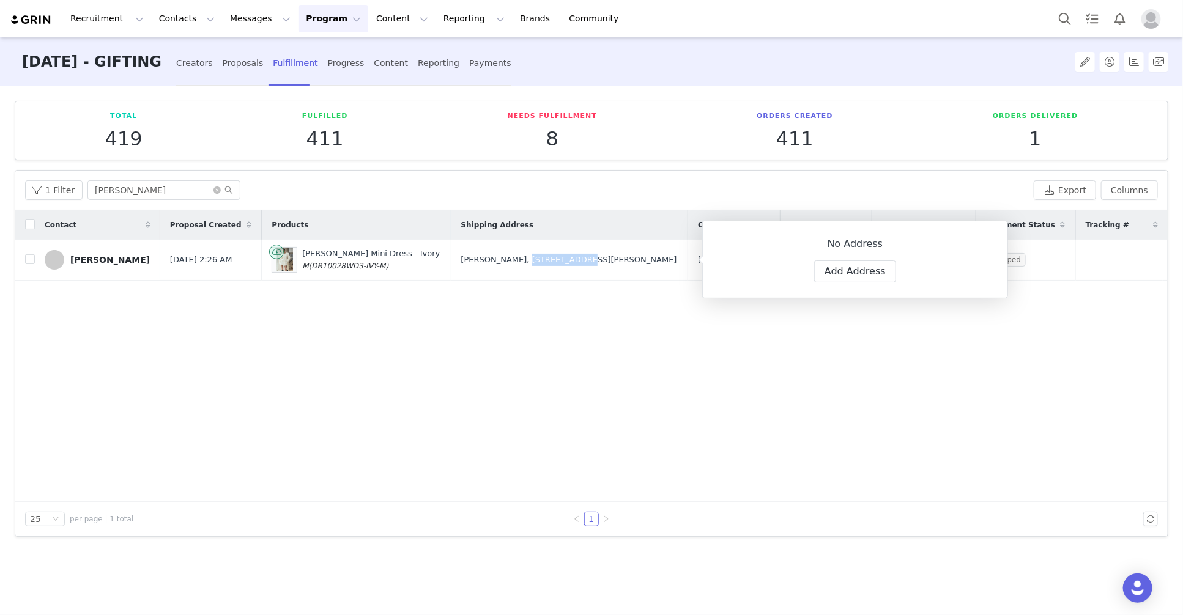
copy div "32 Ralph St."
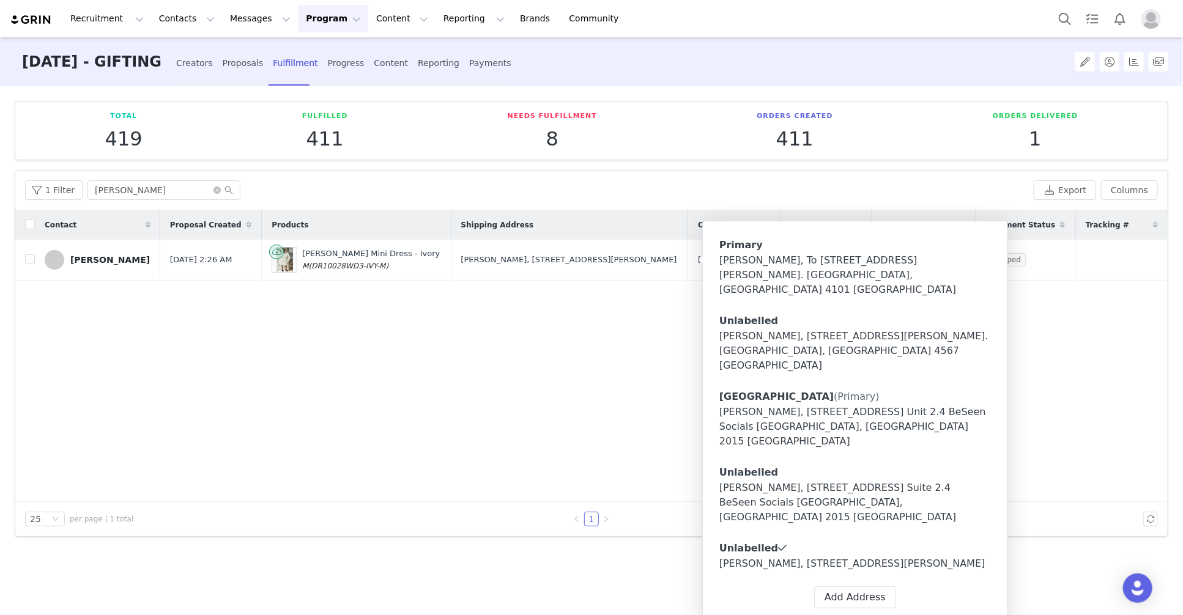
click at [592, 388] on div "Contact Proposal Created Products Shipping Address Order Date Order # Fulfillme…" at bounding box center [591, 356] width 1153 height 292
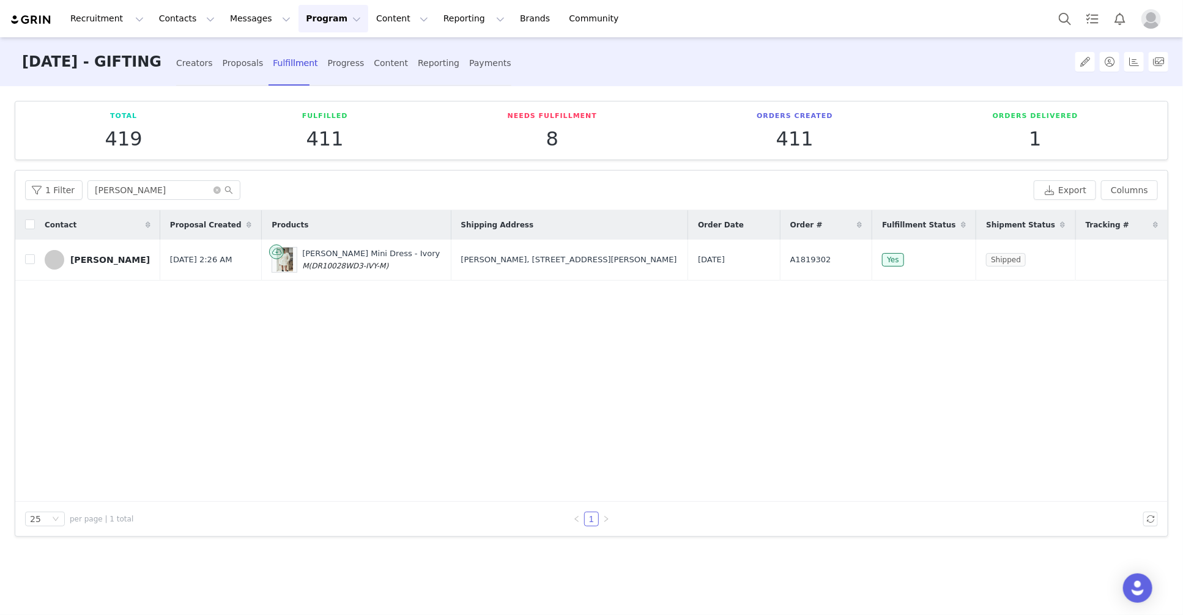
click at [729, 306] on div "Contact Proposal Created Products Shipping Address Order Date Order # Fulfillme…" at bounding box center [591, 356] width 1153 height 292
click at [1062, 12] on button "Search" at bounding box center [1065, 19] width 27 height 28
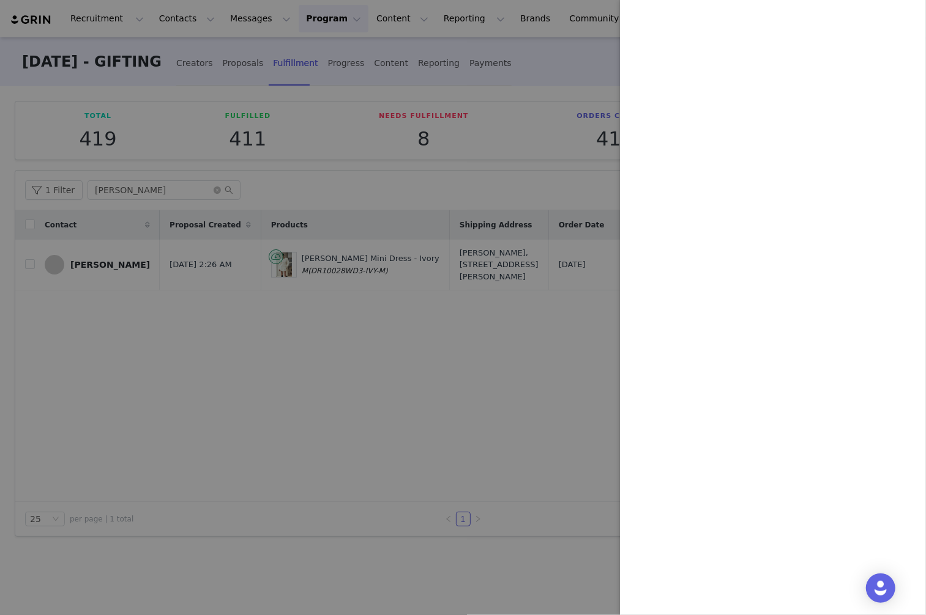
drag, startPoint x: 148, startPoint y: 210, endPoint x: 163, endPoint y: 196, distance: 20.4
click at [148, 210] on div at bounding box center [463, 307] width 926 height 615
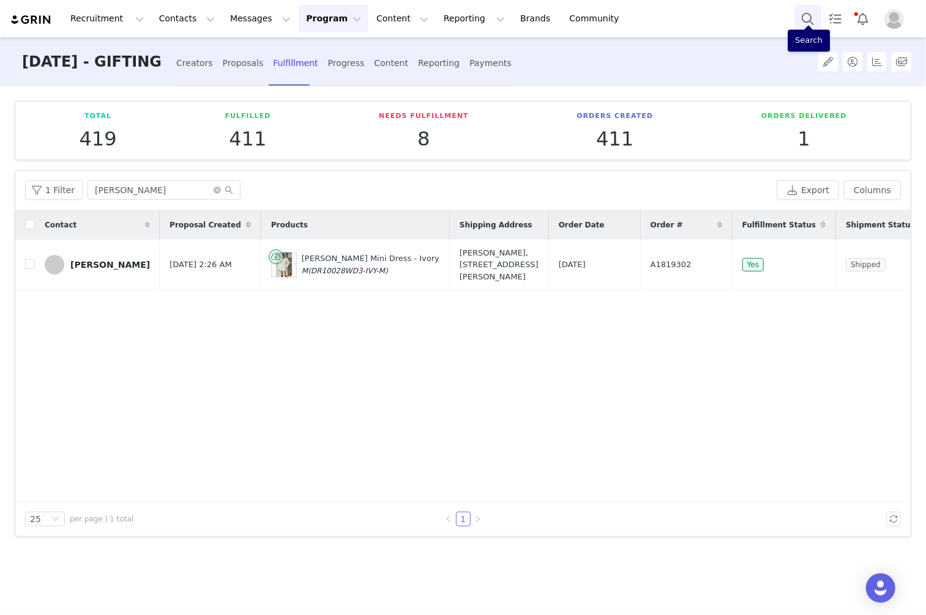
click at [804, 10] on button "Search" at bounding box center [807, 19] width 27 height 28
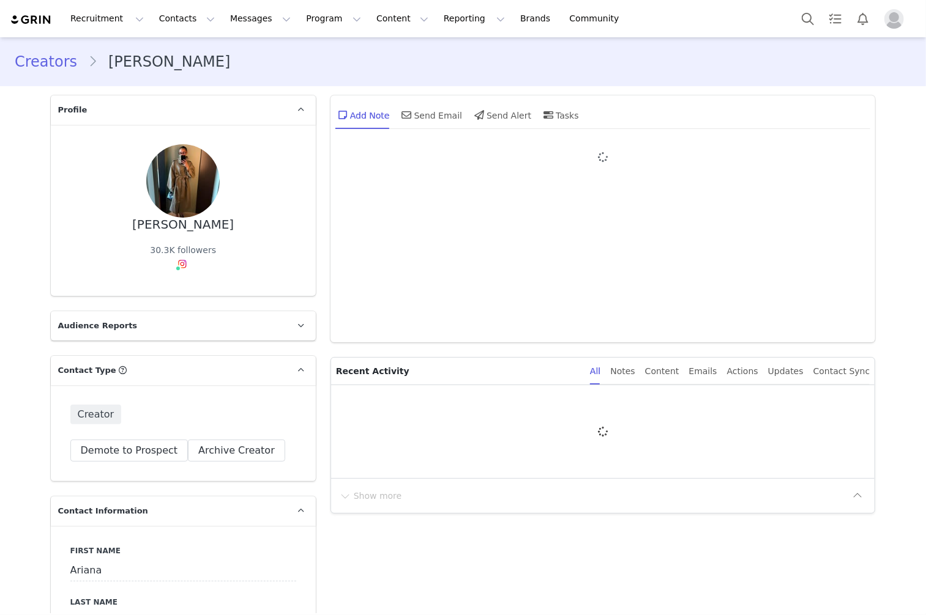
type input "+1 ([GEOGRAPHIC_DATA])"
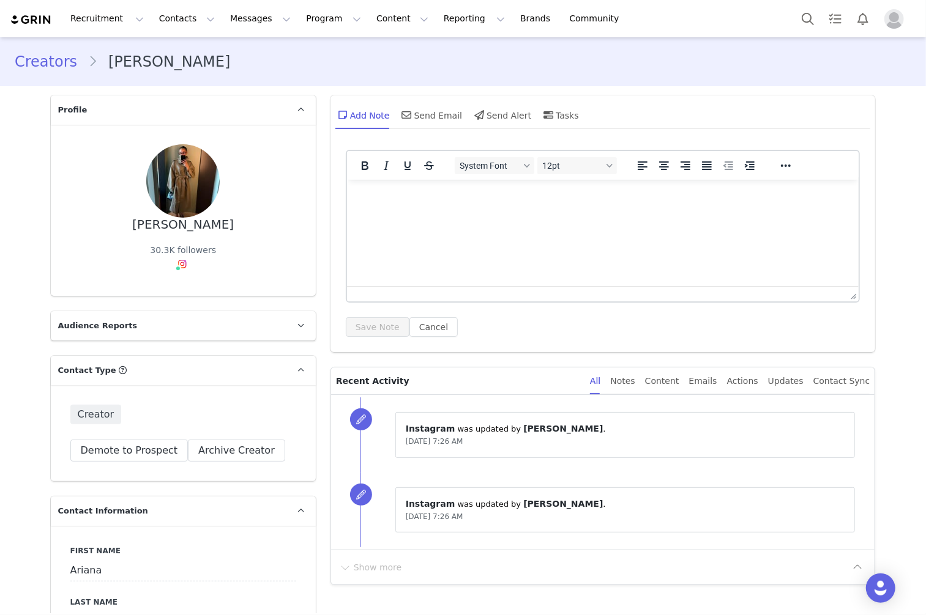
scroll to position [23, 0]
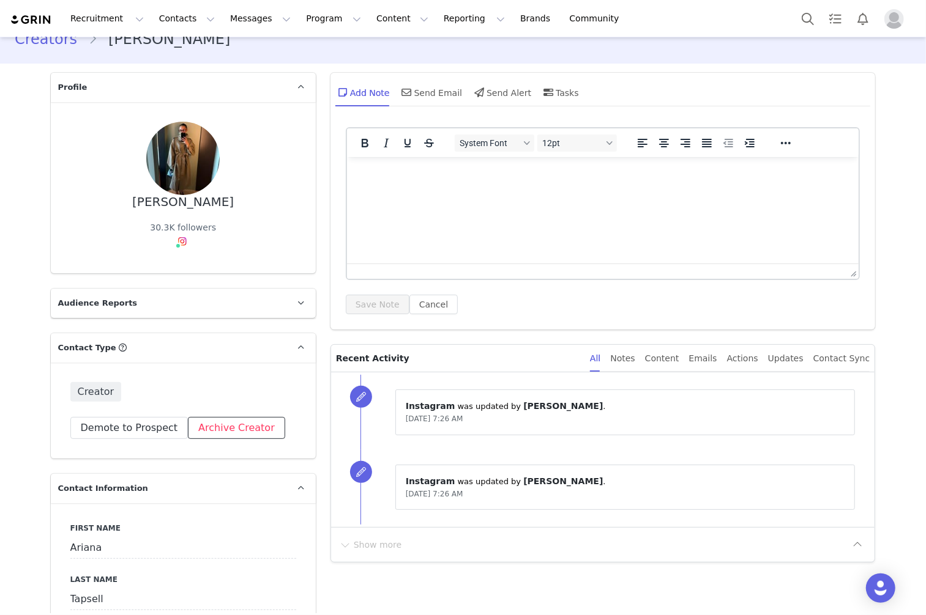
click at [260, 424] on button "Archive Creator" at bounding box center [236, 428] width 97 height 22
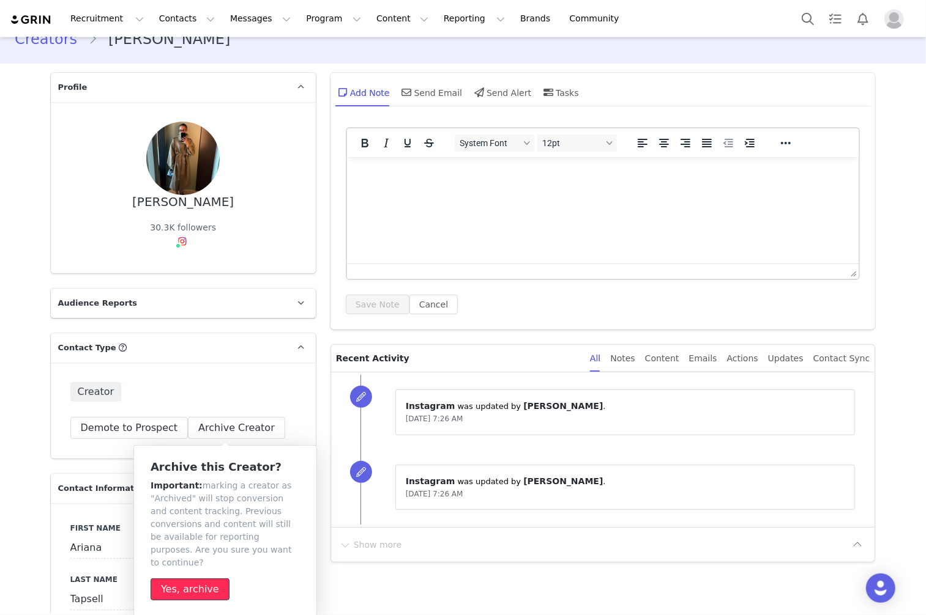
click at [192, 579] on button "Yes, archive" at bounding box center [190, 590] width 79 height 22
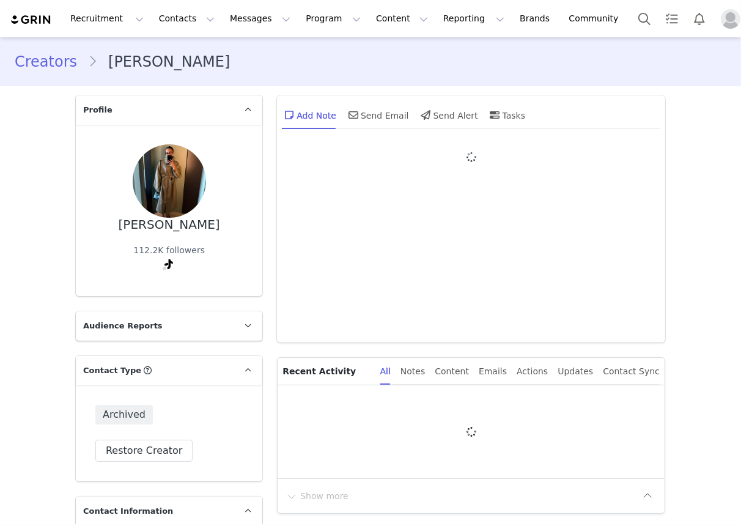
type input "+1 ([GEOGRAPHIC_DATA])"
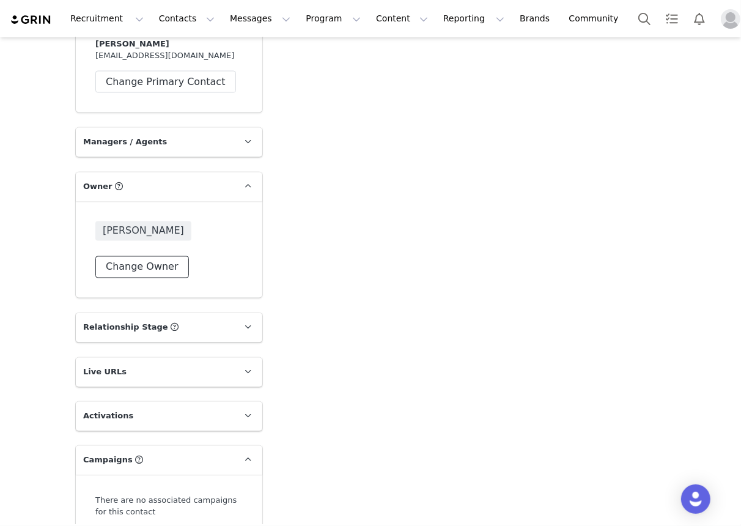
click at [156, 272] on button "Change Owner" at bounding box center [142, 267] width 94 height 22
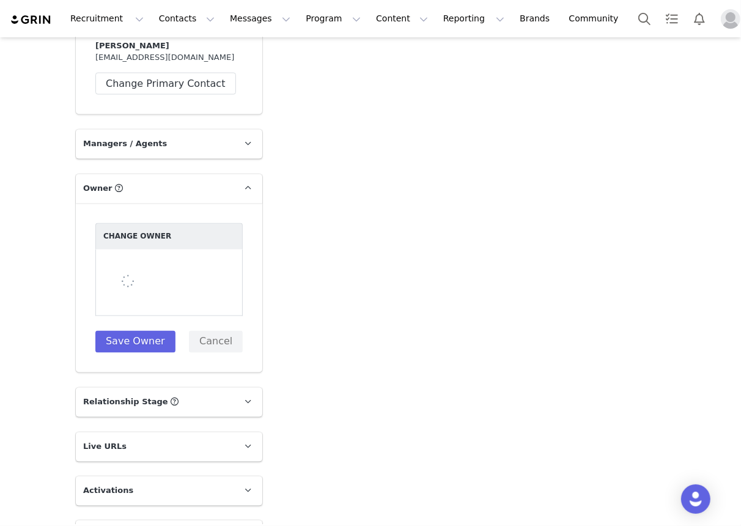
click at [252, 179] on link at bounding box center [247, 190] width 29 height 29
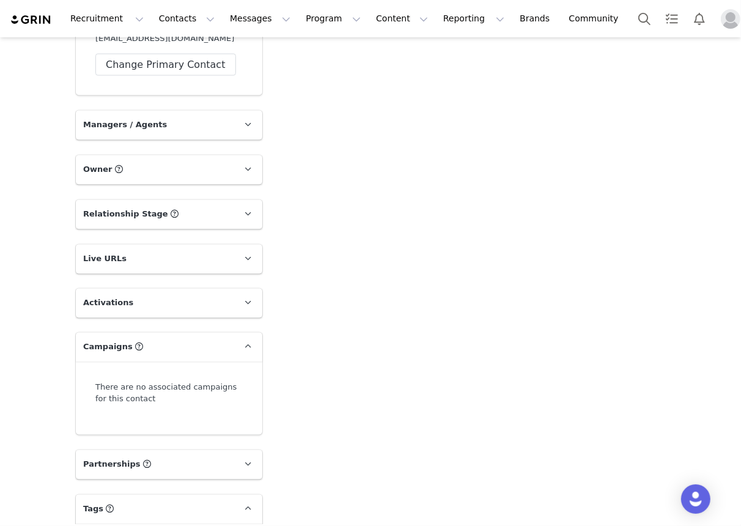
scroll to position [1552, 0]
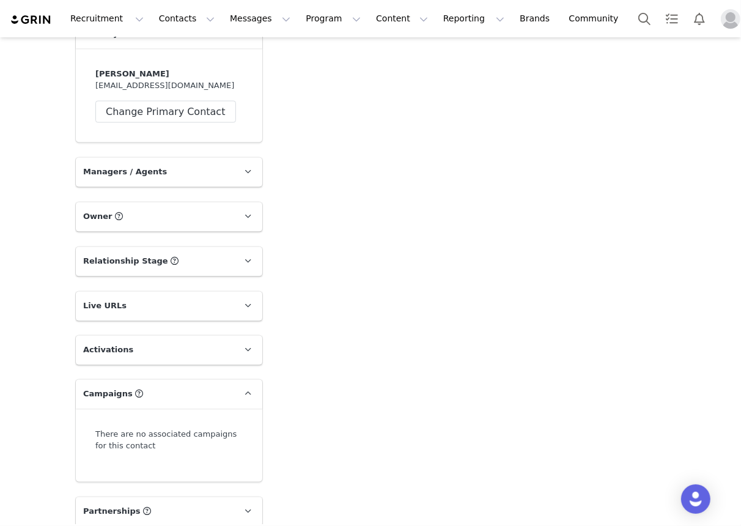
click at [133, 261] on span "Relationship Stage" at bounding box center [125, 262] width 85 height 12
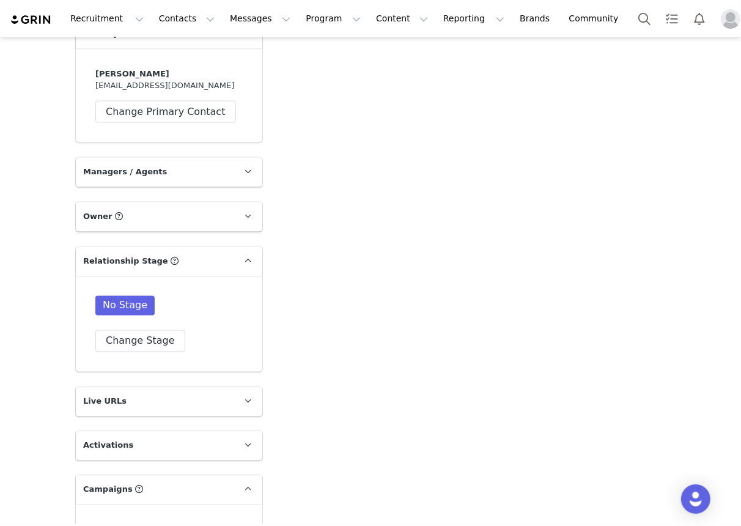
click at [144, 253] on p "Relationship Stage Use relationship stages to move contacts through a logical s…" at bounding box center [154, 261] width 157 height 29
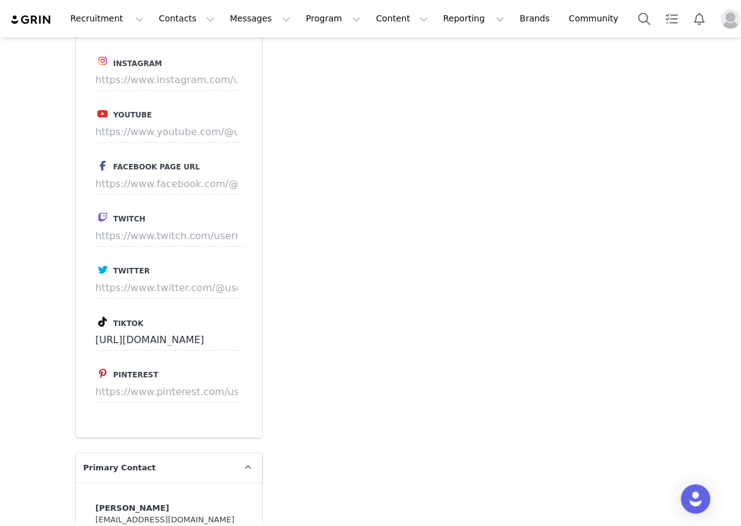
scroll to position [1118, 0]
click at [116, 83] on input at bounding box center [169, 80] width 148 height 22
paste input "[URL][DOMAIN_NAME]"
click at [233, 82] on button "Save" at bounding box center [220, 80] width 45 height 22
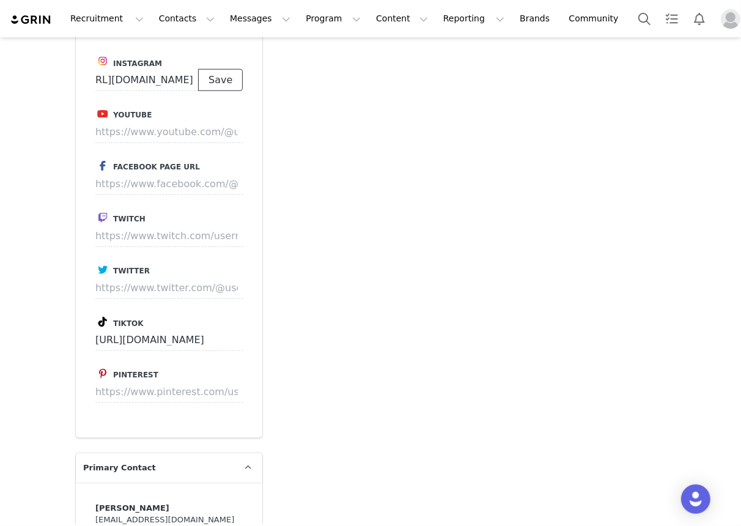
scroll to position [0, 0]
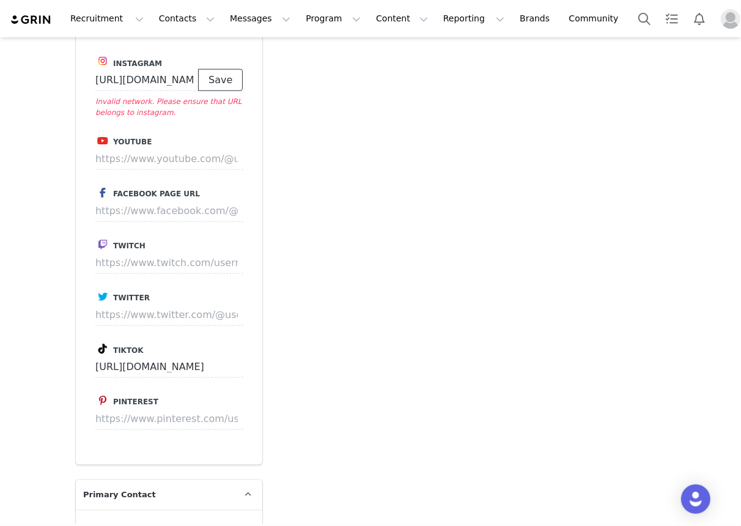
click at [223, 75] on button "Save" at bounding box center [220, 80] width 45 height 22
drag, startPoint x: 170, startPoint y: 84, endPoint x: 113, endPoint y: 84, distance: 57.5
click at [169, 84] on input "[URL][DOMAIN_NAME]" at bounding box center [146, 80] width 103 height 22
drag, startPoint x: 100, startPoint y: 78, endPoint x: 248, endPoint y: 86, distance: 147.6
click at [248, 86] on div "Instagram [URL][DOMAIN_NAME] Save Invalid network. Please ensure that URL belon…" at bounding box center [169, 249] width 187 height 431
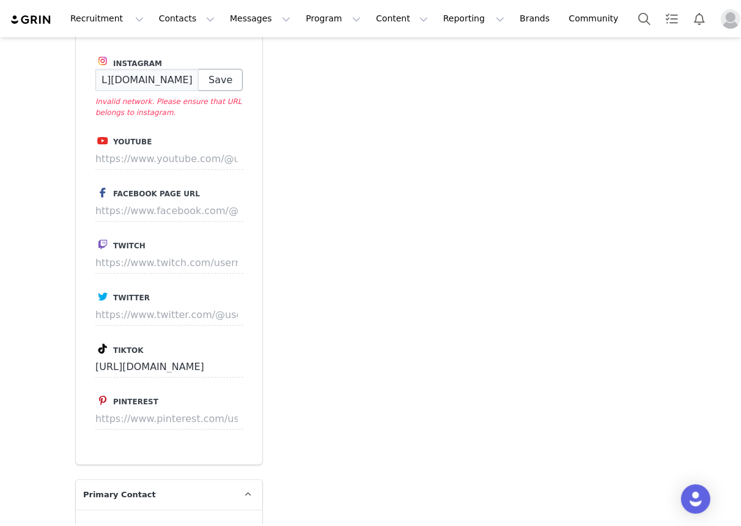
paste input "[DOMAIN_NAME][URL]"
click at [229, 80] on button "Save" at bounding box center [220, 80] width 45 height 22
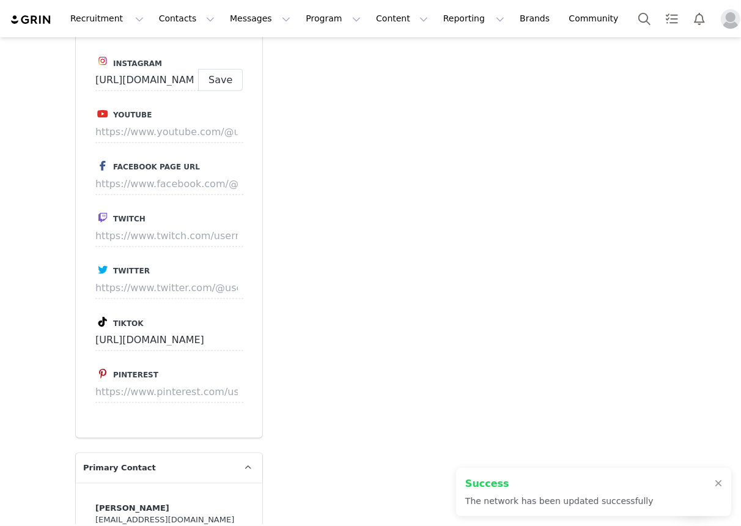
type input "[URL][DOMAIN_NAME]"
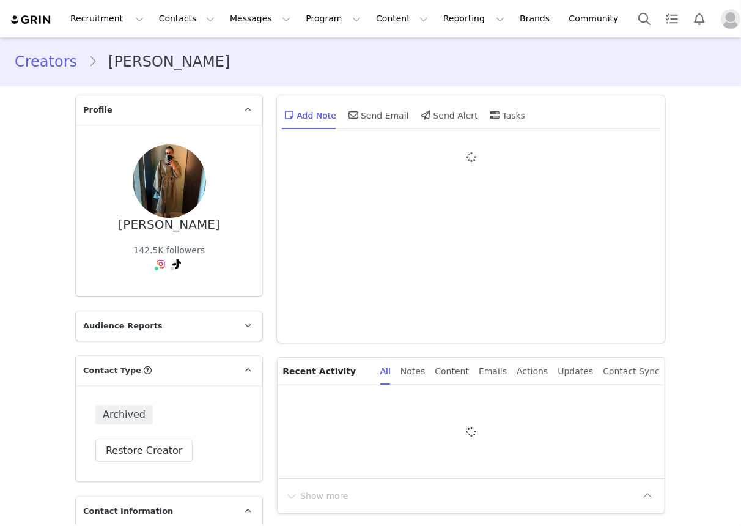
type input "+1 ([GEOGRAPHIC_DATA])"
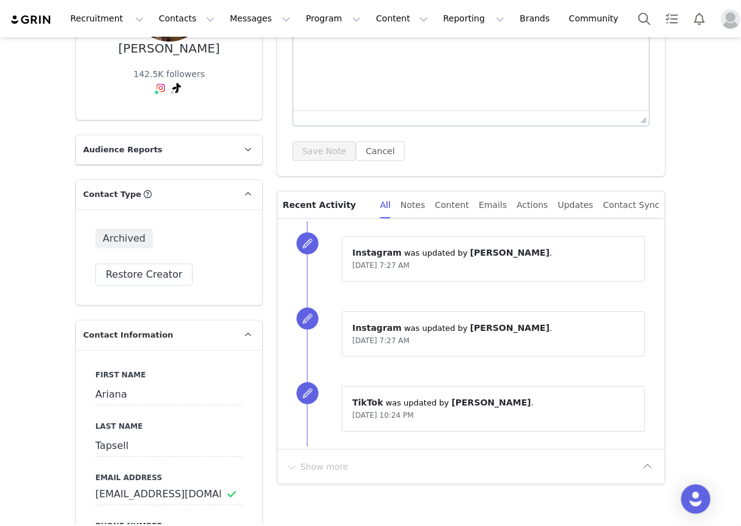
scroll to position [210, 0]
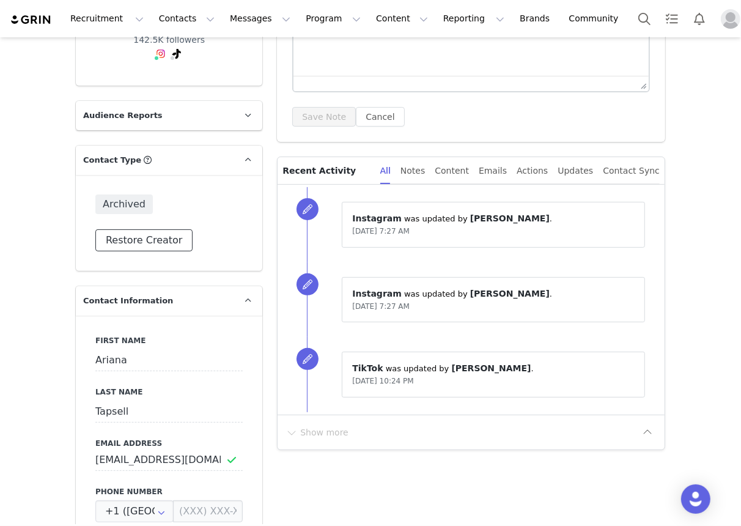
drag, startPoint x: 141, startPoint y: 233, endPoint x: 304, endPoint y: 181, distance: 170.8
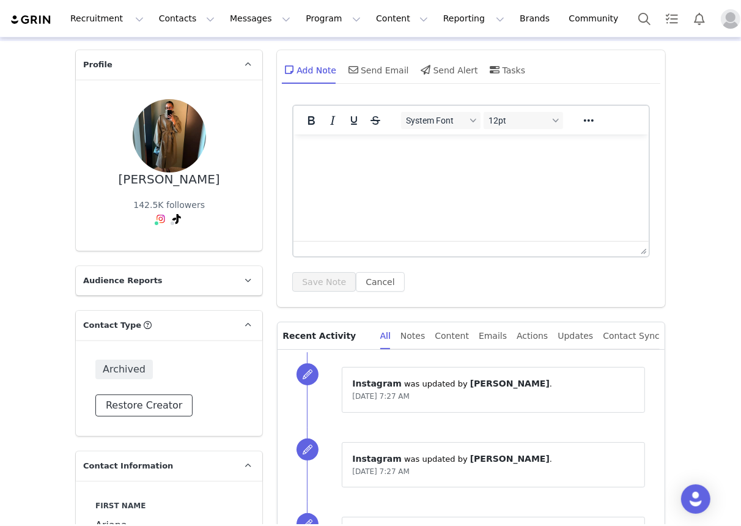
scroll to position [34, 0]
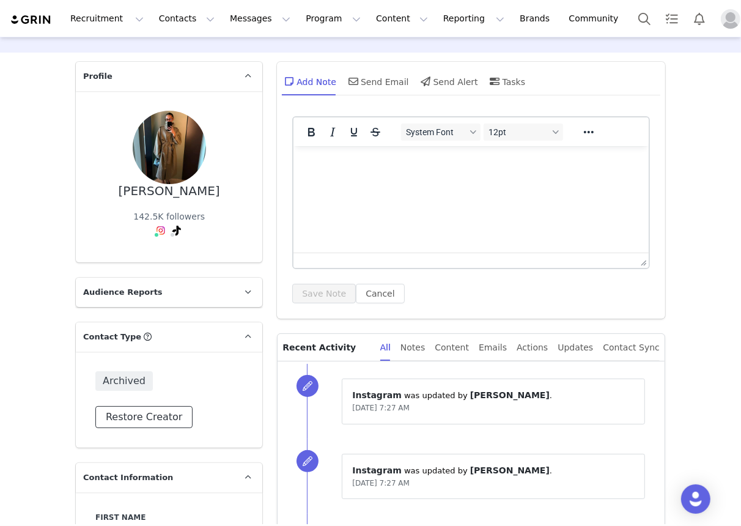
click at [139, 417] on button "Restore Creator" at bounding box center [143, 417] width 97 height 22
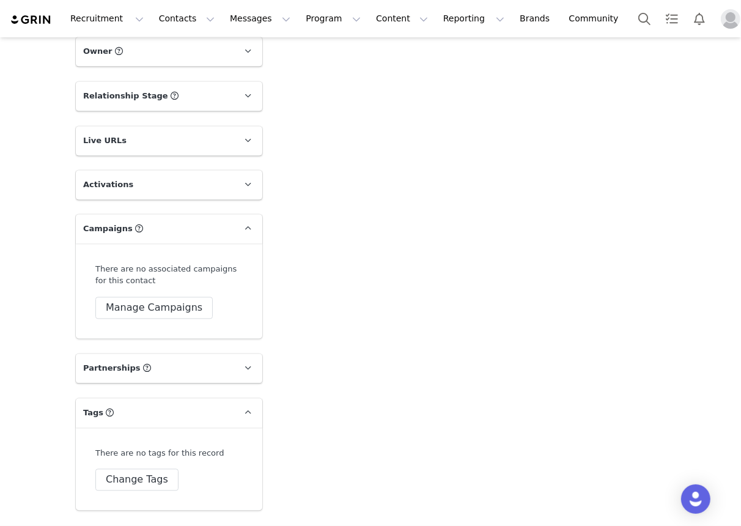
scroll to position [1741, 0]
click at [153, 300] on button "Manage Campaigns" at bounding box center [153, 307] width 117 height 22
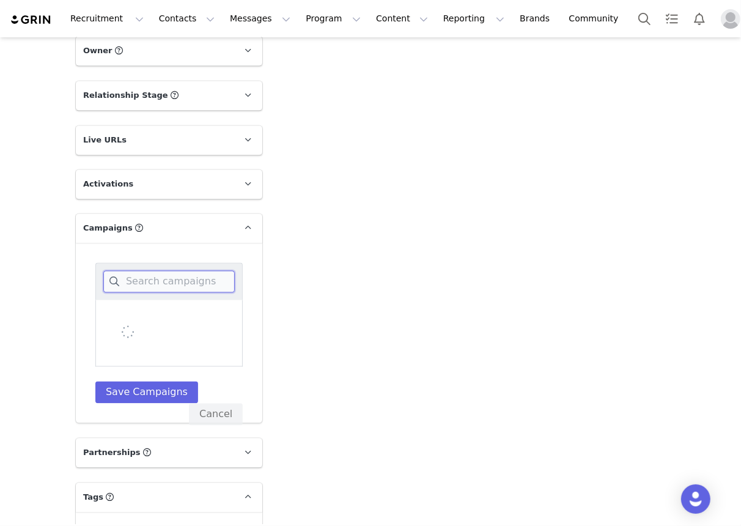
click at [196, 286] on input at bounding box center [169, 281] width 132 height 22
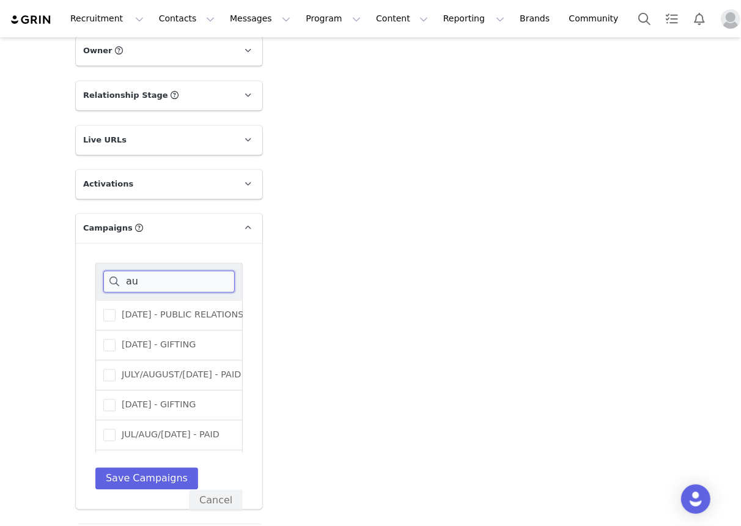
type input "a"
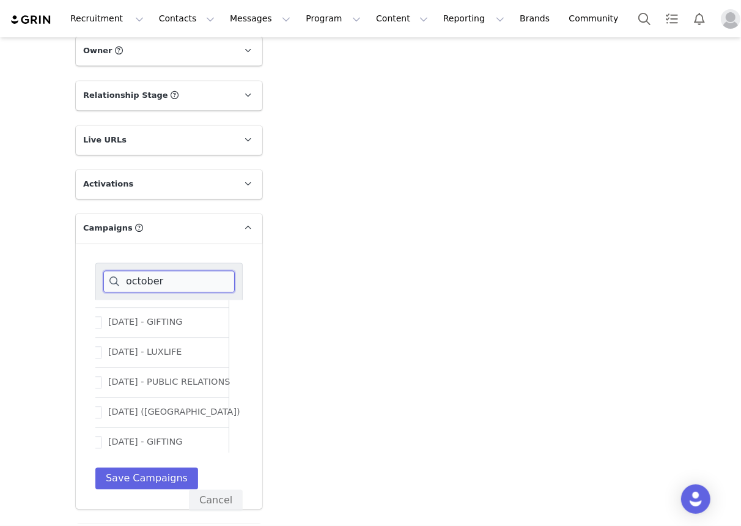
scroll to position [53, 0]
type input "october"
drag, startPoint x: 195, startPoint y: 434, endPoint x: 179, endPoint y: 445, distance: 19.9
click at [193, 436] on span "OCTOBER 25 - GIFTING" at bounding box center [156, 442] width 80 height 12
click at [116, 436] on input "OCTOBER 25 - GIFTING" at bounding box center [116, 436] width 0 height 0
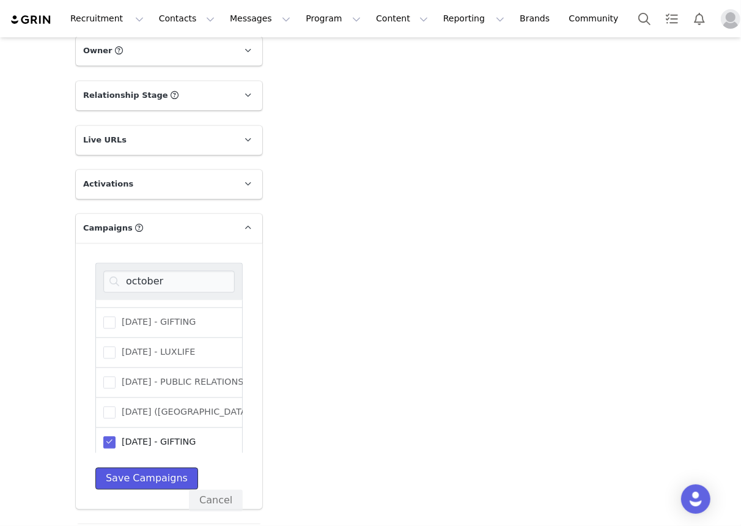
click at [154, 483] on button "Save Campaigns" at bounding box center [146, 478] width 103 height 22
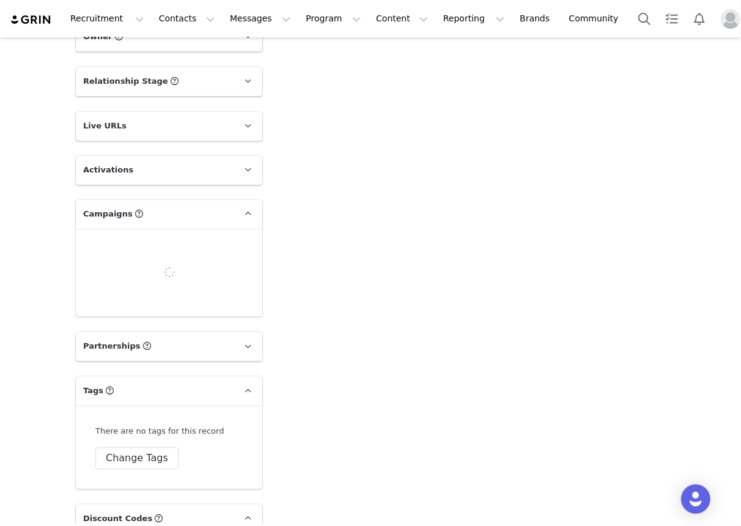
scroll to position [1758, 0]
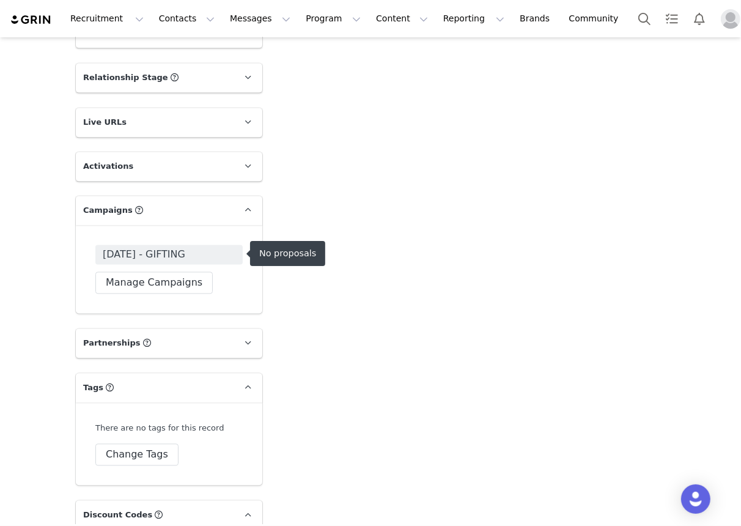
click at [228, 248] on span "OCTOBER 25 - GIFTING" at bounding box center [168, 255] width 147 height 20
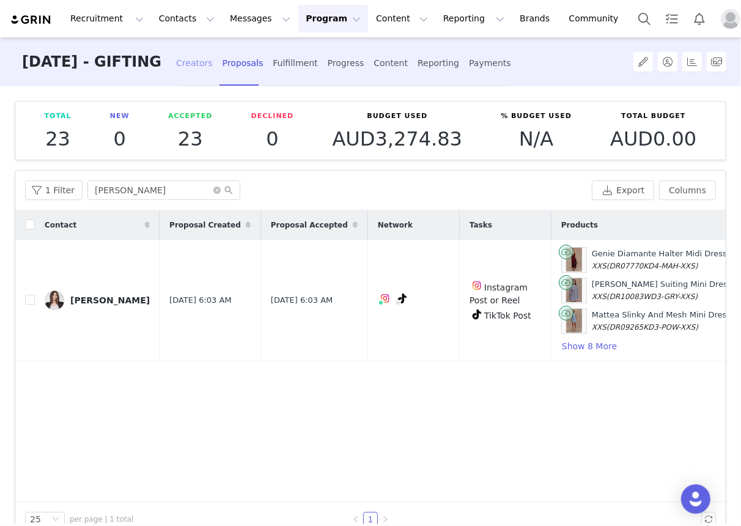
click at [207, 72] on div "Creators" at bounding box center [194, 63] width 37 height 32
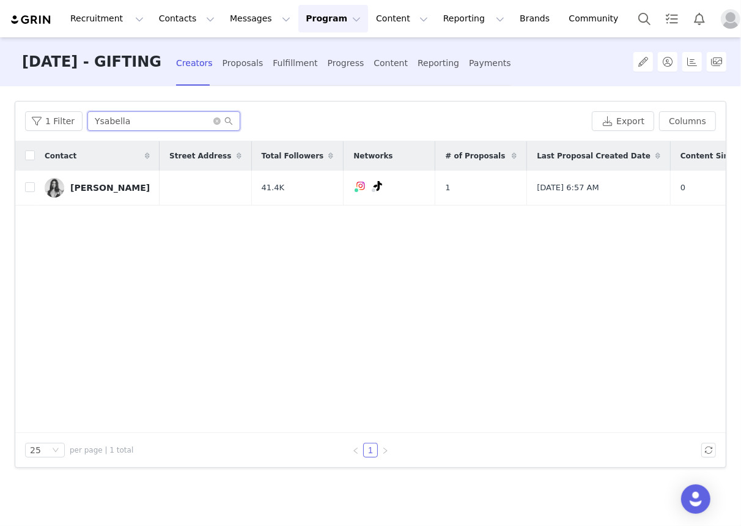
drag, startPoint x: 104, startPoint y: 125, endPoint x: 18, endPoint y: 124, distance: 86.3
click at [16, 124] on div "1 Filter Ysabella Export Columns" at bounding box center [370, 122] width 711 height 40
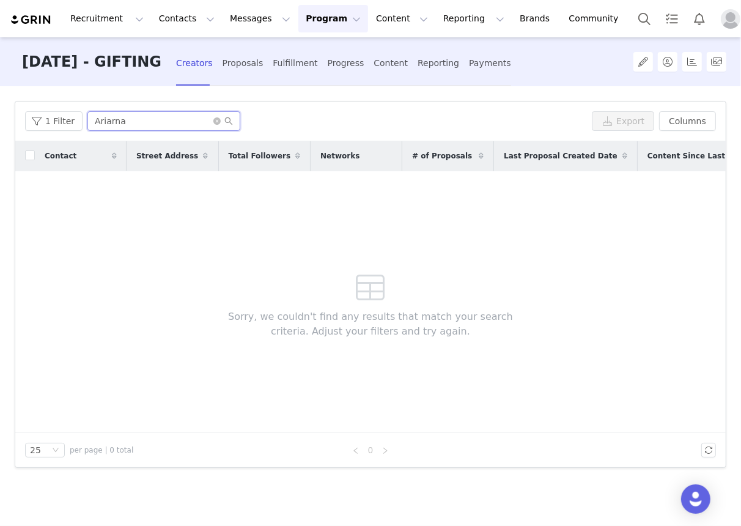
drag, startPoint x: 142, startPoint y: 119, endPoint x: 91, endPoint y: 119, distance: 51.4
click at [91, 119] on input "Ariarna" at bounding box center [163, 121] width 153 height 20
type input "Ariarna"
click at [214, 124] on icon "icon: close-circle" at bounding box center [217, 120] width 7 height 7
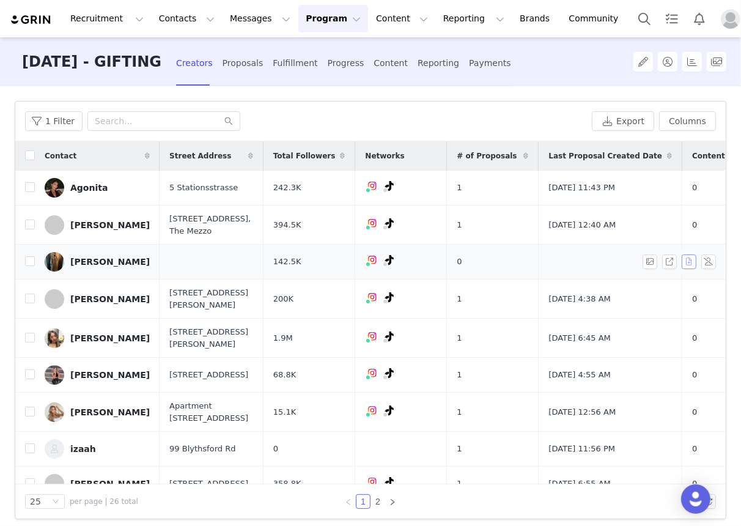
click at [693, 269] on button "button" at bounding box center [689, 262] width 15 height 15
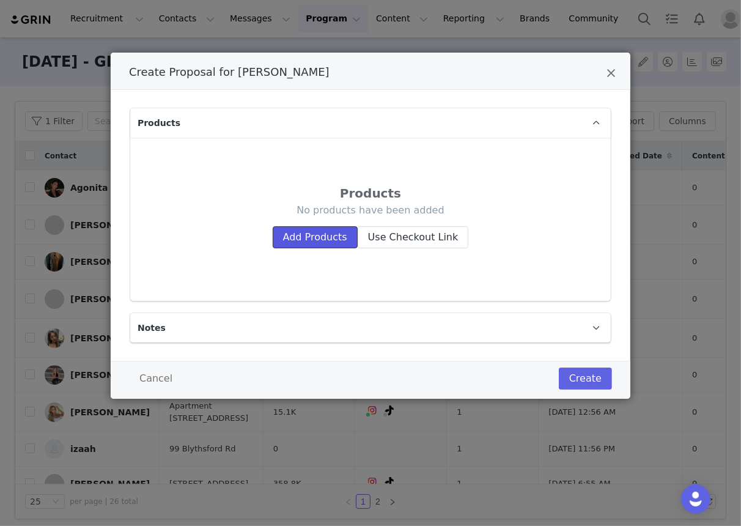
click at [319, 232] on button "Add Products" at bounding box center [315, 237] width 85 height 22
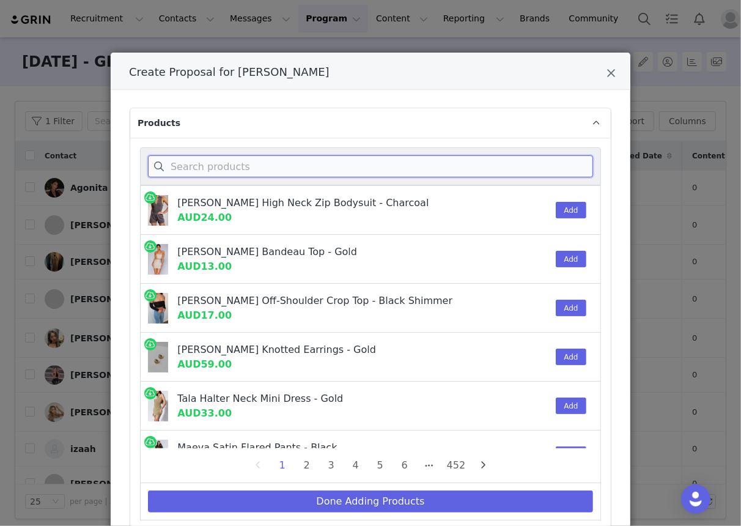
click at [296, 171] on input "Create Proposal for Ariana Tapsell" at bounding box center [370, 166] width 445 height 22
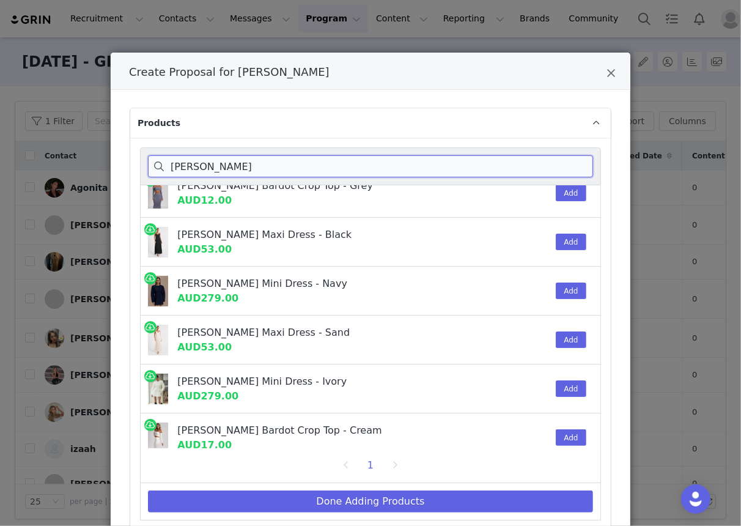
scroll to position [126, 0]
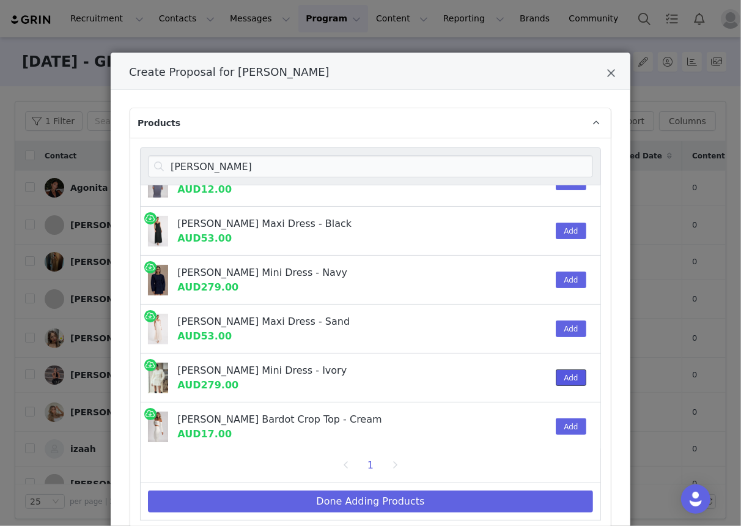
click at [574, 380] on button "Add" at bounding box center [571, 378] width 30 height 17
click at [188, 168] on input "beatrice" at bounding box center [370, 166] width 445 height 22
click at [189, 168] on input "beatrice" at bounding box center [370, 166] width 445 height 22
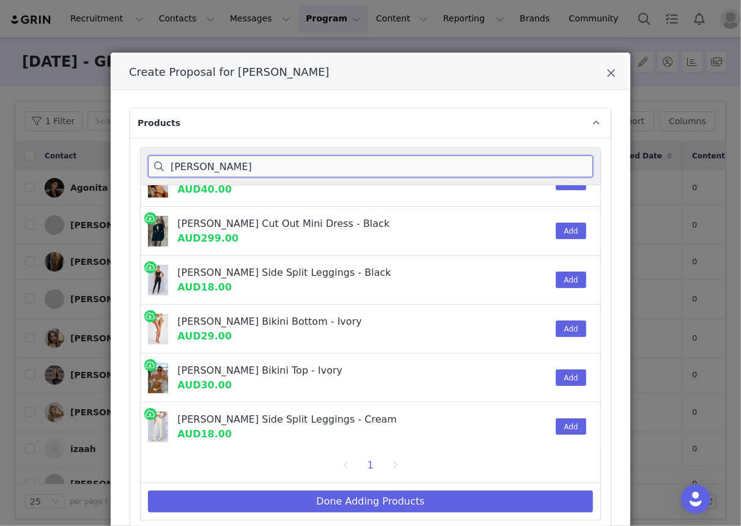
scroll to position [0, 0]
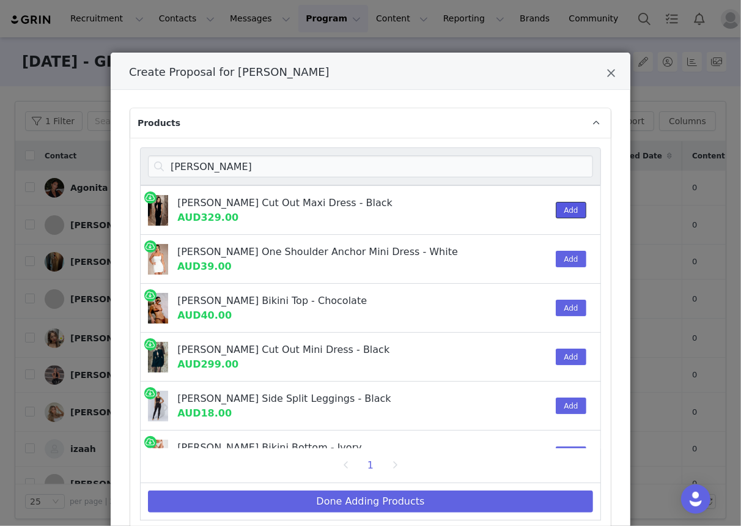
click at [581, 210] on button "Add" at bounding box center [571, 210] width 30 height 17
click at [193, 171] on input "michelle" at bounding box center [370, 166] width 445 height 22
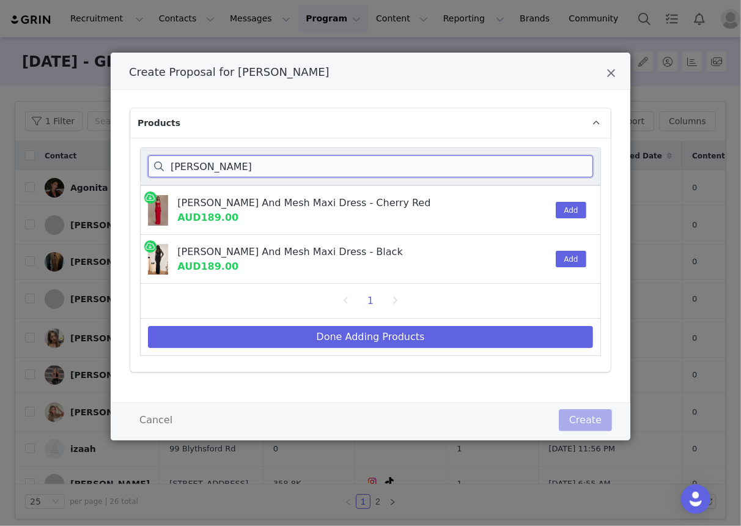
type input "marlon"
click at [578, 269] on div "Add" at bounding box center [567, 259] width 37 height 48
click at [560, 258] on button "Add" at bounding box center [571, 259] width 30 height 17
click at [469, 350] on div "Done Adding Products" at bounding box center [370, 337] width 461 height 37
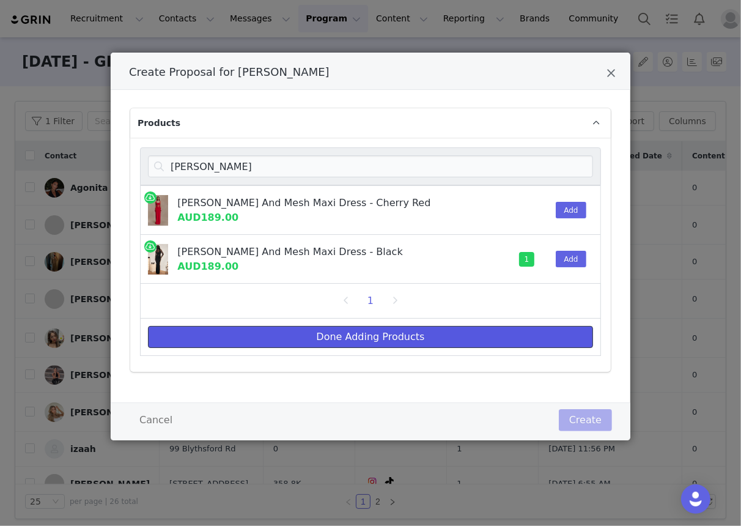
click at [466, 338] on button "Done Adding Products" at bounding box center [370, 337] width 445 height 22
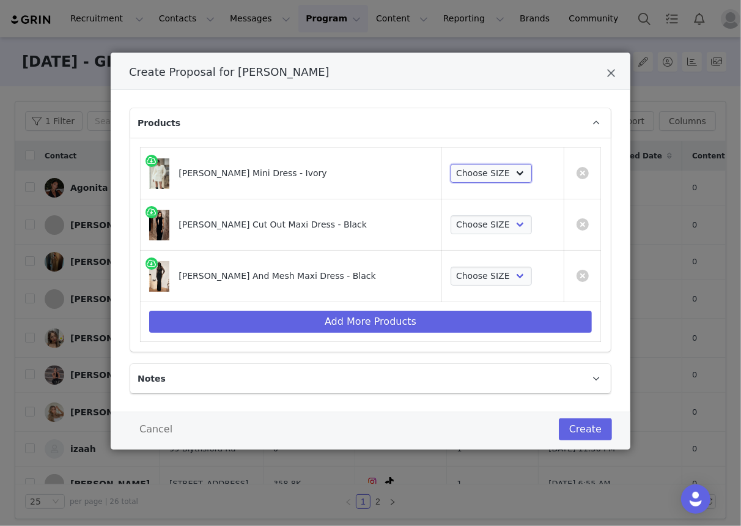
click at [480, 169] on select "Choose SIZE XXS XS S M L XL XXL 3XL" at bounding box center [491, 174] width 81 height 20
click at [488, 168] on select "Choose SIZE XXS XS S M L XL XXL 3XL" at bounding box center [491, 174] width 81 height 20
select select "27695925"
click at [451, 164] on select "Choose SIZE XXS XS S M L XL XXL 3XL" at bounding box center [491, 174] width 81 height 20
click at [480, 212] on td "Choose SIZE XXS XS S M L XL XXL 3XL" at bounding box center [503, 224] width 122 height 51
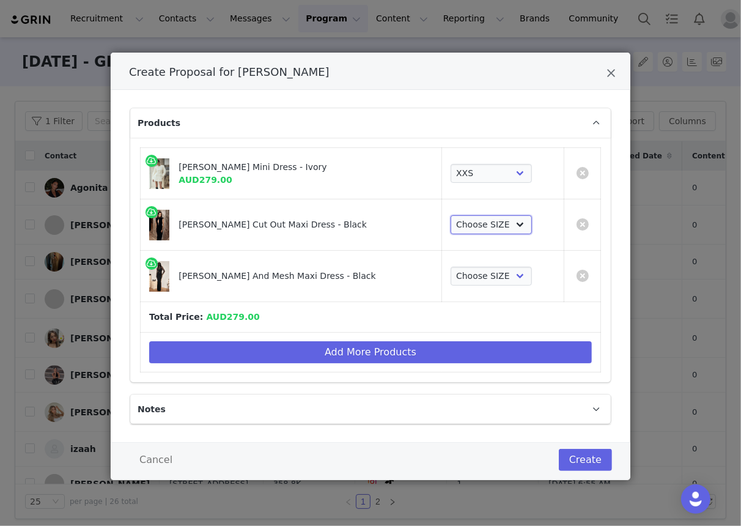
click at [481, 221] on select "Choose SIZE XXS XS S M L XL XXL 3XL" at bounding box center [491, 225] width 81 height 20
select select "27696349"
click at [451, 215] on select "Choose SIZE XXS XS S M L XL XXL 3XL" at bounding box center [491, 225] width 81 height 20
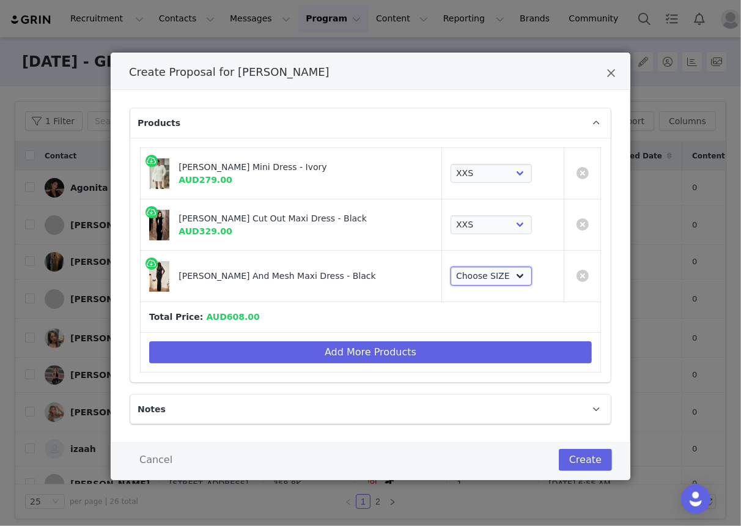
click at [484, 272] on select "Choose SIZE XXS XS S M L XL XXL 3XL" at bounding box center [491, 277] width 81 height 20
select select "27695325"
click at [451, 267] on select "Choose SIZE XXS XS S M L XL XXL 3XL" at bounding box center [491, 277] width 81 height 20
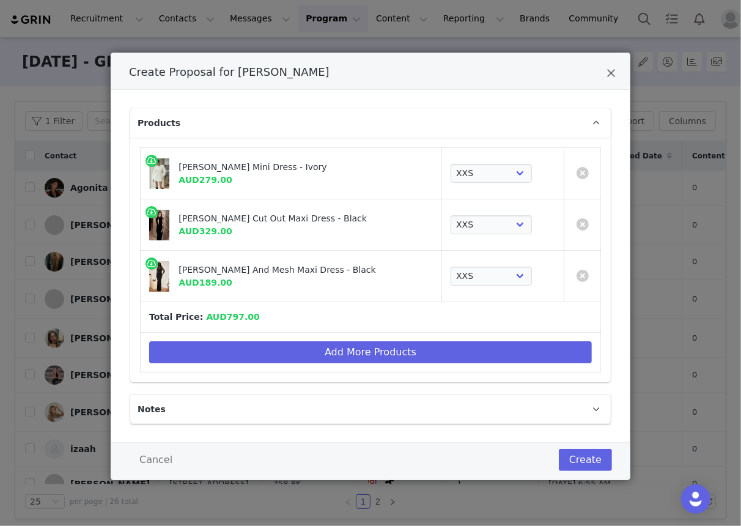
click at [585, 436] on div "Products Beatrice Blazer Mini Dress - Ivory AUD279.00 Choose SIZE XXS XS S M L …" at bounding box center [371, 266] width 520 height 352
click at [597, 449] on button "Create" at bounding box center [585, 460] width 53 height 22
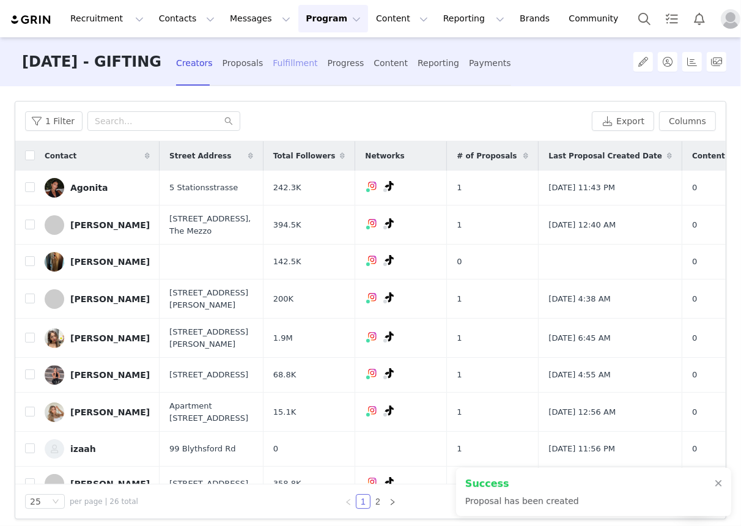
click at [292, 62] on div "Fulfillment" at bounding box center [295, 63] width 45 height 32
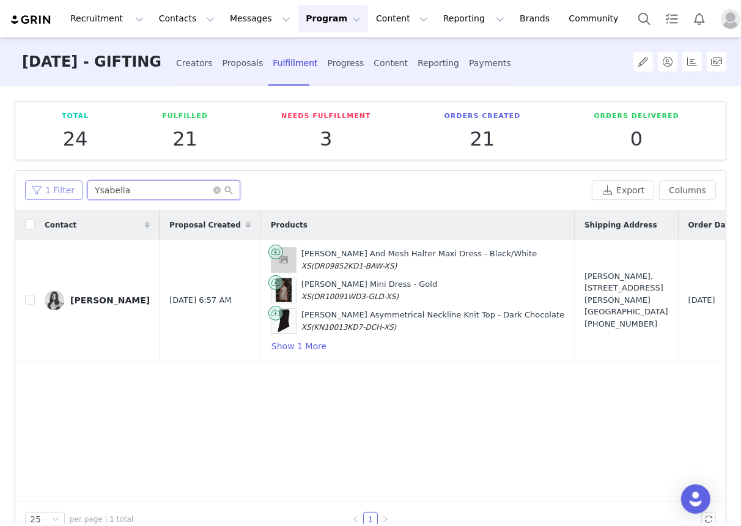
drag, startPoint x: 133, startPoint y: 190, endPoint x: 64, endPoint y: 185, distance: 69.3
click at [64, 185] on div "1 Filter Ysabella" at bounding box center [306, 190] width 562 height 20
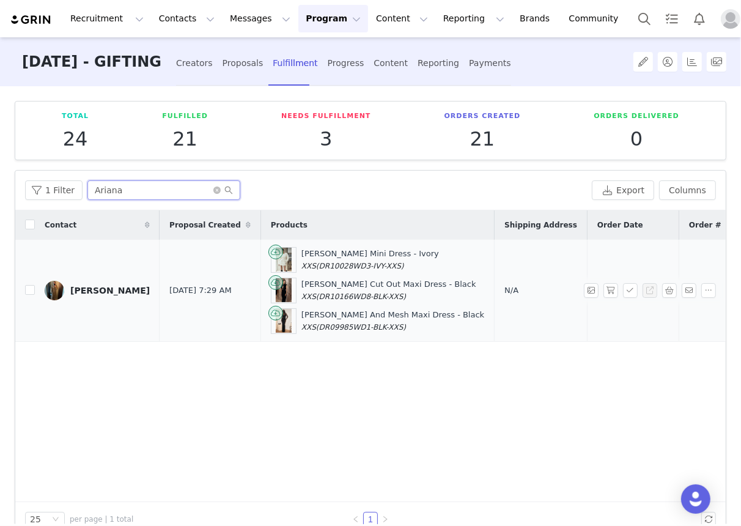
type input "Ariana"
click at [505, 294] on div "N/A" at bounding box center [541, 290] width 73 height 12
click at [505, 289] on span "N/A" at bounding box center [512, 290] width 14 height 9
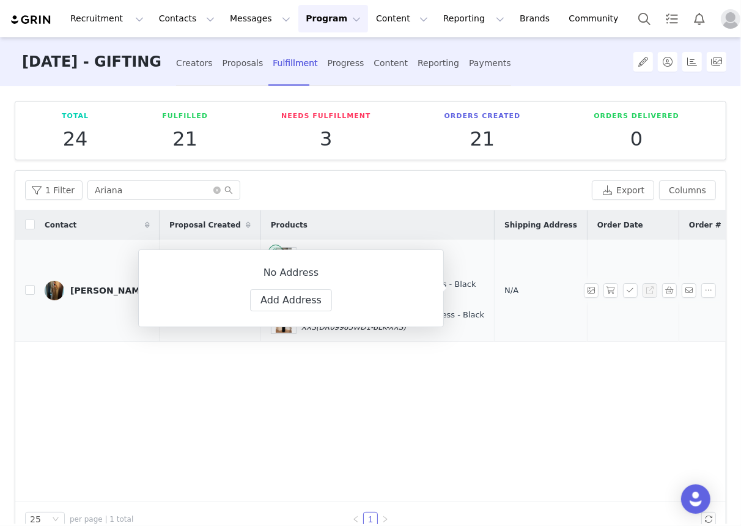
select select
click at [290, 302] on button "Add Address" at bounding box center [291, 300] width 82 height 22
select select
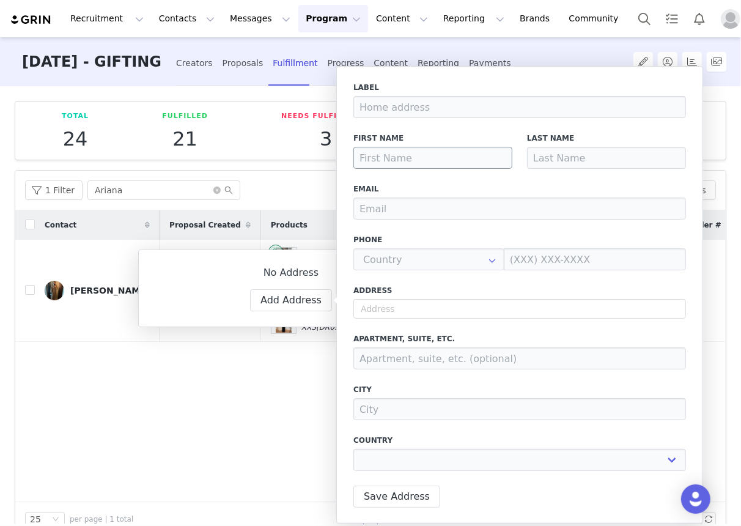
drag, startPoint x: 382, startPoint y: 173, endPoint x: 381, endPoint y: 160, distance: 12.9
click at [382, 174] on div "First Name" at bounding box center [433, 150] width 174 height 51
drag, startPoint x: 381, startPoint y: 160, endPoint x: 387, endPoint y: 160, distance: 6.7
click at [381, 160] on input at bounding box center [433, 158] width 159 height 22
type input "A"
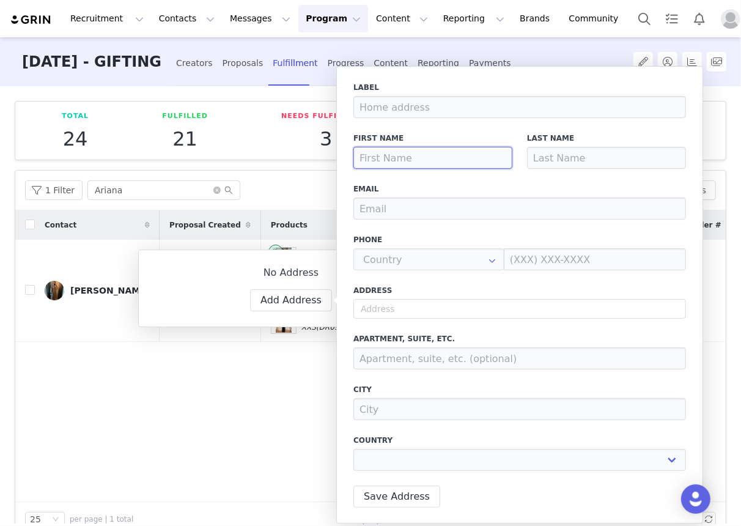
select select
type input "Ar"
select select
type input "Ari"
select select
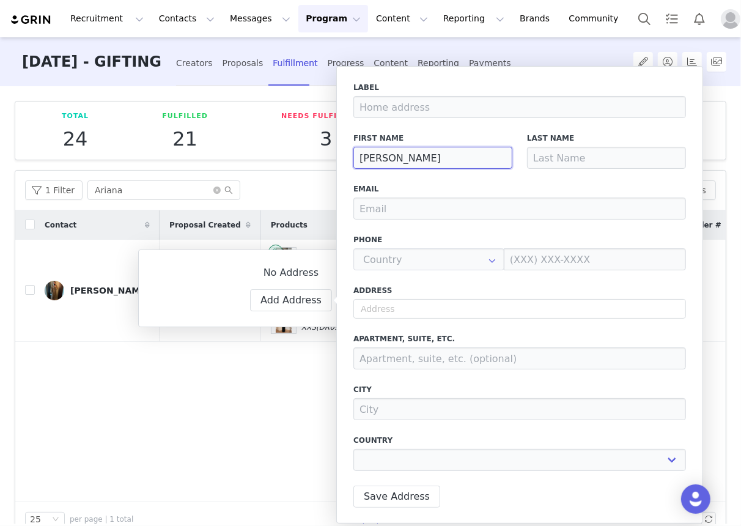
type input "Aria"
select select
type input "Arian"
select select
type input "Ariana"
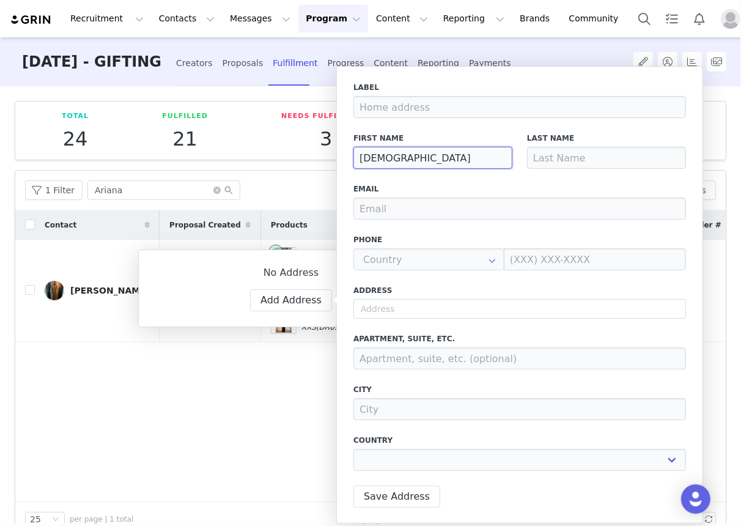
select select
type input "Ariana"
type input "T"
select select
type input "Ta"
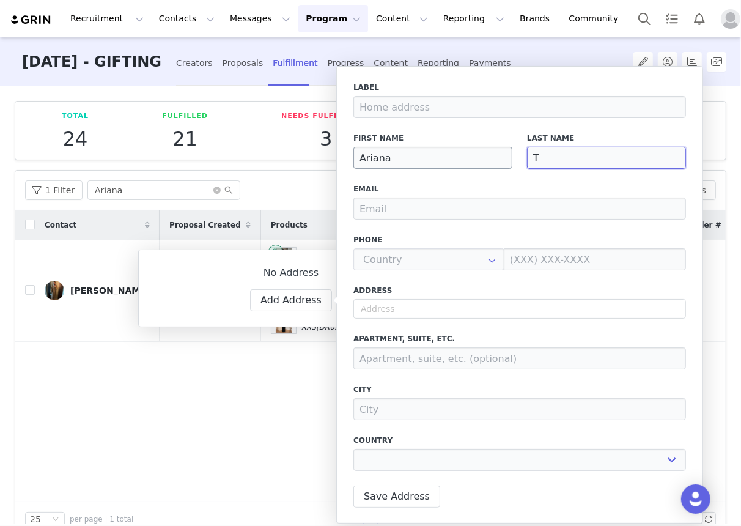
select select
type input "Tap"
select select
type input "Taps"
select select
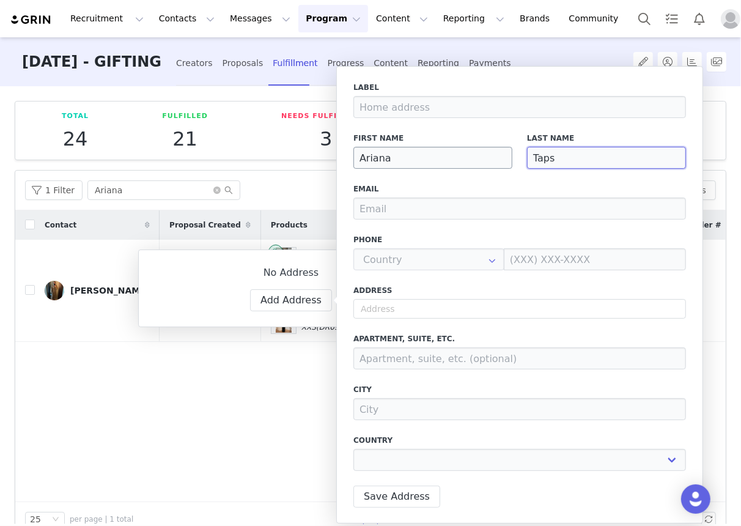
type input "Tapse"
select select
type input "Tapsel"
select select
type input "Tapsell"
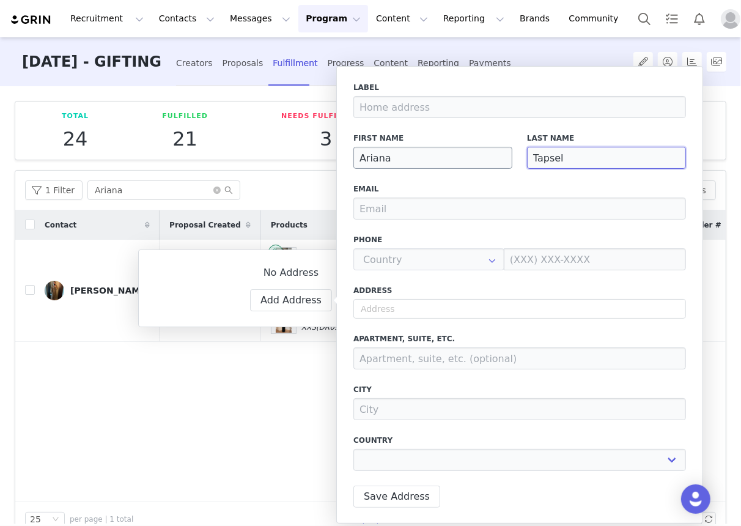
select select
type input "Tapsell"
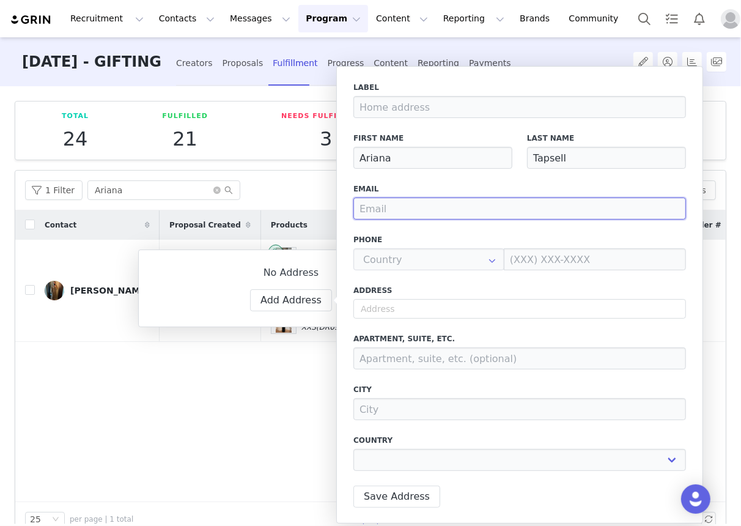
type input "s"
select select
paste input "sophie@signetmanagement.com.au"
type input "ssophie@signetmanagement.com.au"
select select
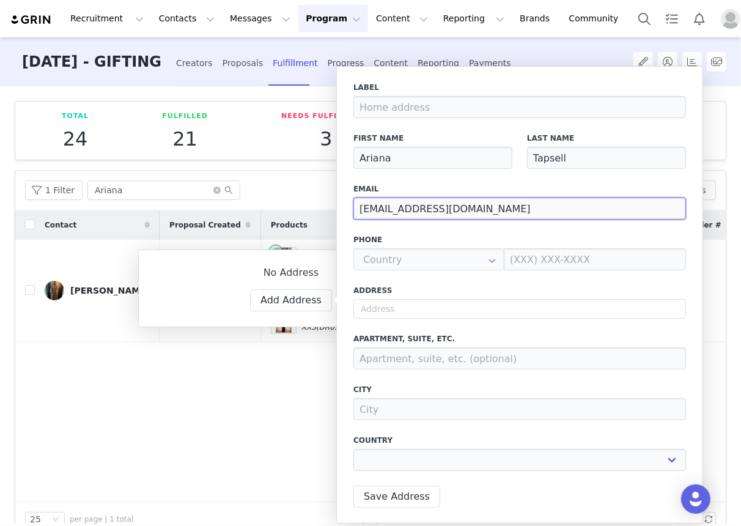
click at [366, 207] on input "ssophie@signetmanagement.com.au" at bounding box center [520, 209] width 333 height 22
type input "sophie@signetmanagement.com.au"
select select
type input "sophie@signetmanagement.com.au"
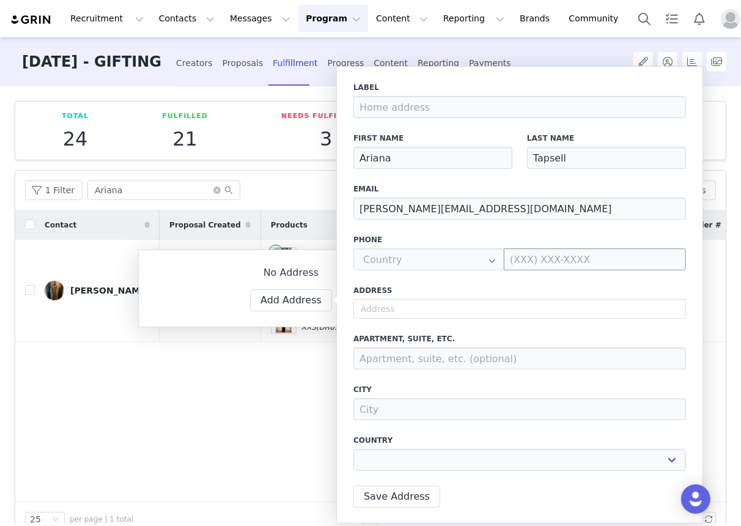
drag, startPoint x: 484, startPoint y: 269, endPoint x: 494, endPoint y: 264, distance: 10.7
click at [485, 269] on icon at bounding box center [493, 259] width 20 height 22
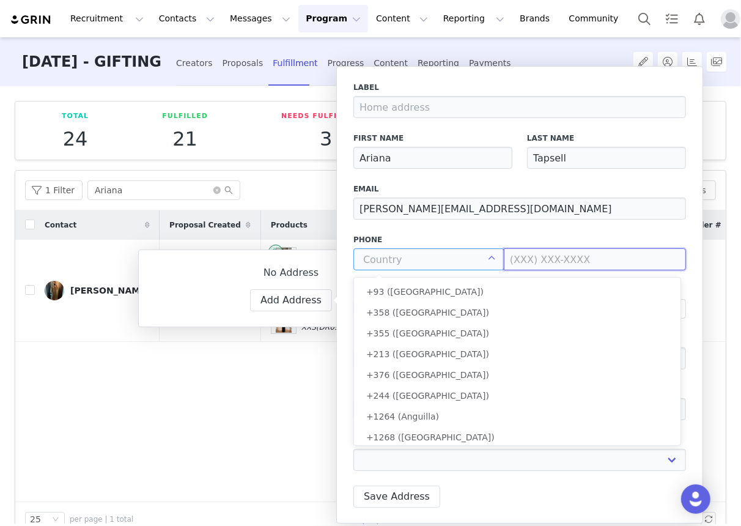
drag, startPoint x: 508, startPoint y: 259, endPoint x: 502, endPoint y: 260, distance: 6.1
click at [507, 259] on input at bounding box center [595, 259] width 182 height 22
click at [429, 258] on input "text" at bounding box center [429, 259] width 151 height 22
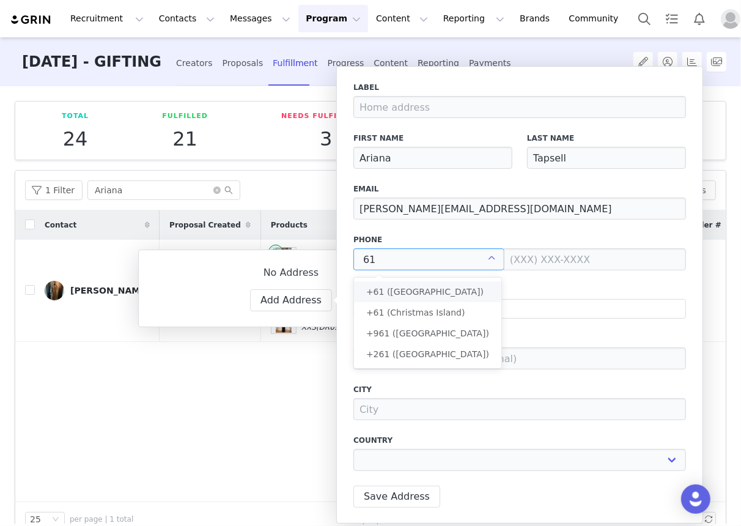
click at [440, 288] on li "+61 ([GEOGRAPHIC_DATA])" at bounding box center [427, 291] width 147 height 21
type input "+61 ([GEOGRAPHIC_DATA])"
select select
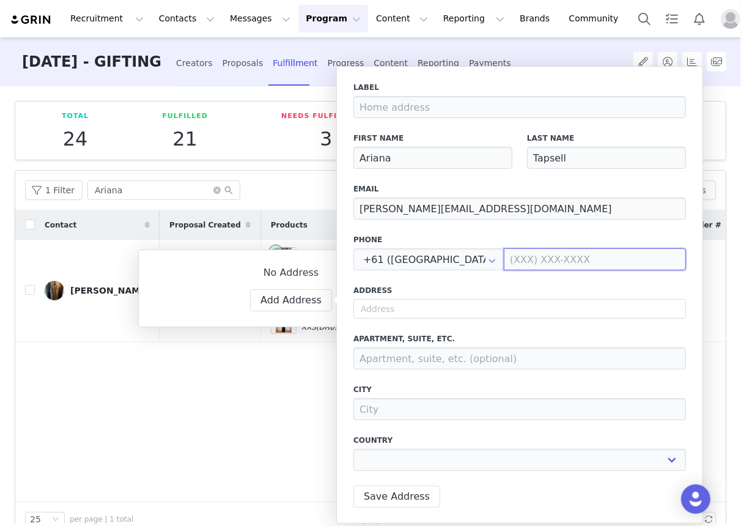
click at [519, 262] on input at bounding box center [595, 259] width 182 height 22
type input "0"
select select
paste input "402 379 381"
type input "0402 379 381"
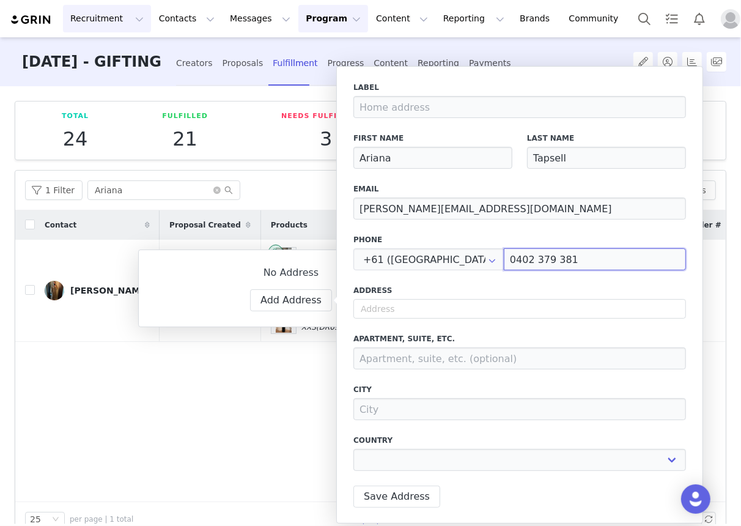
select select
type input "0402 379 381"
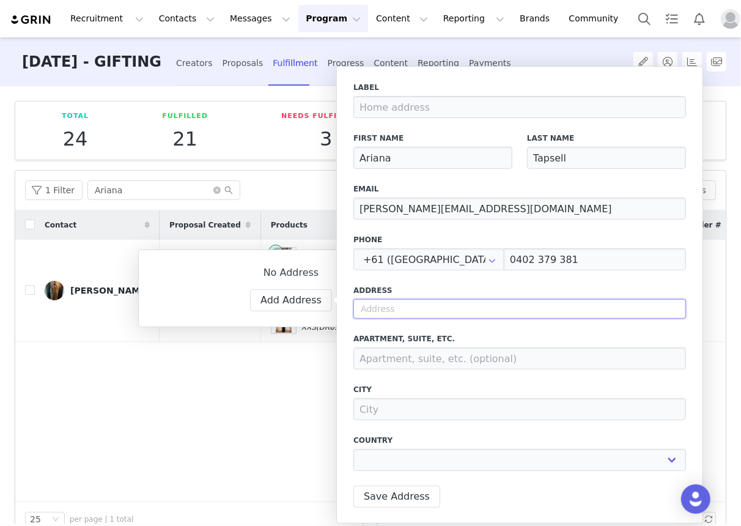
drag, startPoint x: 363, startPoint y: 313, endPoint x: 326, endPoint y: 265, distance: 60.6
click at [364, 313] on input "text" at bounding box center [520, 309] width 333 height 20
select select
paste input "103/339 Toorak Road South Yarra VIC 3141"
type input "103/339 Toorak Road South Yarra VIC 3141"
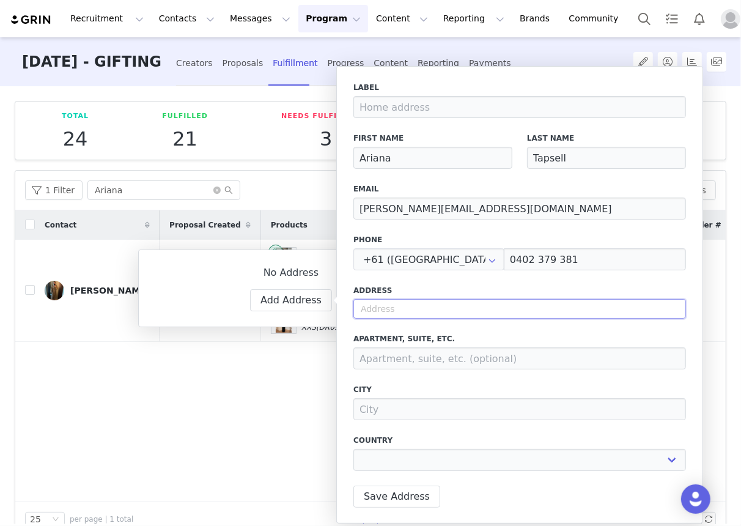
select select
type input "339 Toorak Rd"
type input "South Yarra"
select select "[object Object]"
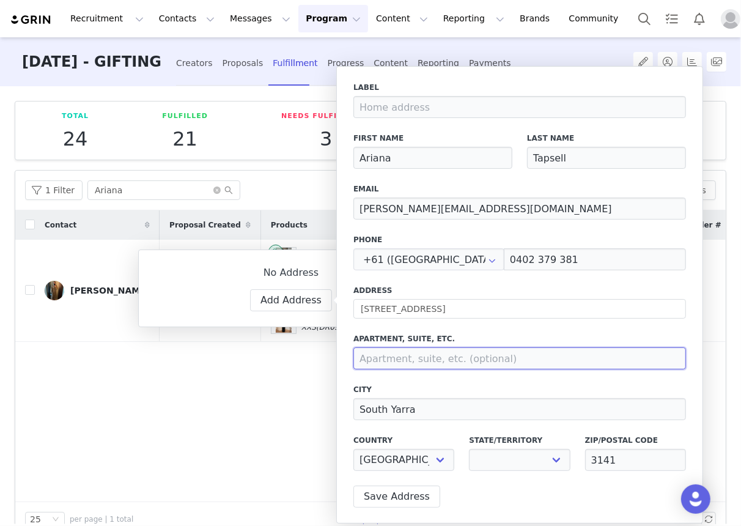
click at [401, 352] on input at bounding box center [520, 359] width 333 height 22
select select "[object Object]"
type input "103"
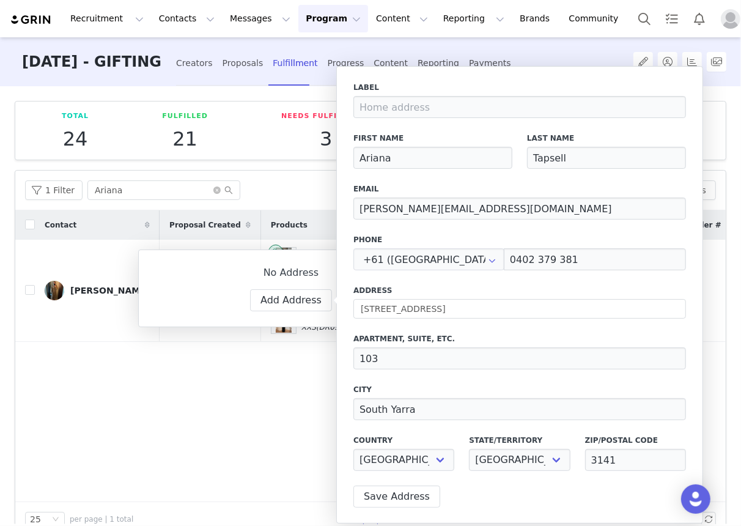
click at [396, 512] on div "Label First Name Ariana Last Name Tapsell Email sophie@signetmanagement.com.au …" at bounding box center [519, 295] width 367 height 458
click at [400, 500] on button "Save Address" at bounding box center [397, 497] width 87 height 22
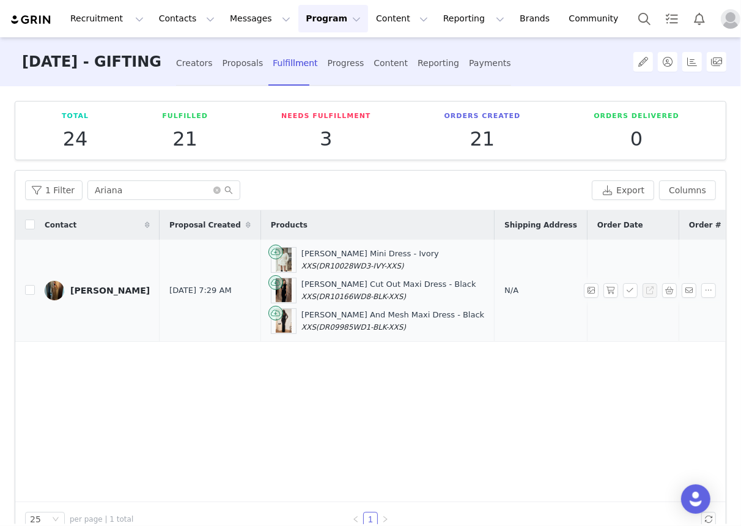
click at [495, 285] on td "N/A" at bounding box center [541, 291] width 93 height 102
click at [505, 287] on span "N/A" at bounding box center [512, 290] width 14 height 9
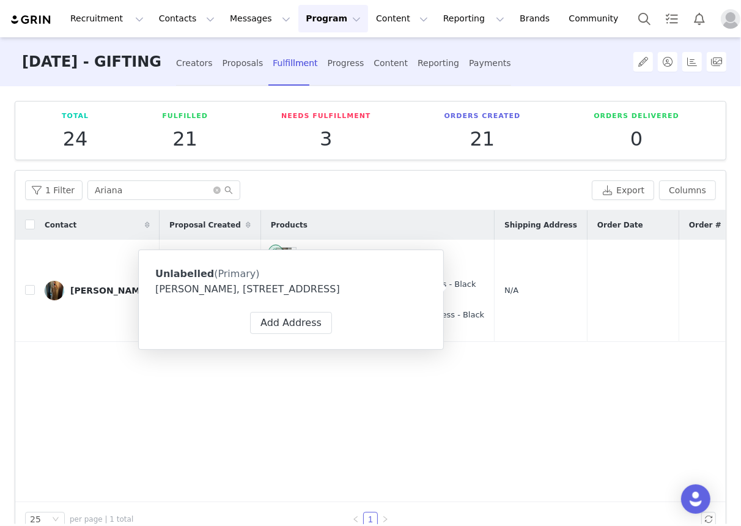
click at [288, 297] on div "[PERSON_NAME], [STREET_ADDRESS]" at bounding box center [291, 289] width 272 height 15
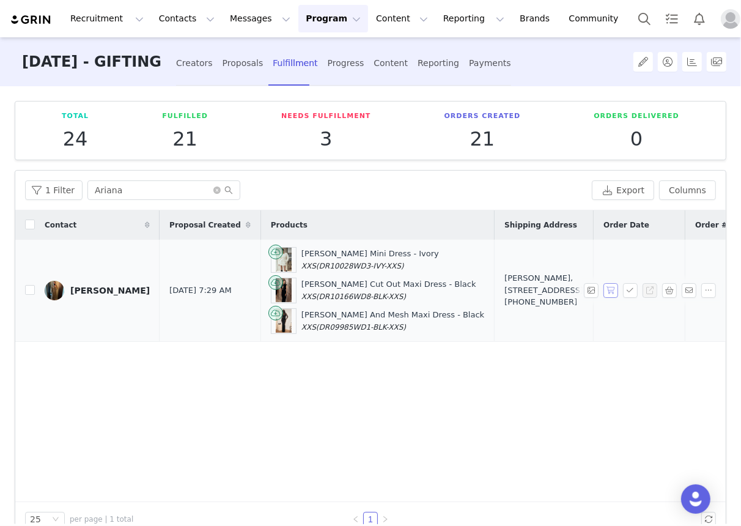
click at [614, 289] on button "button" at bounding box center [611, 290] width 15 height 15
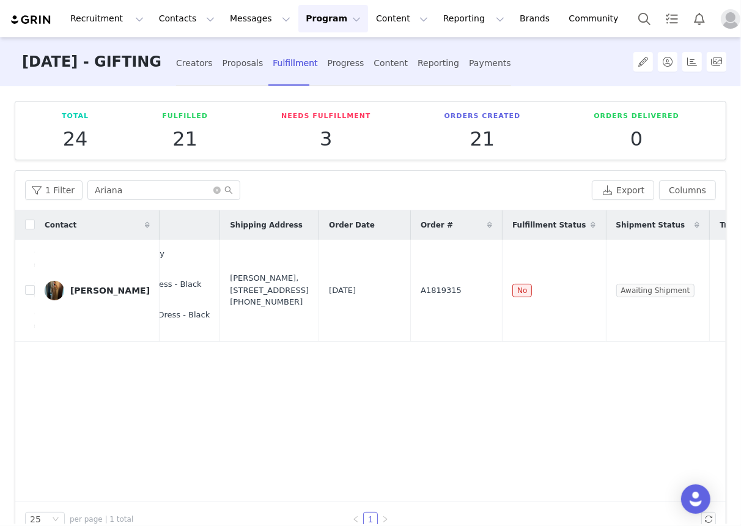
scroll to position [0, 275]
drag, startPoint x: 403, startPoint y: 285, endPoint x: 357, endPoint y: 286, distance: 45.9
click at [411, 286] on td "A1819315" at bounding box center [457, 291] width 92 height 102
copy span "A1819315"
click at [624, 286] on button "button" at bounding box center [630, 290] width 15 height 15
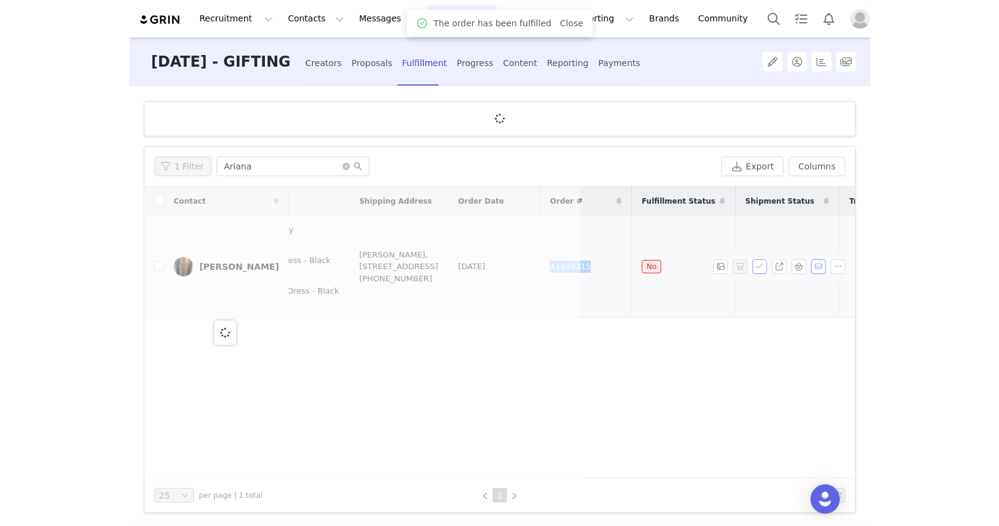
scroll to position [0, 0]
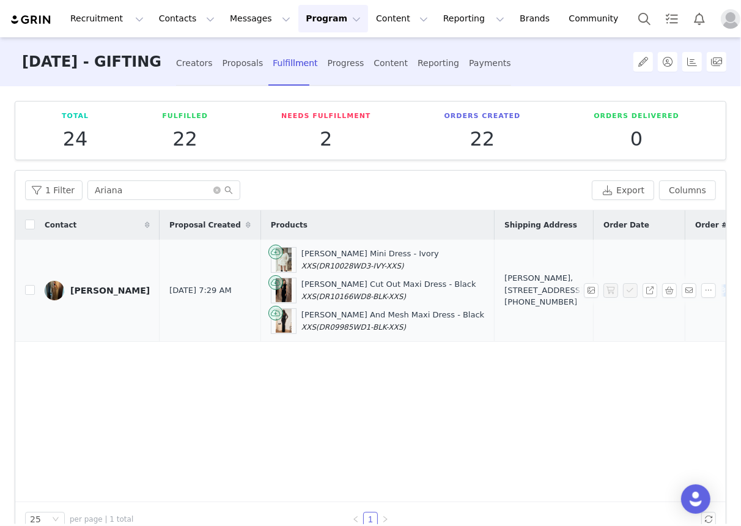
drag, startPoint x: 478, startPoint y: 308, endPoint x: 507, endPoint y: 261, distance: 55.2
click at [507, 272] on div "Ariana Tapsell, 339 Toorak Rd. 103 South Yarra, Victoria 3141 Australia +610402…" at bounding box center [544, 290] width 79 height 36
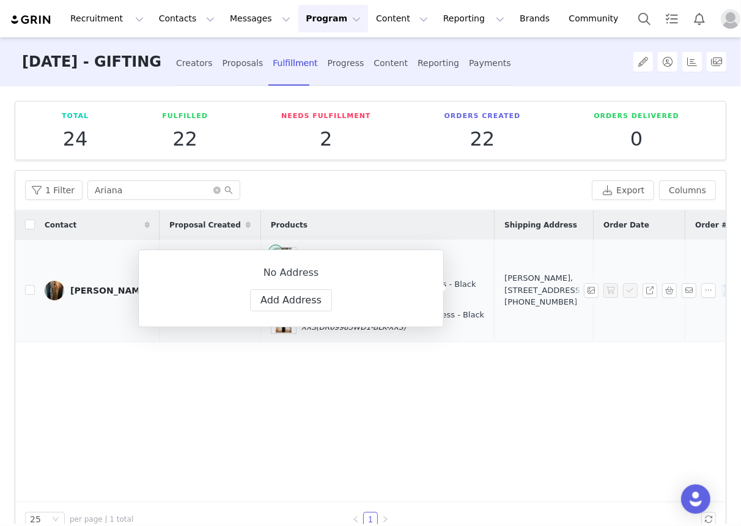
copy div "339 Toorak Rd. 103 South Yarra, Victoria 3141 Australia"
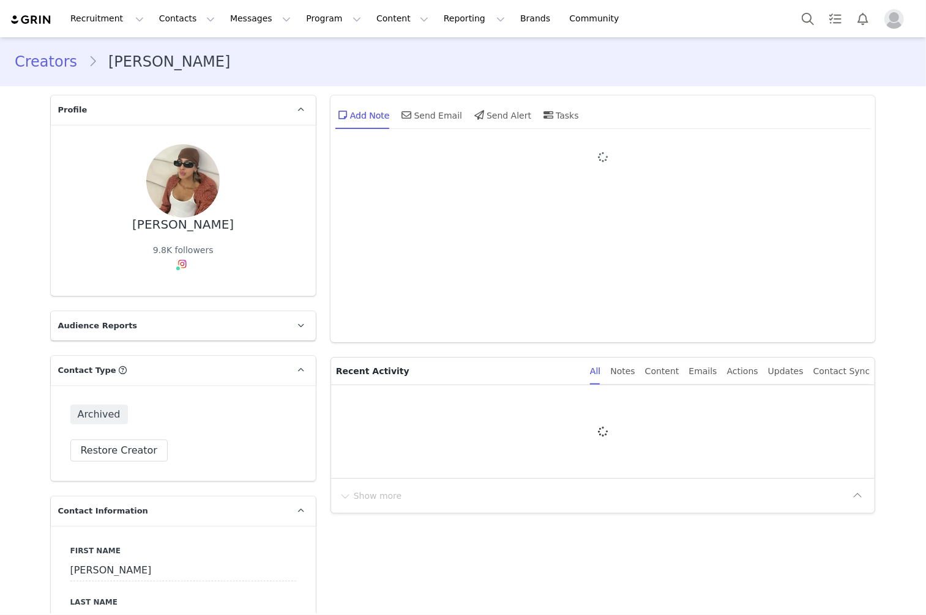
type input "+1 ([GEOGRAPHIC_DATA])"
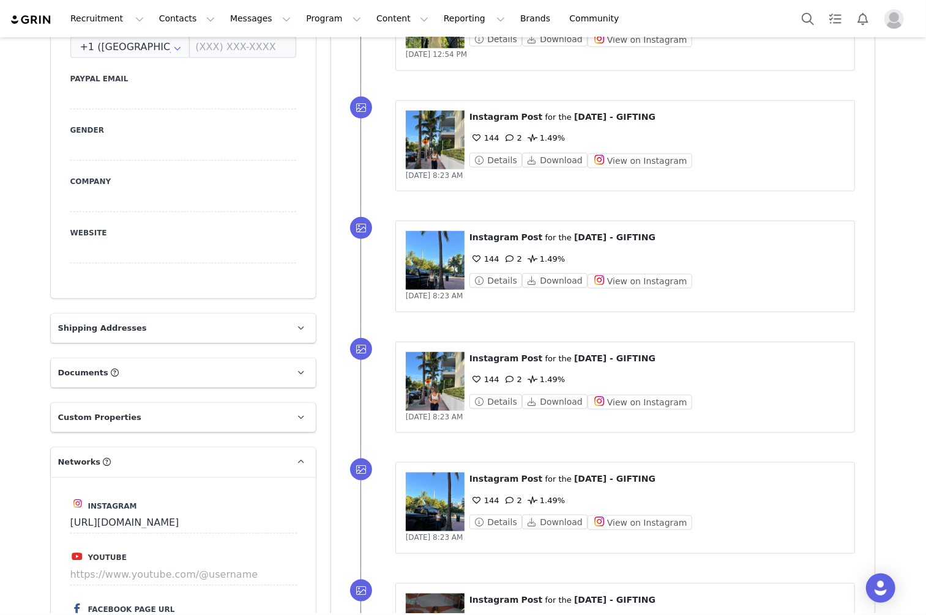
scroll to position [1230, 0]
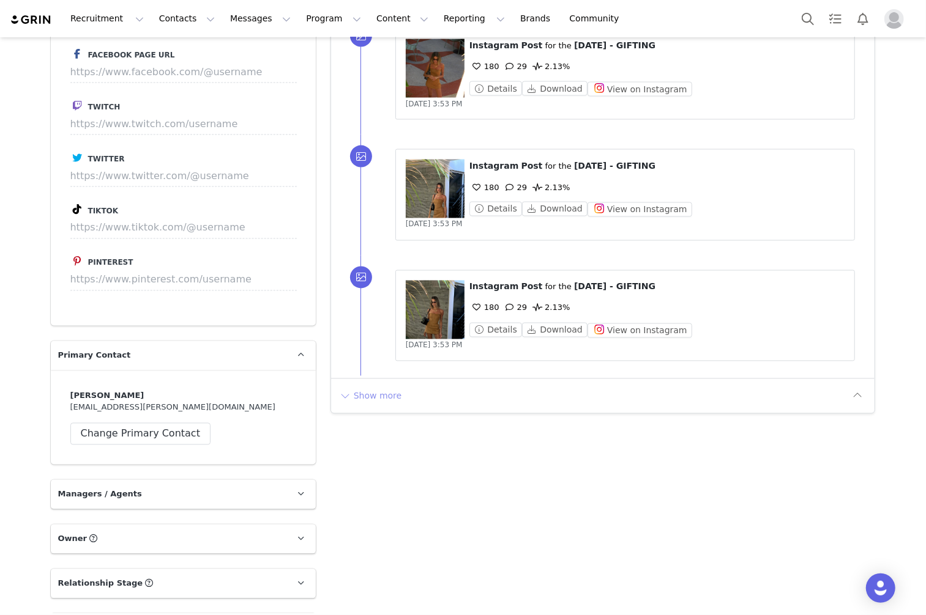
click at [384, 392] on button "Show more" at bounding box center [370, 397] width 64 height 20
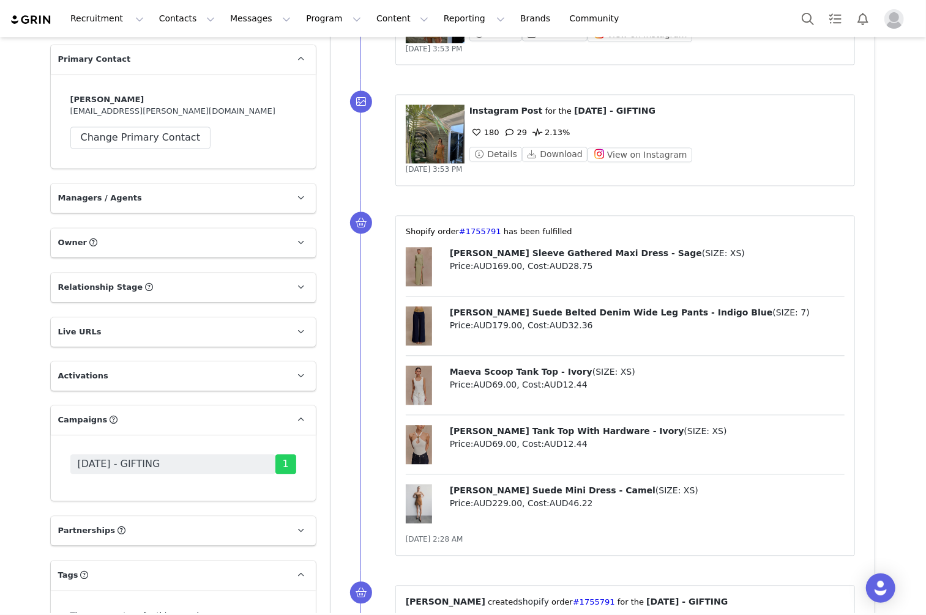
scroll to position [1554, 0]
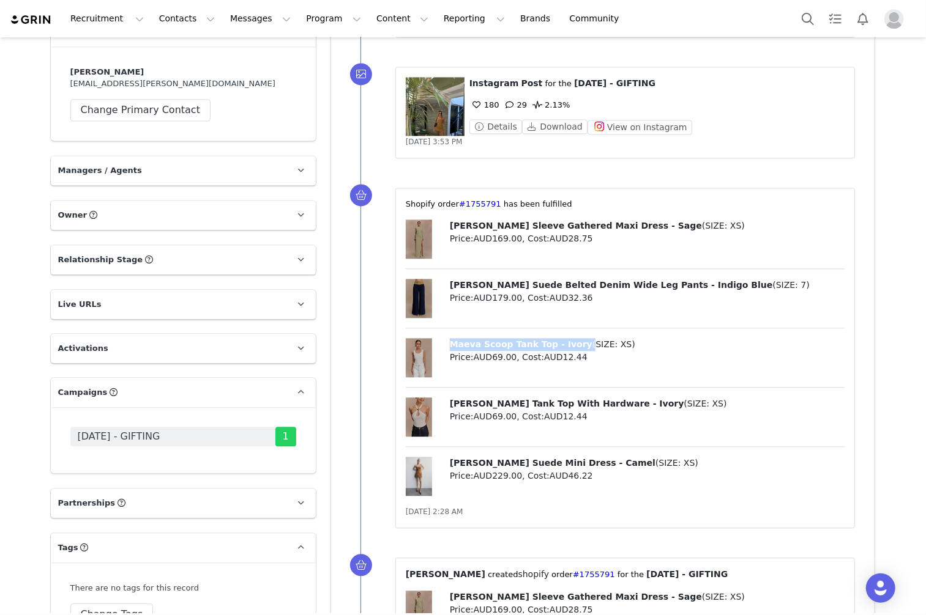
drag, startPoint x: 452, startPoint y: 344, endPoint x: 575, endPoint y: 349, distance: 123.7
click at [575, 349] on p "Maeva Scoop Tank Top - Ivory ( SIZE: XS )" at bounding box center [647, 344] width 395 height 13
copy p "Maeva Scoop Tank Top - Ivory"
drag, startPoint x: 452, startPoint y: 286, endPoint x: 658, endPoint y: 286, distance: 205.6
click at [658, 286] on span "[PERSON_NAME] Suede Belted Denim Wide Leg Pants - Indigo Blue" at bounding box center [611, 285] width 323 height 10
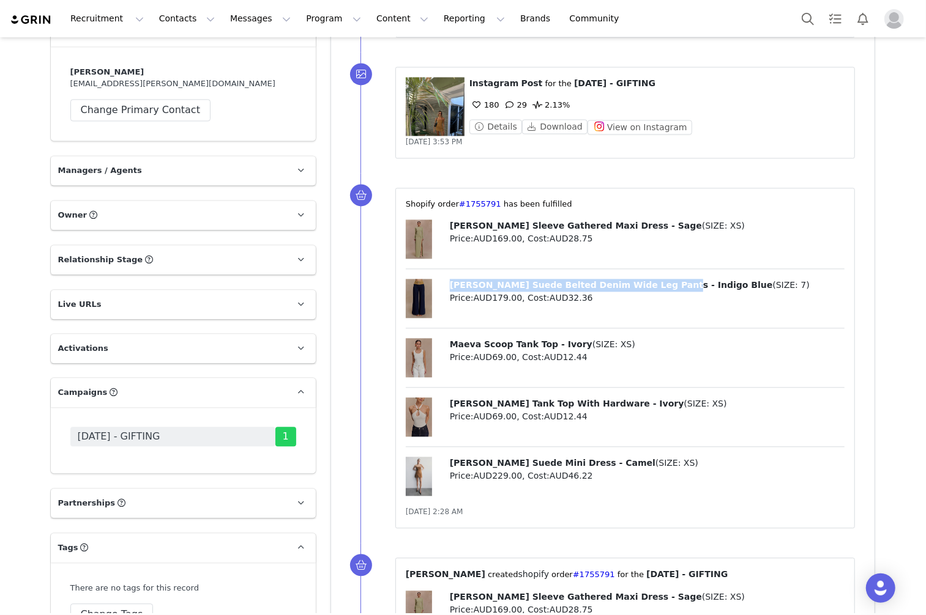
copy span "[PERSON_NAME] Suede Belted Denim Wide Leg Pants"
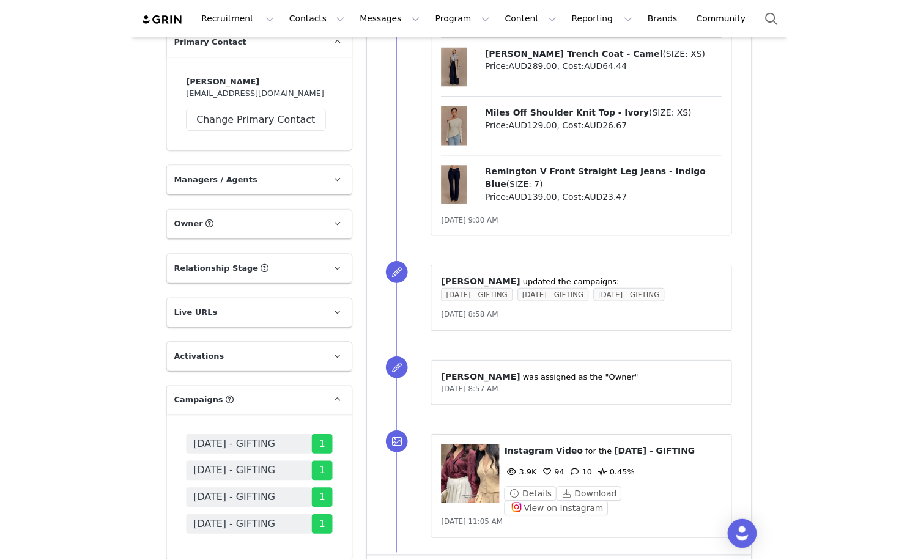
scroll to position [1295, 0]
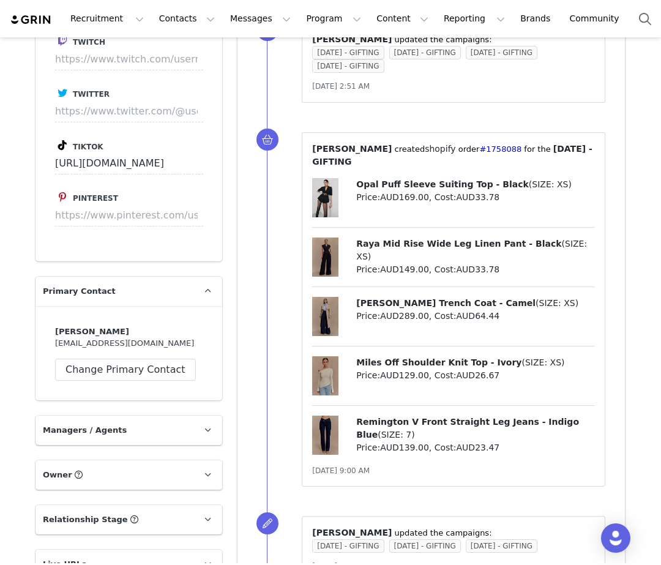
click at [379, 198] on div "Opal Puff Sleeve Suiting Top - Black ( SIZE: XS ) Price: AUD169.00 , Cost: AUD3…" at bounding box center [453, 321] width 283 height 286
drag, startPoint x: 353, startPoint y: 325, endPoint x: 521, endPoint y: 308, distance: 169.1
click at [467, 356] on div "Miles Off Shoulder Knit Top - Ivory ( SIZE: XS ) Price: AUD129.00 , Cost: AUD26…" at bounding box center [453, 381] width 283 height 50
copy span "Miles Off Shoulder Knit Top"
drag, startPoint x: 357, startPoint y: 387, endPoint x: 513, endPoint y: 391, distance: 156.7
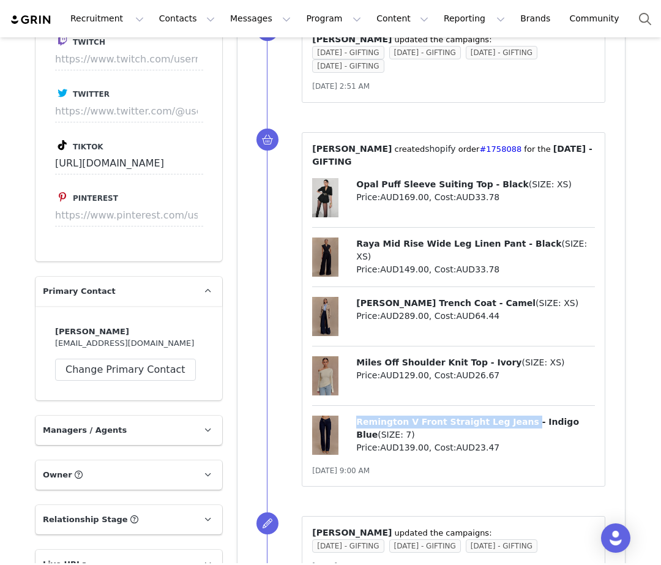
click at [513, 415] on div "Remington V Front Straight Leg Jeans - Indigo Blue ( SIZE: 7 ) Price: AUD139.00…" at bounding box center [453, 439] width 283 height 49
copy span "Remington V Front Straight Leg Jeans"
drag, startPoint x: 355, startPoint y: 152, endPoint x: 381, endPoint y: 171, distance: 31.4
click at [392, 179] on span "Opal Puff Sleeve Suiting Top - Black" at bounding box center [442, 184] width 172 height 10
drag, startPoint x: 354, startPoint y: 210, endPoint x: 576, endPoint y: 217, distance: 221.6
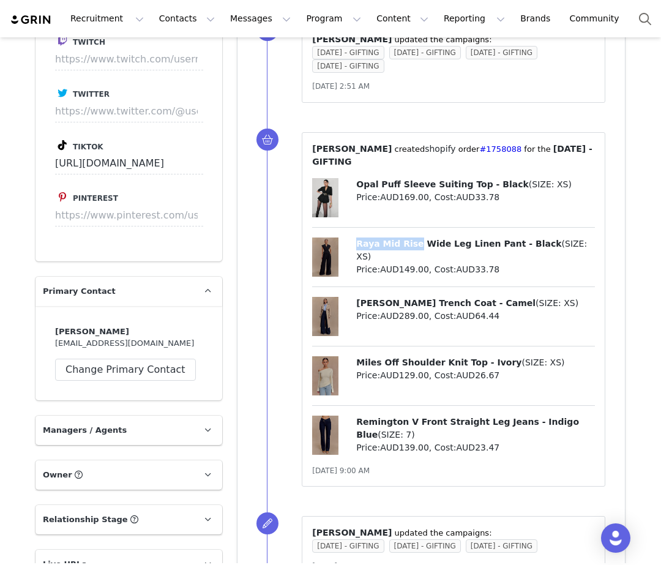
click at [414, 237] on div "Raya Mid Rise Wide Leg Linen Pant - Black ( SIZE: XS ) Price: AUD149.00 , Cost:…" at bounding box center [453, 262] width 283 height 50
copy span "Raya Mid Rise"
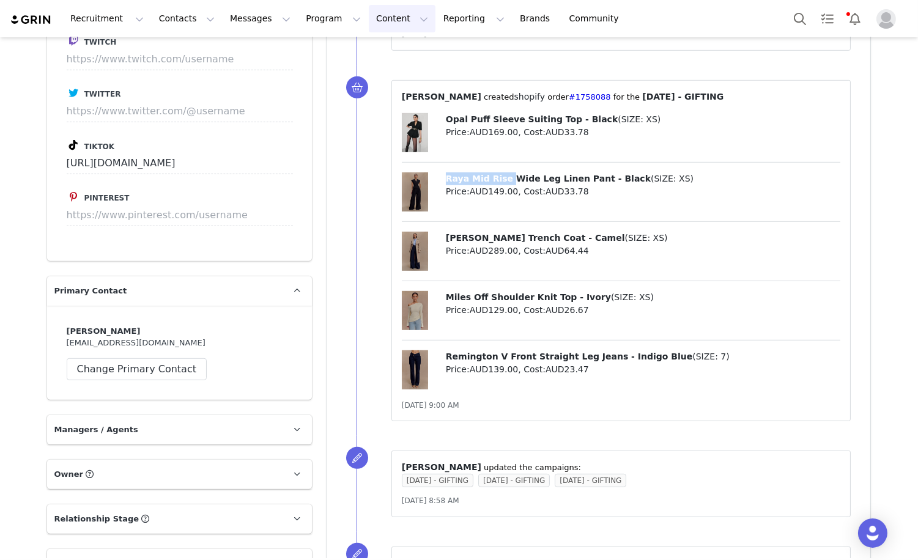
click at [369, 13] on button "Content Content" at bounding box center [402, 19] width 67 height 28
click at [377, 53] on p "Creator Content" at bounding box center [388, 54] width 69 height 13
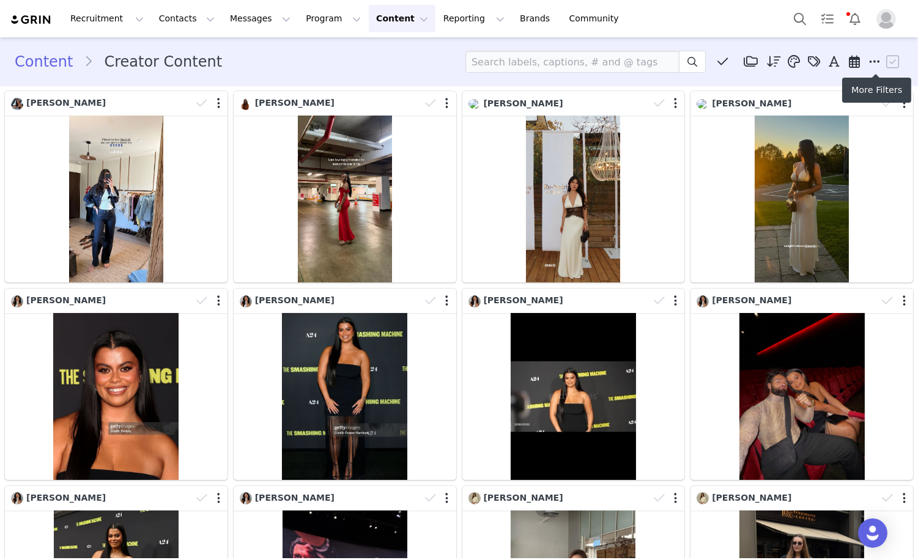
click at [660, 56] on icon at bounding box center [875, 62] width 11 height 12
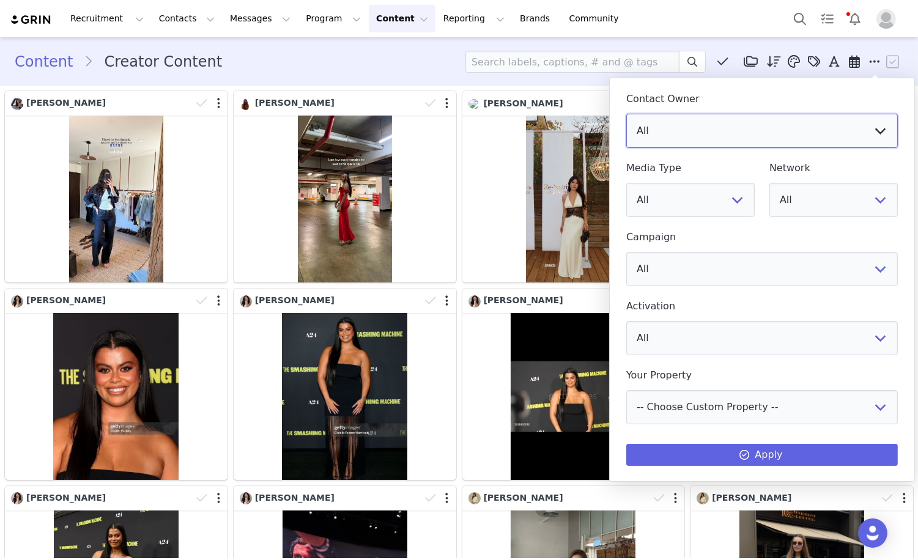
click at [660, 134] on select "All Vivienne Lee Georgia Kalatzis Sabrina Nicholas Vendela Byrnes Samantha Wong…" at bounding box center [762, 131] width 272 height 34
select select "8ddbb06d-3098-461c-842b-0f7098b20763"
click at [626, 114] on select "All Vivienne Lee Georgia Kalatzis Sabrina Nicholas Vendela Byrnes Samantha Wong…" at bounding box center [762, 131] width 272 height 34
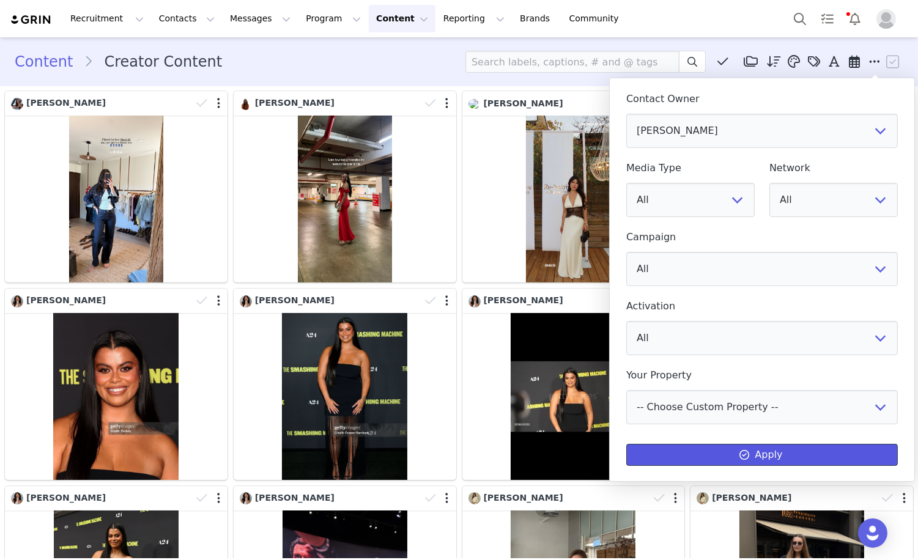
click at [660, 461] on button "Apply" at bounding box center [762, 455] width 272 height 22
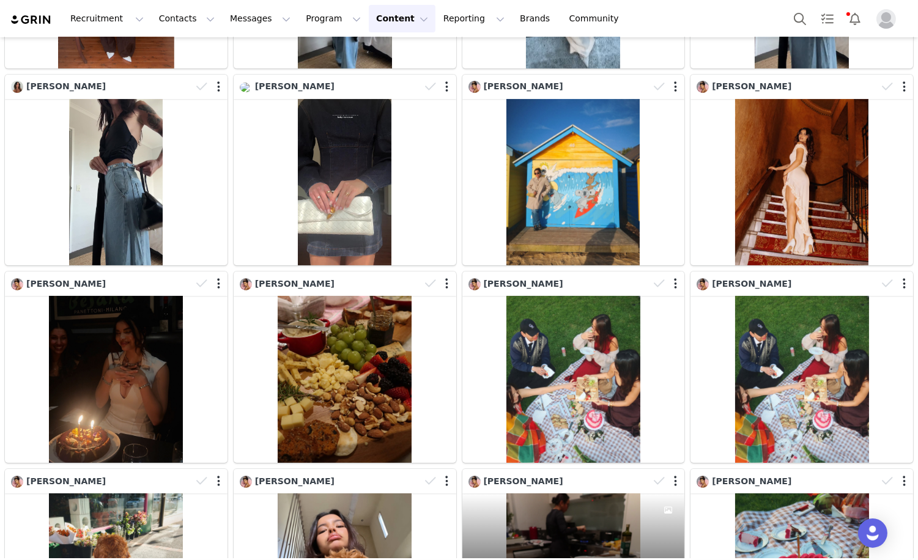
scroll to position [1169, 0]
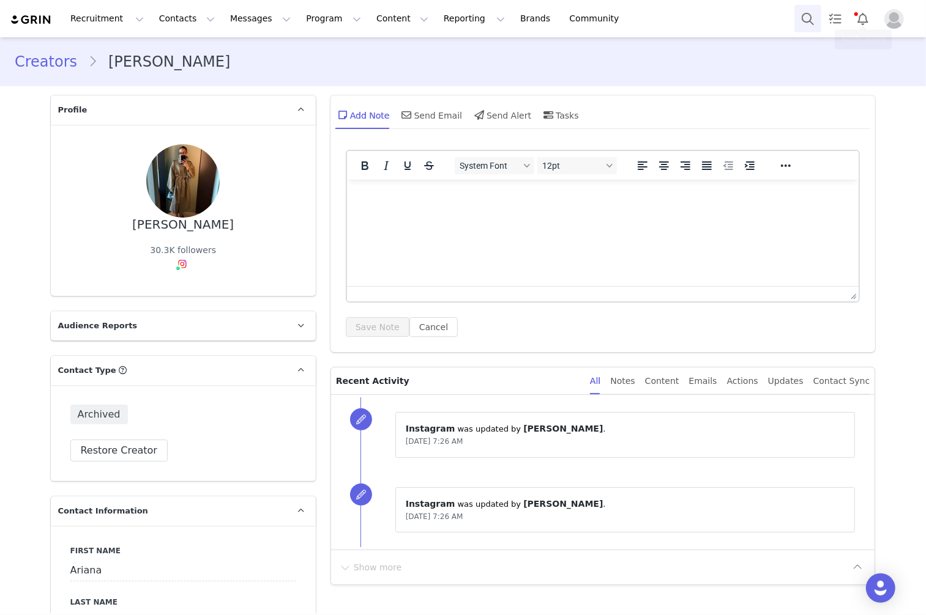
scroll to position [23, 0]
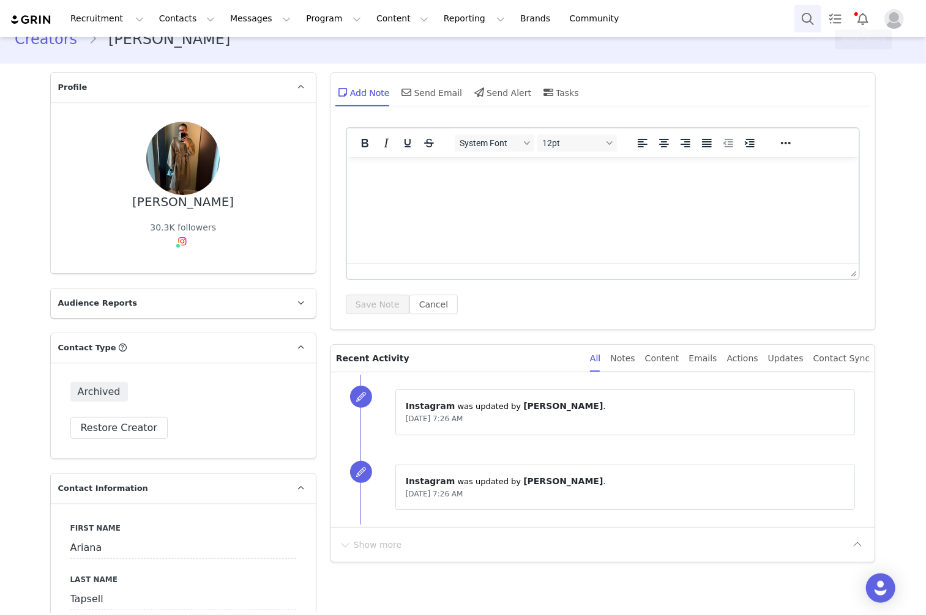
click at [800, 24] on button "Search" at bounding box center [807, 19] width 27 height 28
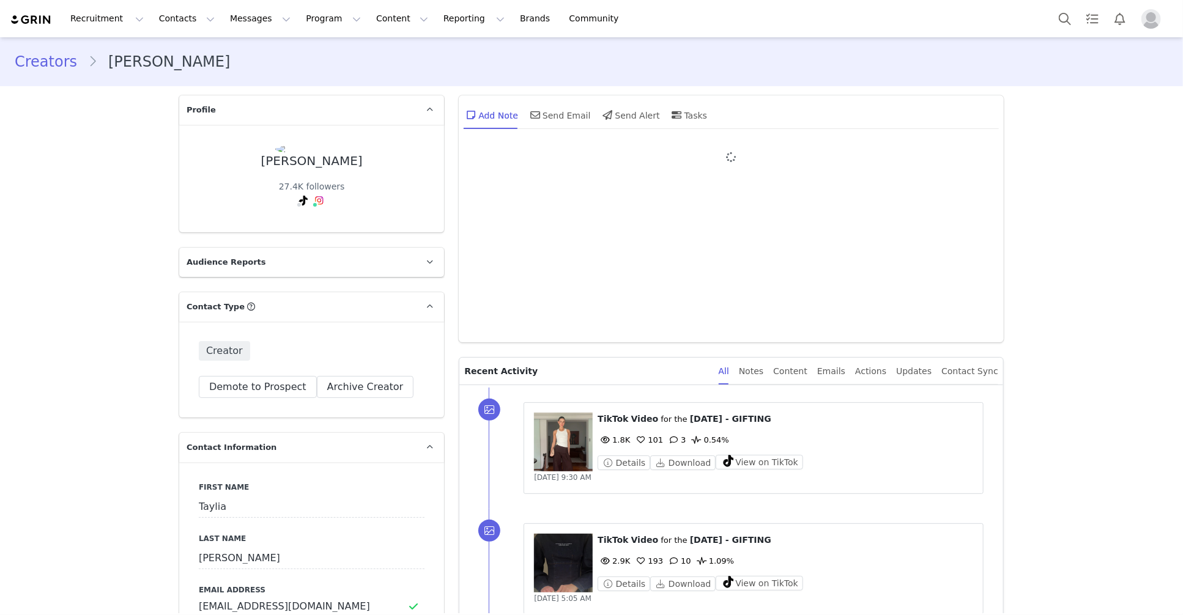
type input "+1 ([GEOGRAPHIC_DATA])"
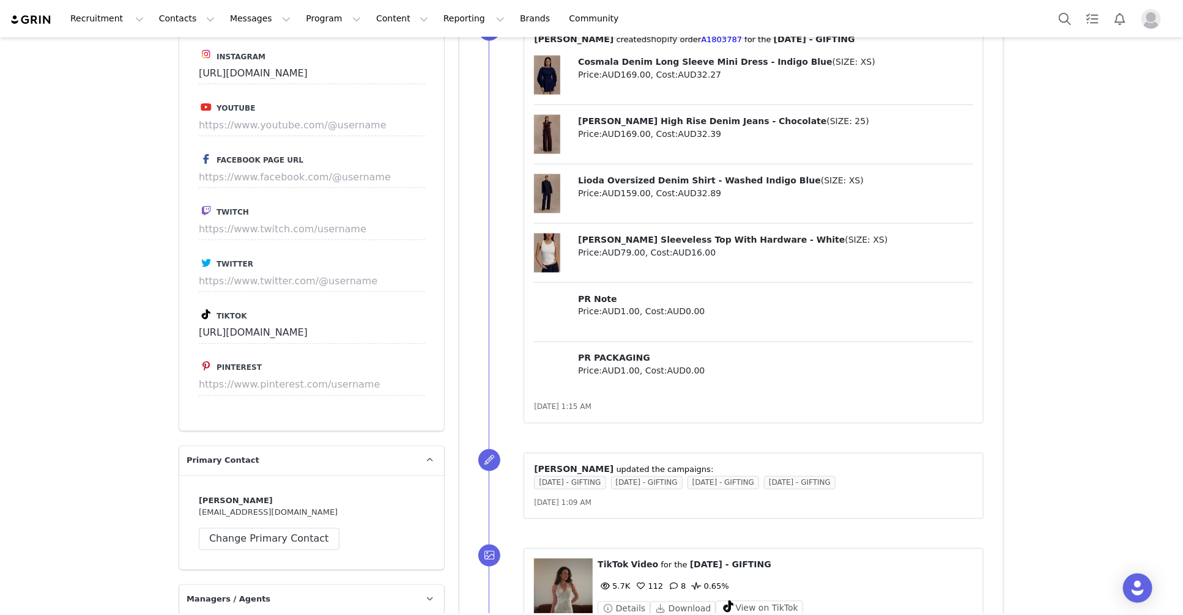
scroll to position [968, 0]
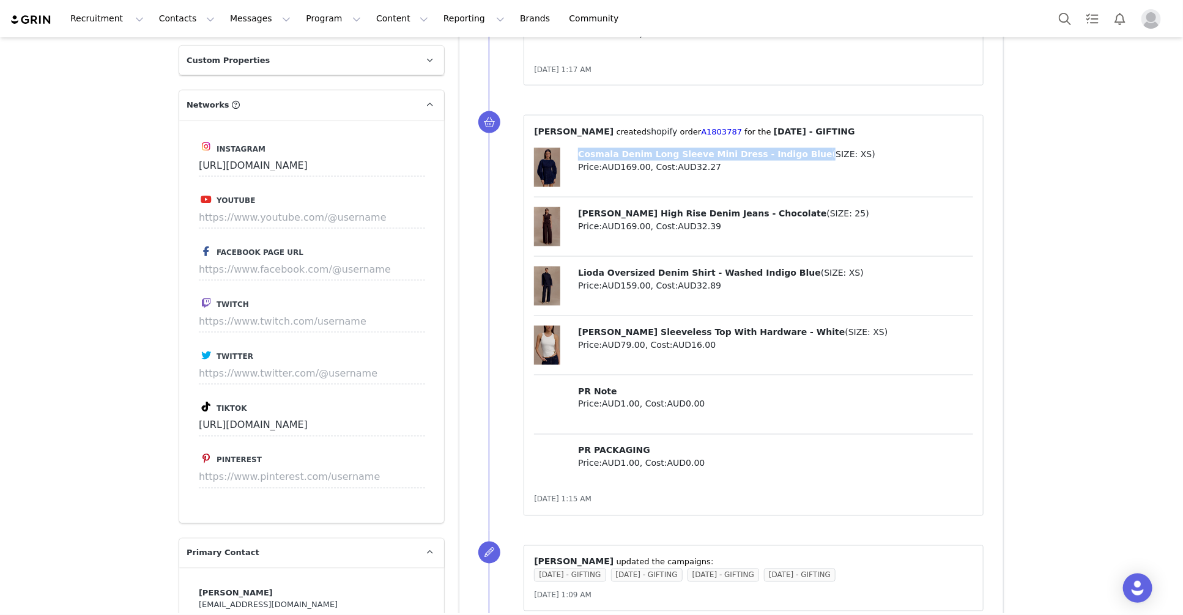
drag, startPoint x: 579, startPoint y: 155, endPoint x: 791, endPoint y: 154, distance: 212.3
click at [792, 154] on span "Cosmala Denim Long Sleeve Mini Dress - Indigo Blue" at bounding box center [705, 154] width 255 height 10
copy span "Cosmala Denim Long Sleeve Mini Dress - Indigo Blu"
